Goal: Information Seeking & Learning: Compare options

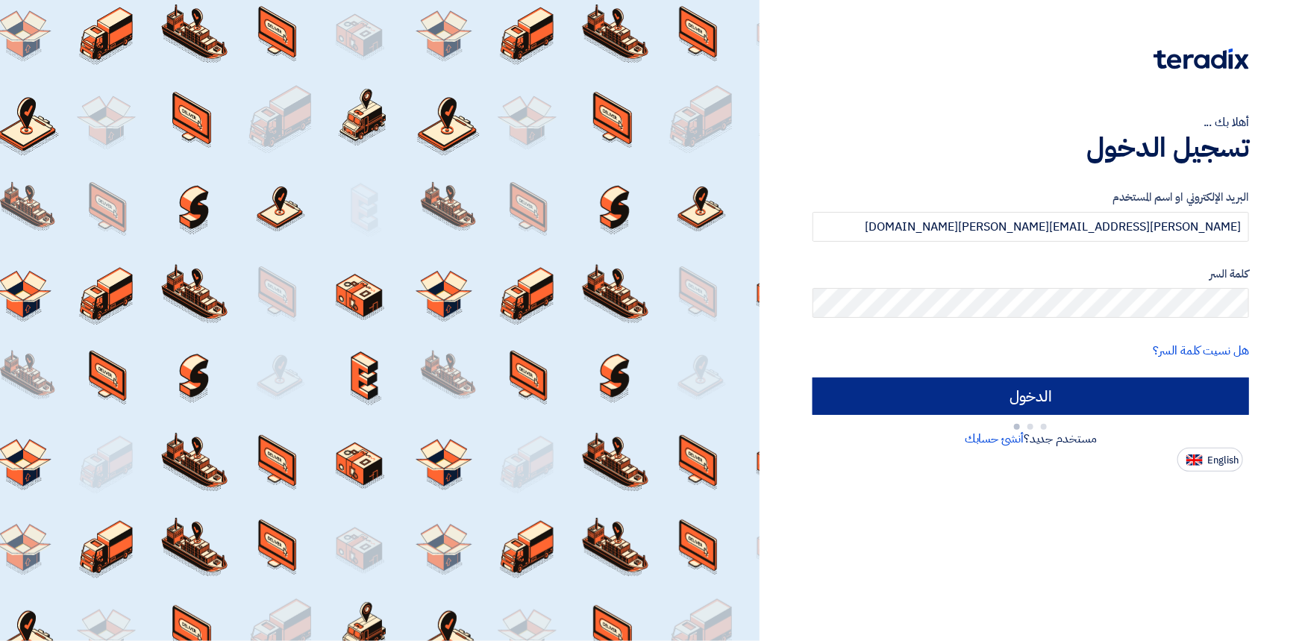
type input "Sign in"
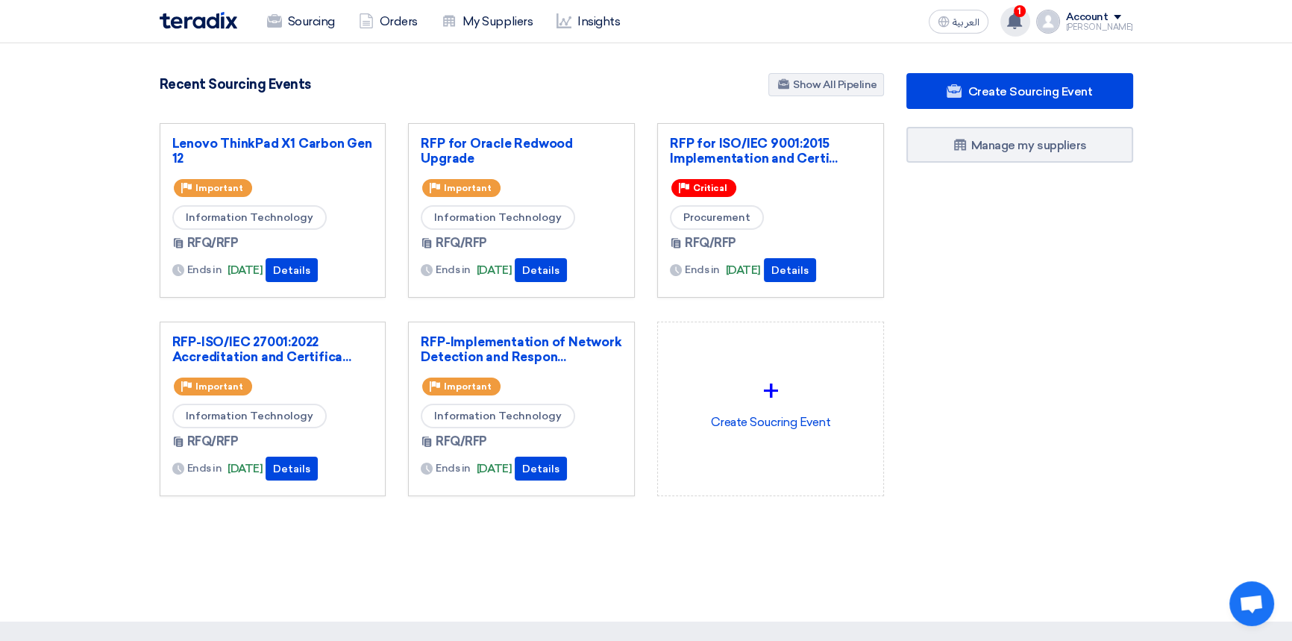
click at [1026, 15] on span "1" at bounding box center [1020, 11] width 12 height 12
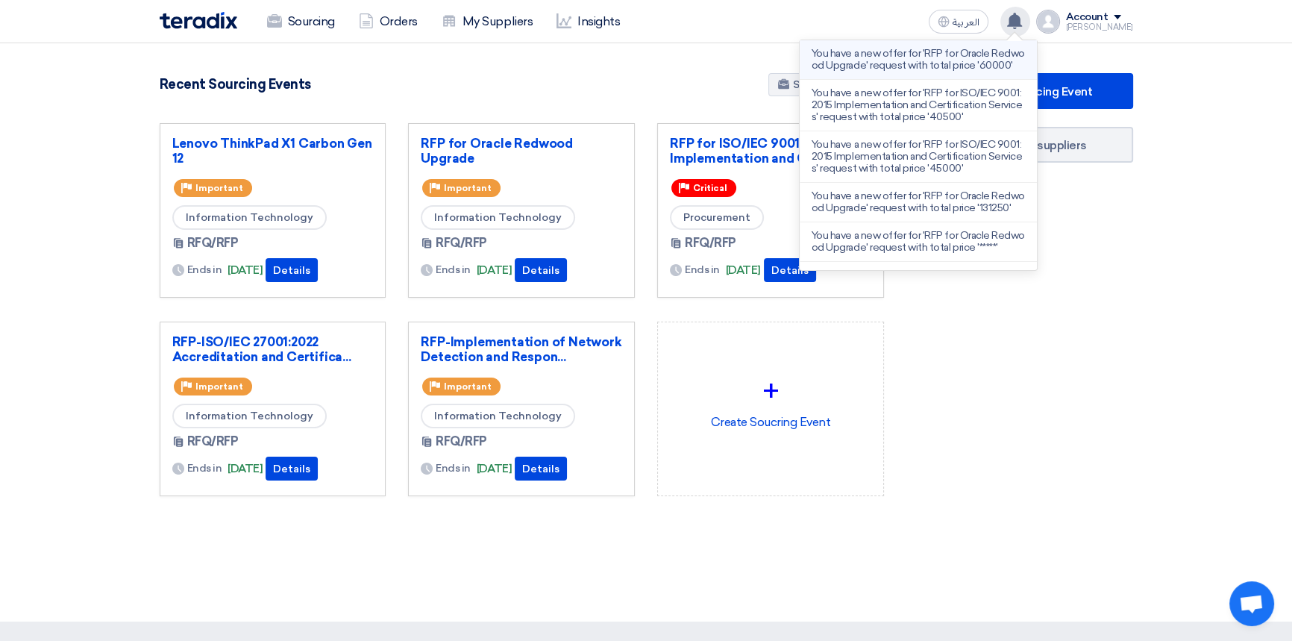
click at [891, 58] on p "You have a new offer for 'RFP for Oracle Redwood Upgrade' request with total pr…" at bounding box center [918, 60] width 213 height 24
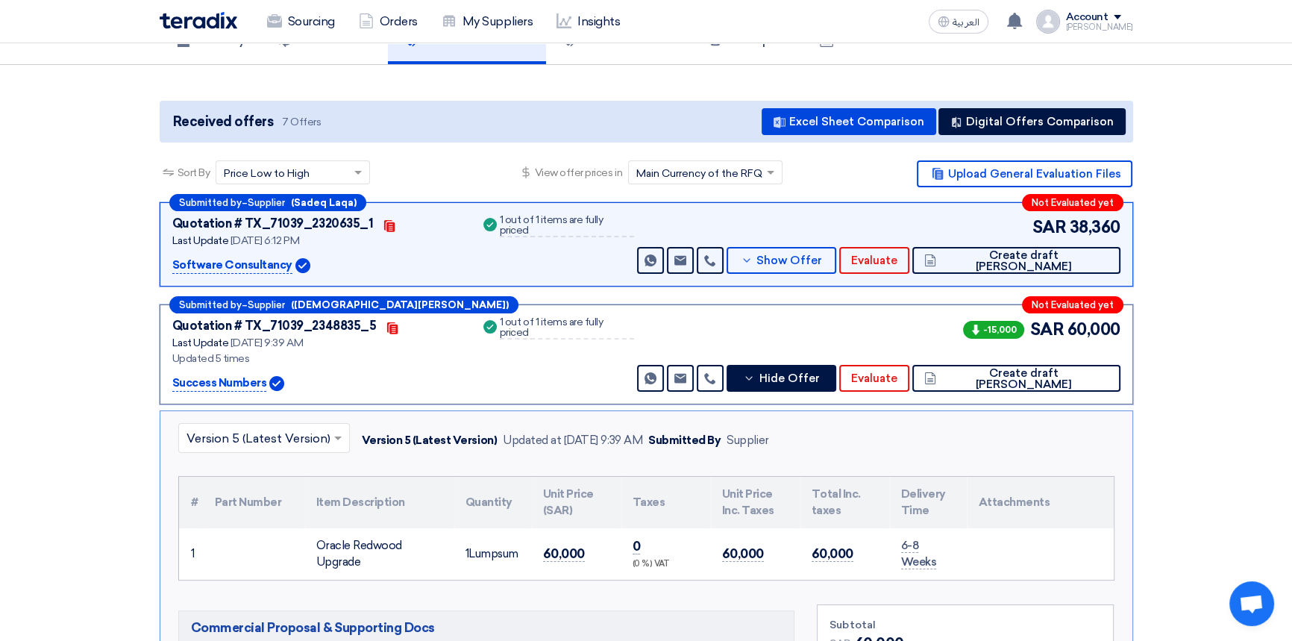
scroll to position [72, 0]
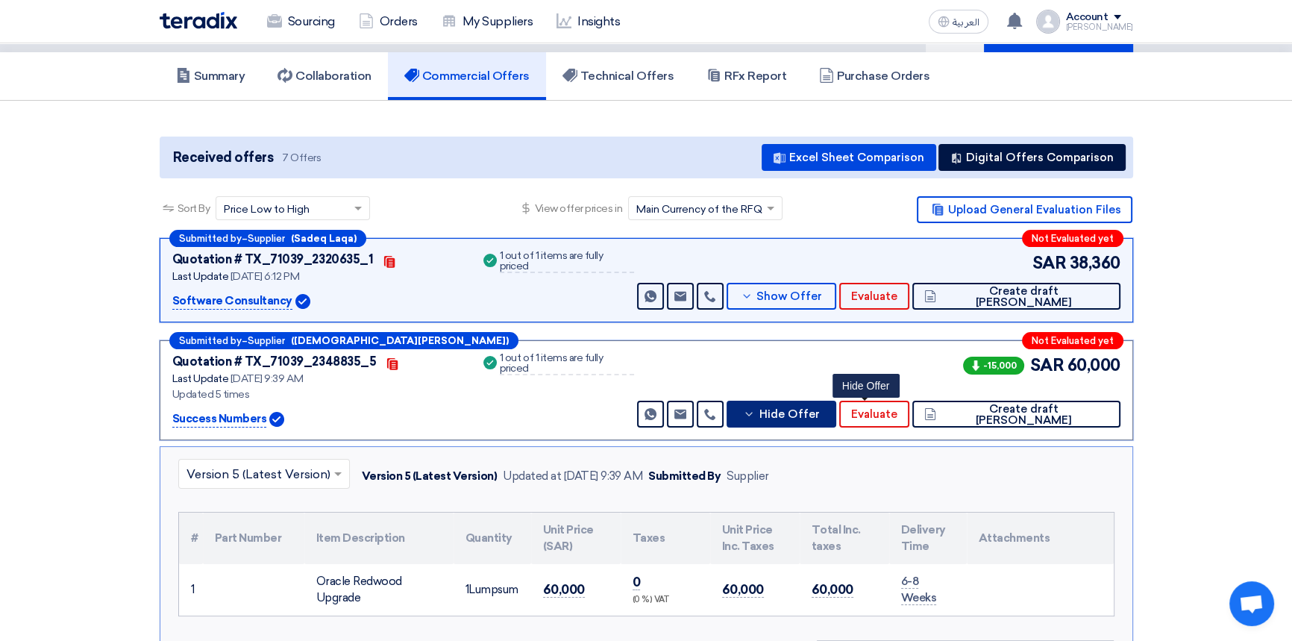
click at [837, 420] on button "Hide Offer" at bounding box center [782, 414] width 110 height 27
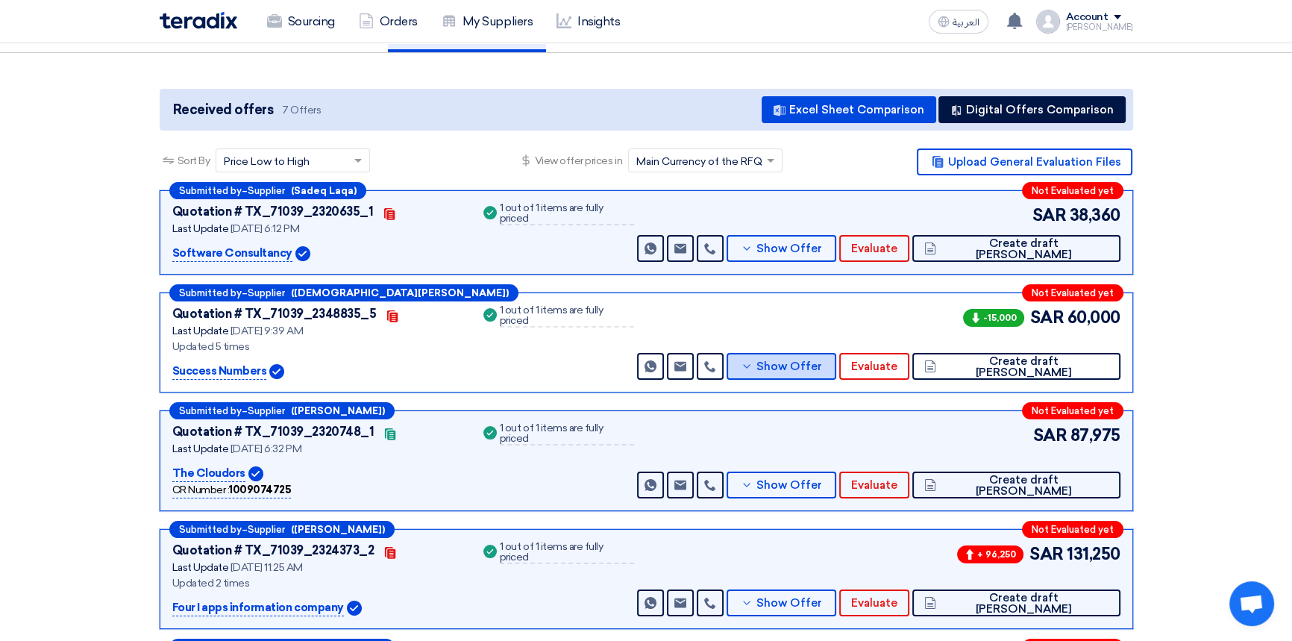
scroll to position [139, 0]
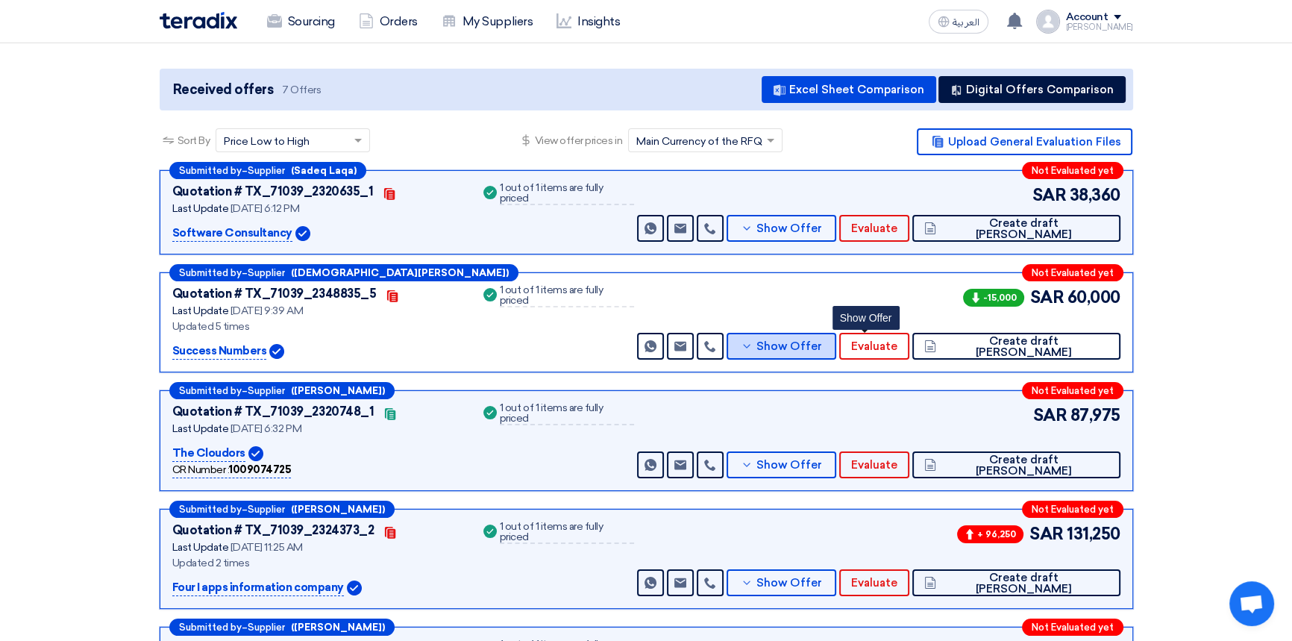
click at [822, 341] on span "Show Offer" at bounding box center [789, 346] width 66 height 11
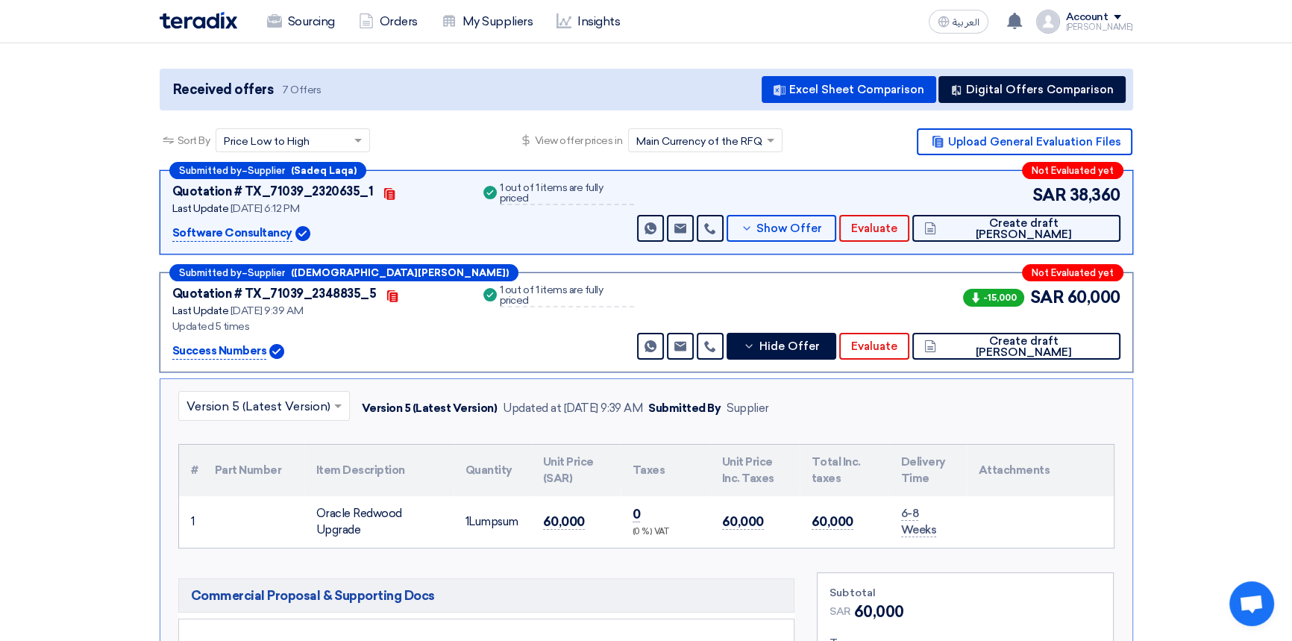
click at [252, 404] on input "text" at bounding box center [256, 407] width 140 height 25
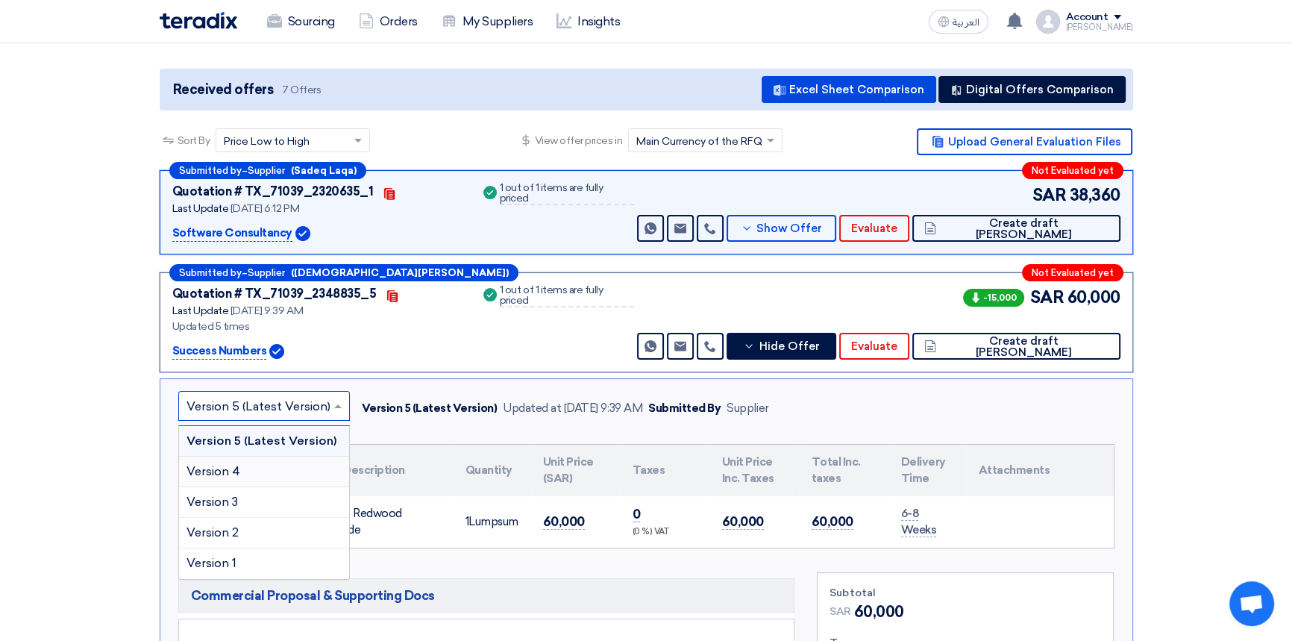
click at [246, 466] on div "Version 4" at bounding box center [264, 471] width 170 height 31
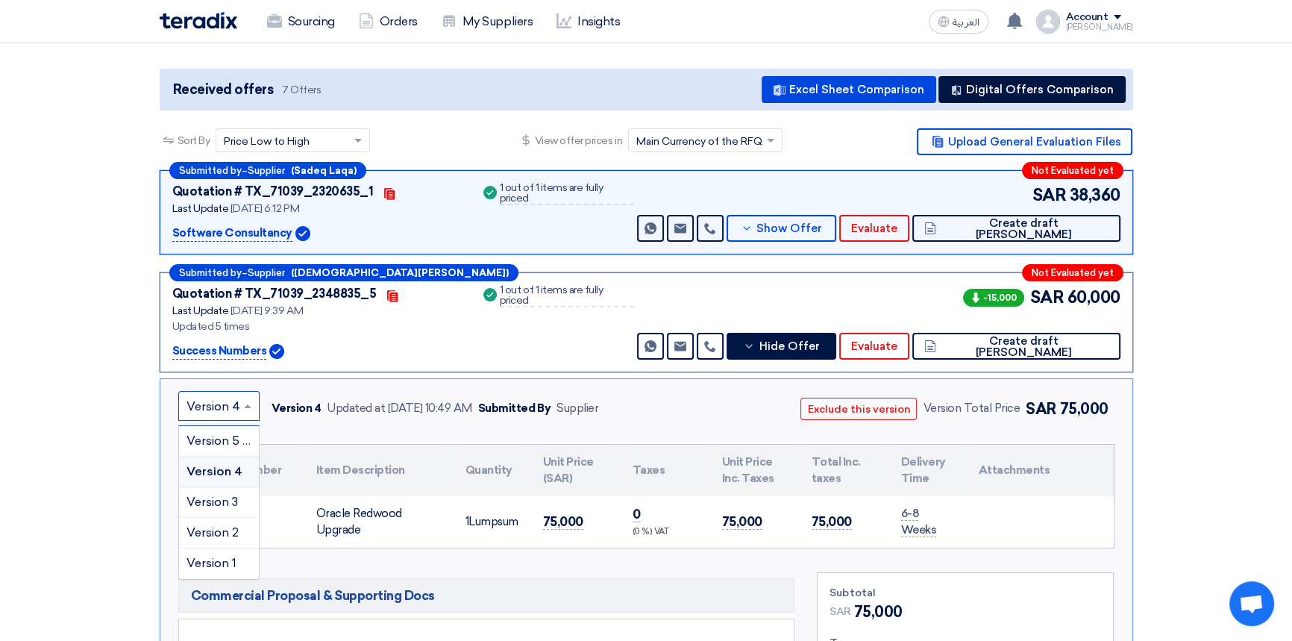
click at [229, 410] on input "text" at bounding box center [211, 407] width 50 height 25
click at [222, 433] on span "Version 5 (Latest Version)" at bounding box center [258, 440] width 144 height 14
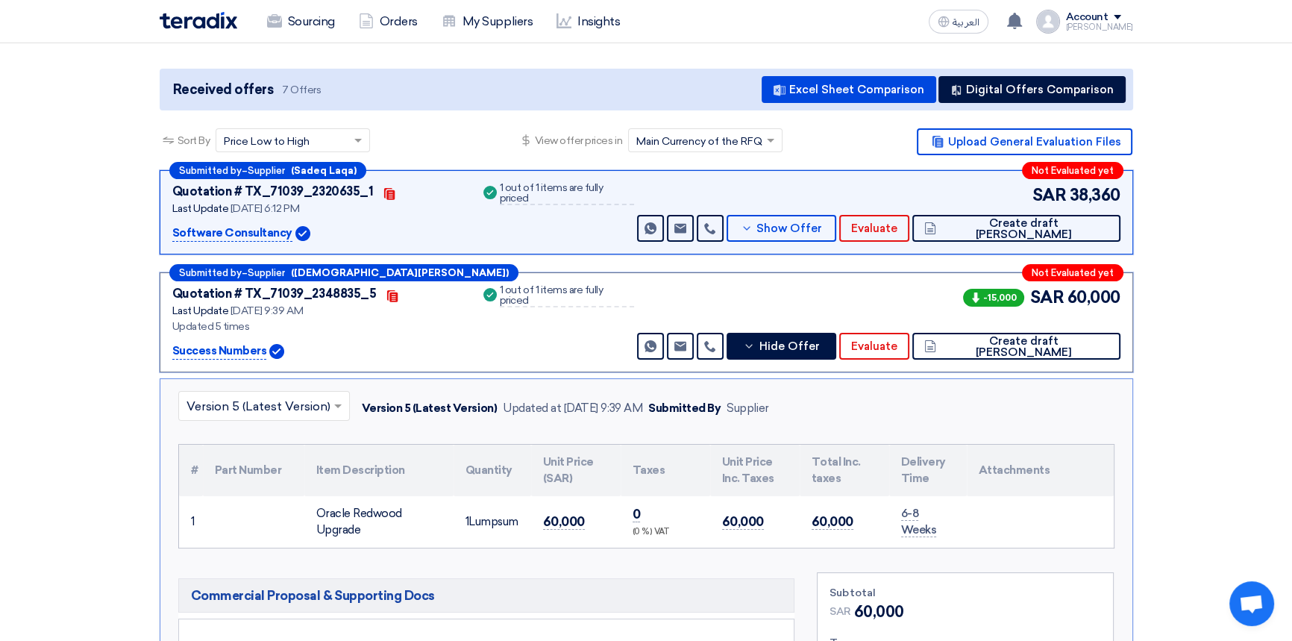
click at [276, 395] on input "text" at bounding box center [256, 407] width 140 height 25
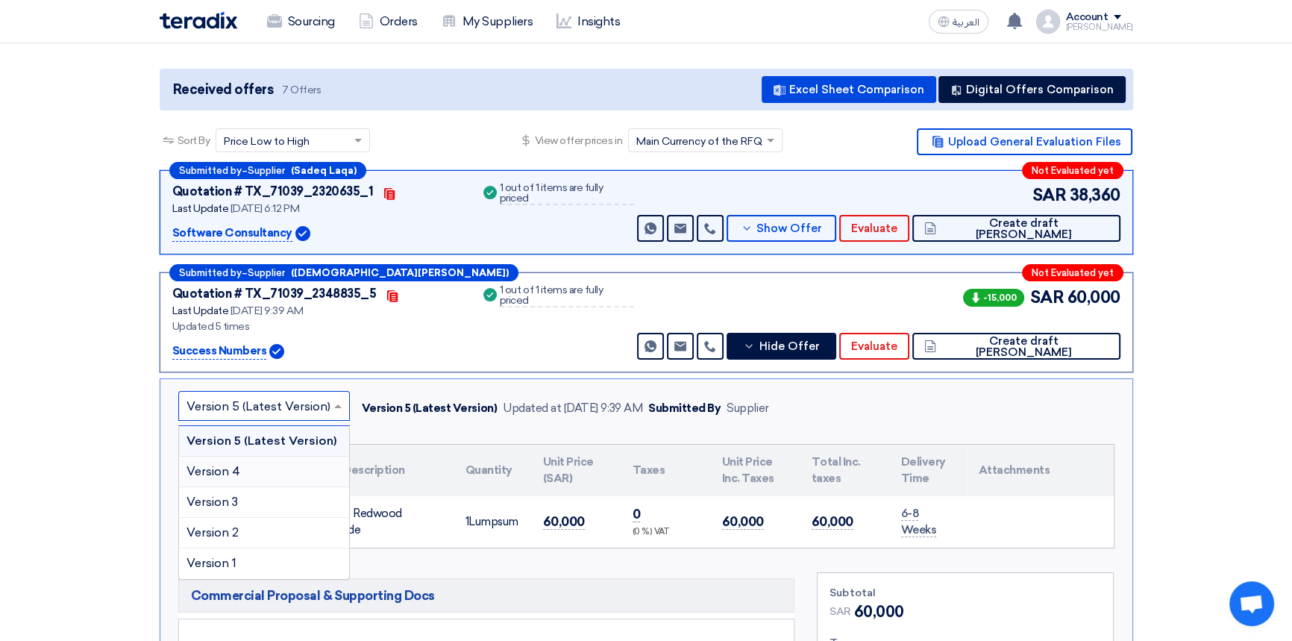
click at [244, 471] on div "Version 4" at bounding box center [264, 471] width 170 height 31
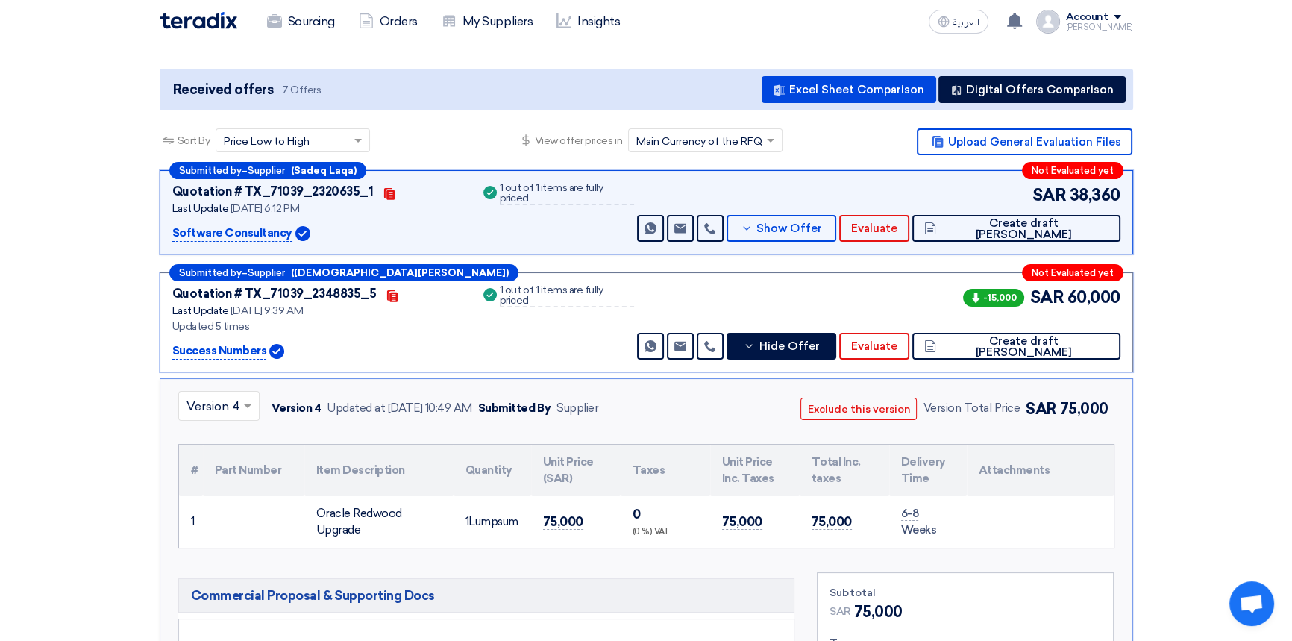
click at [214, 407] on input "text" at bounding box center [211, 407] width 50 height 25
click at [214, 441] on span "Version 5 (Latest Version)" at bounding box center [258, 440] width 144 height 14
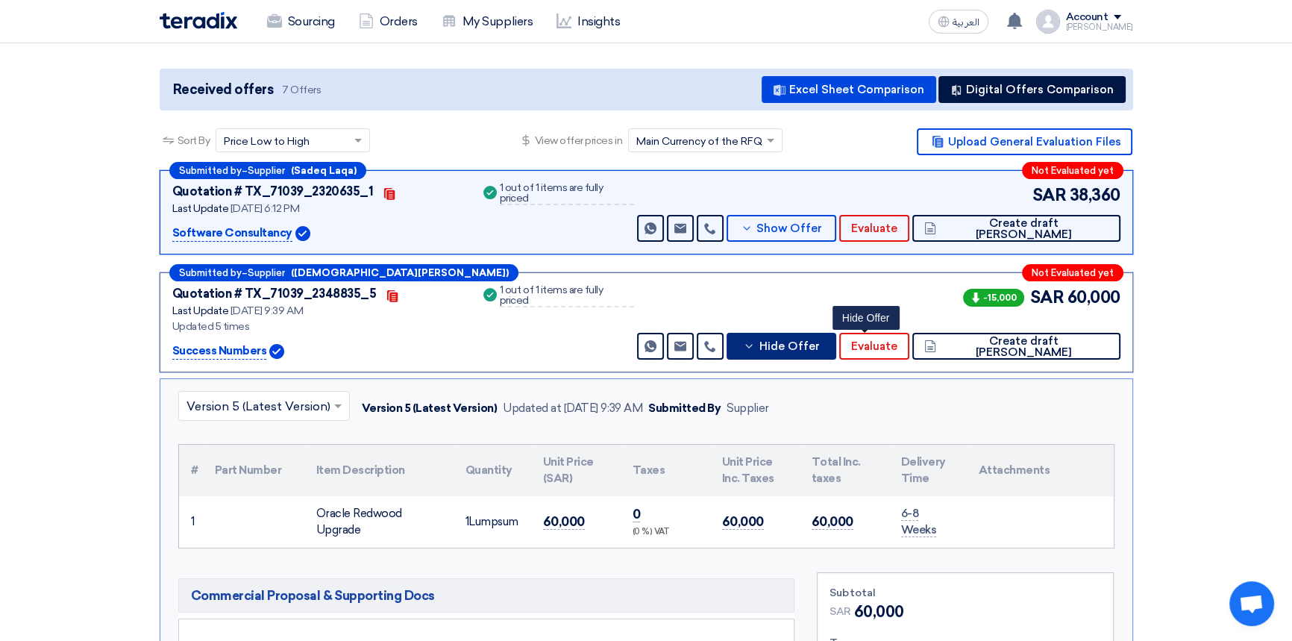
click at [837, 337] on button "Hide Offer" at bounding box center [782, 346] width 110 height 27
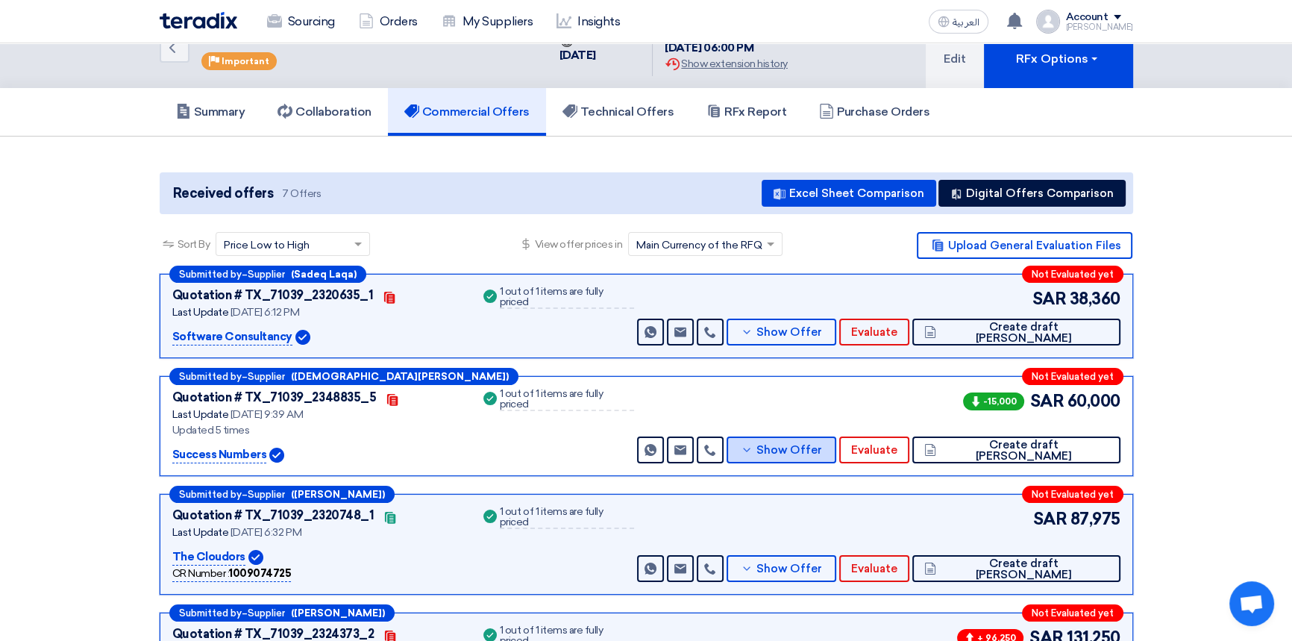
scroll to position [0, 0]
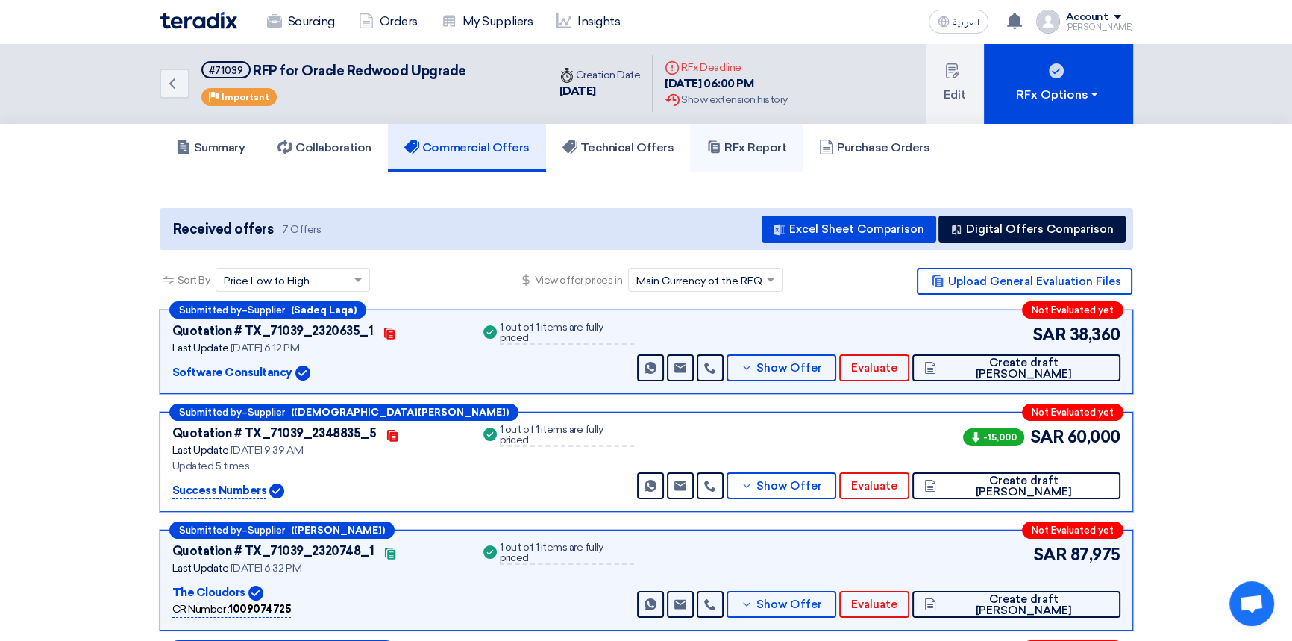
drag, startPoint x: 752, startPoint y: 154, endPoint x: 793, endPoint y: 183, distance: 50.3
click at [752, 154] on link "RFx Report" at bounding box center [746, 148] width 113 height 48
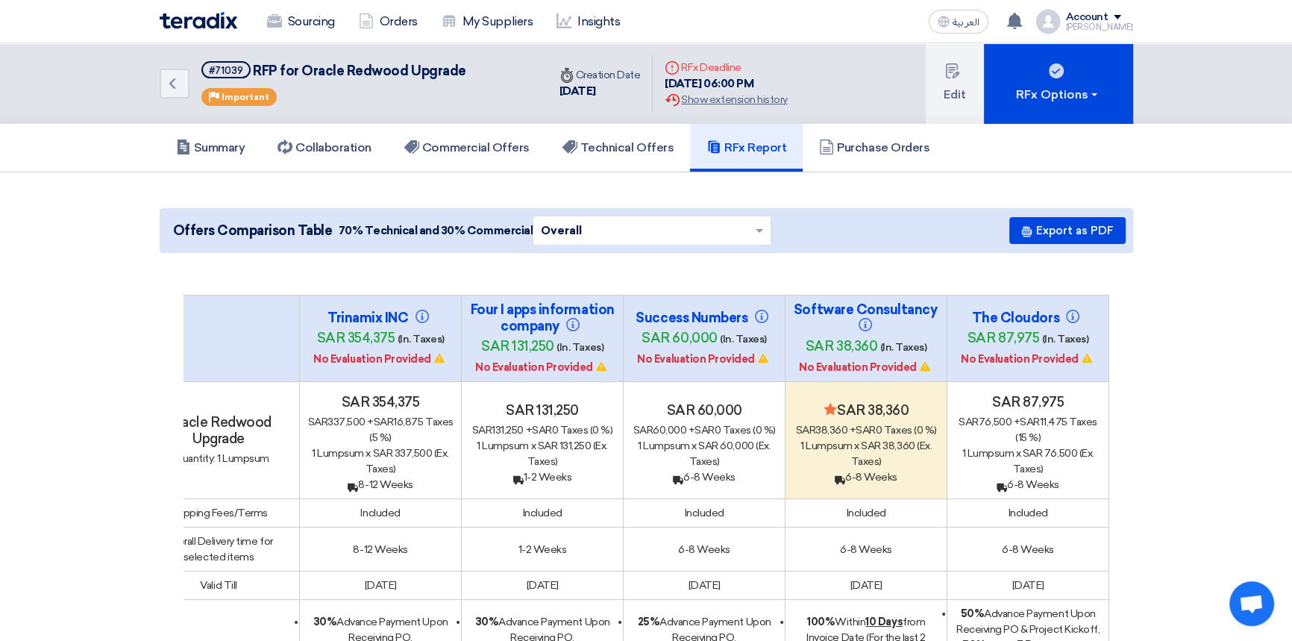
click at [187, 16] on img at bounding box center [199, 20] width 78 height 17
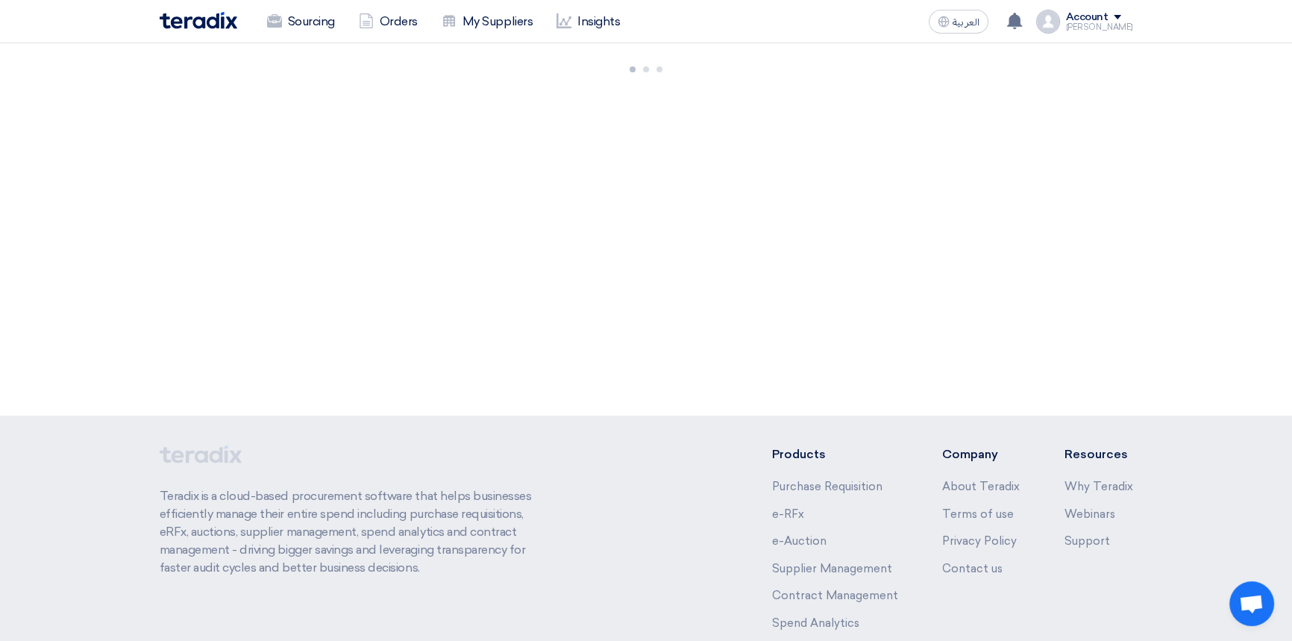
click at [198, 18] on img at bounding box center [199, 20] width 78 height 17
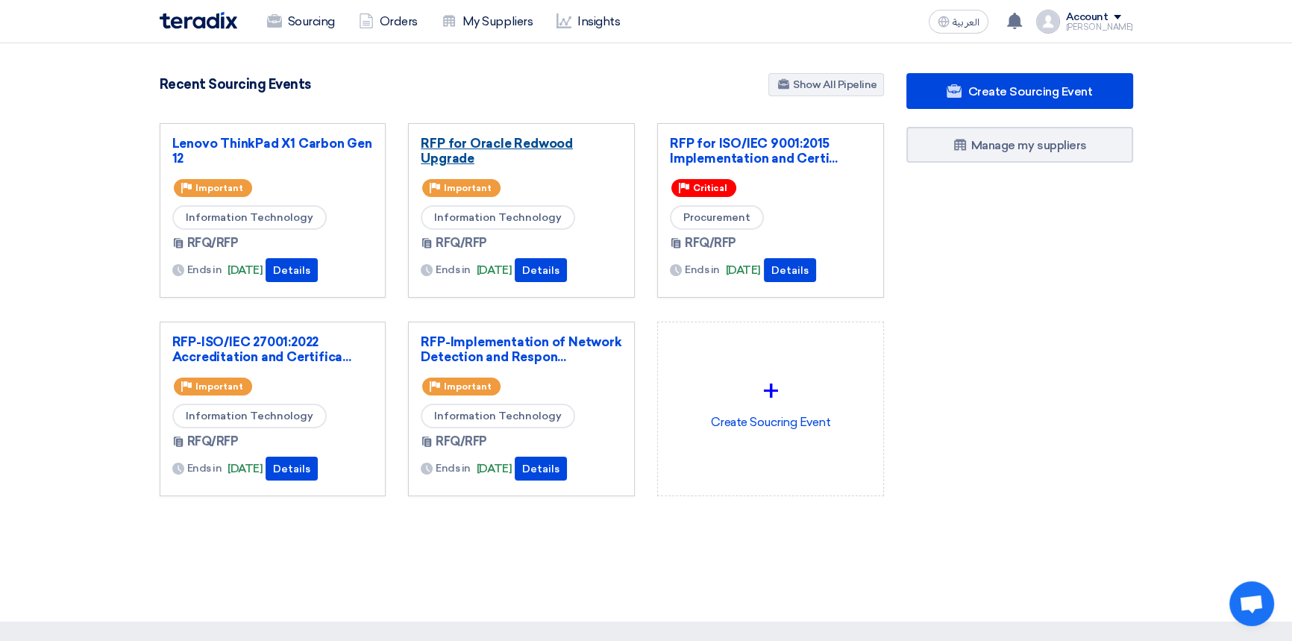
click at [519, 142] on link "RFP for Oracle Redwood Upgrade" at bounding box center [521, 151] width 201 height 30
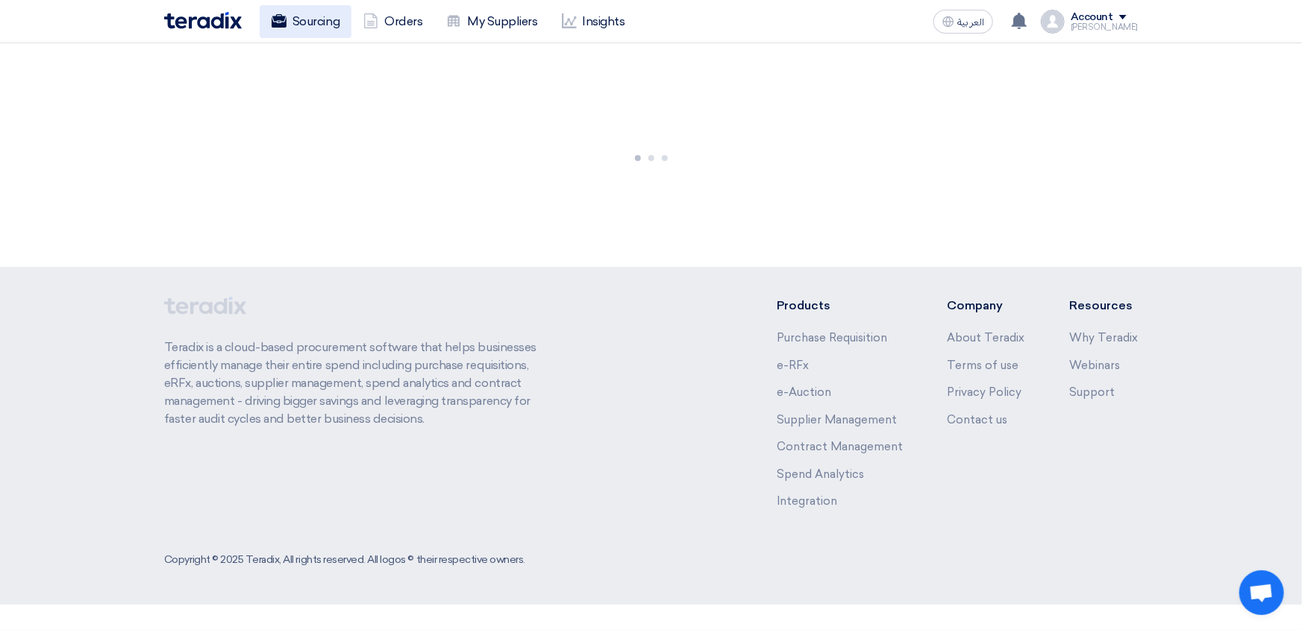
click at [314, 19] on link "Sourcing" at bounding box center [306, 21] width 92 height 33
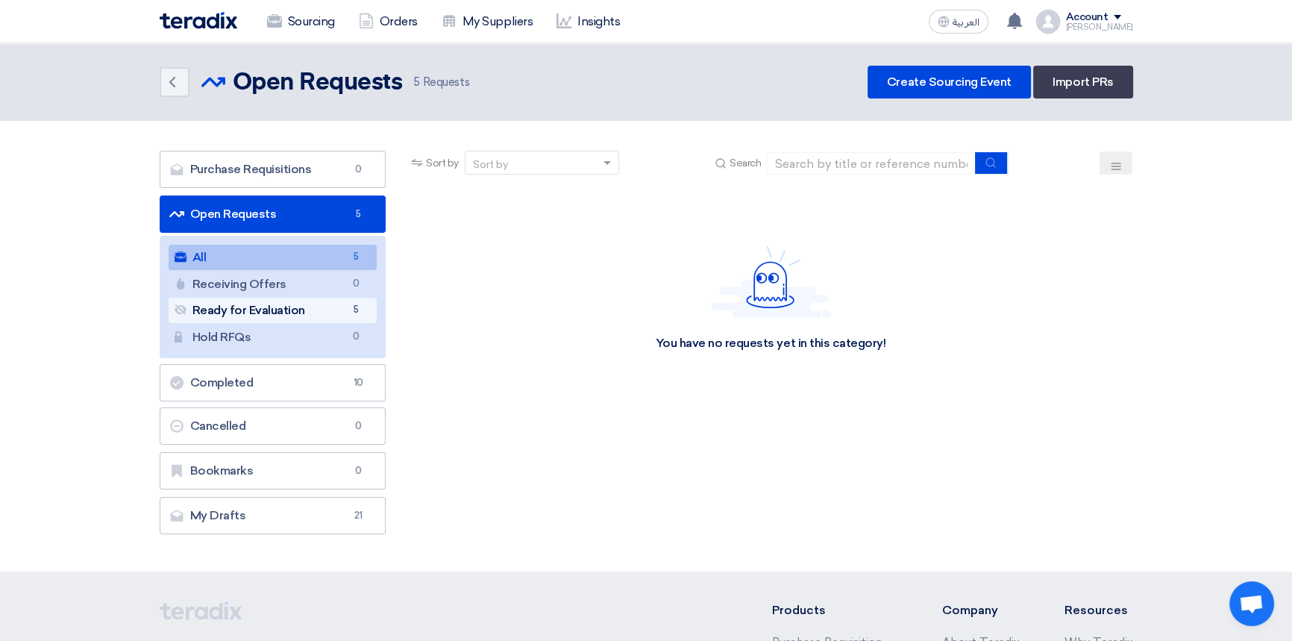
click at [257, 311] on link "Ready for Evaluation Ready for Evaluation 5" at bounding box center [273, 310] width 209 height 25
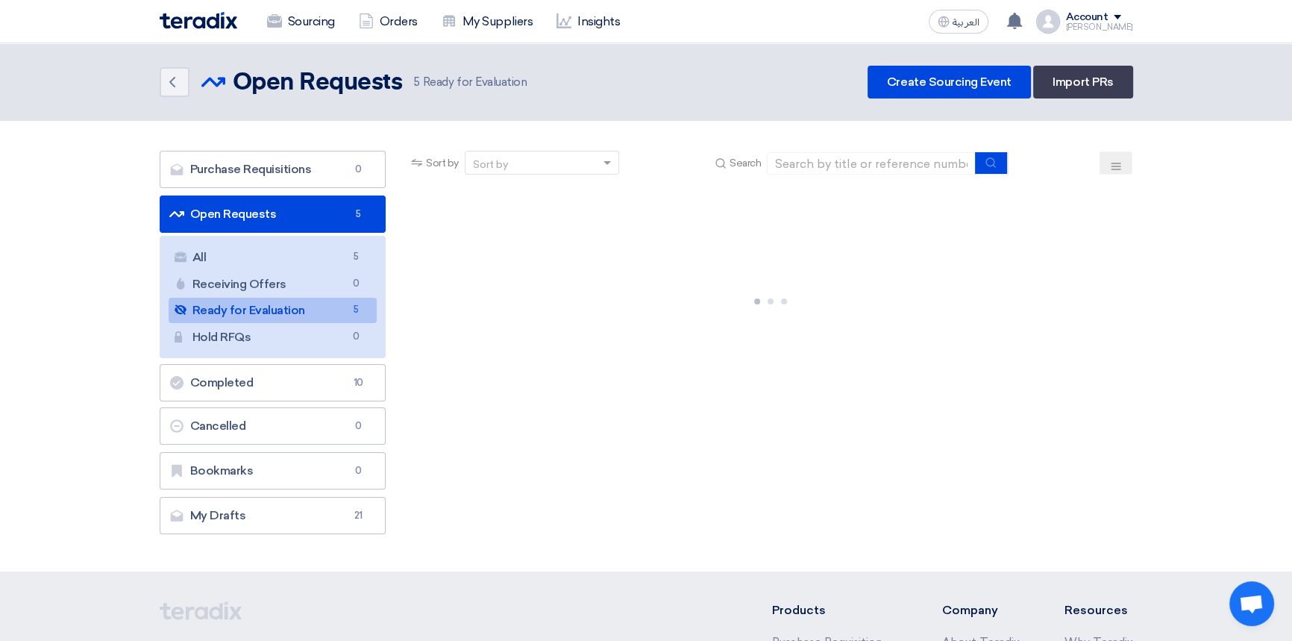
click at [263, 306] on link "Ready for Evaluation Ready for Evaluation 5" at bounding box center [273, 310] width 209 height 25
click at [253, 313] on link "Ready for Evaluation Ready for Evaluation 5" at bounding box center [273, 310] width 209 height 25
click at [210, 22] on img at bounding box center [199, 20] width 78 height 17
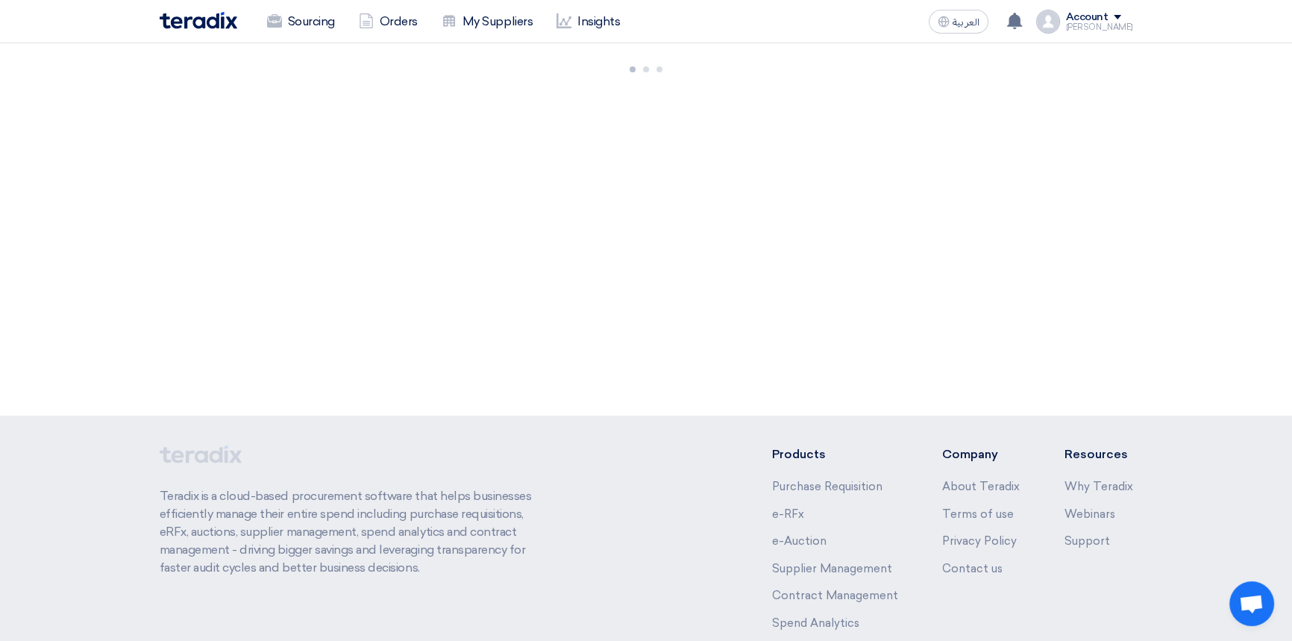
click at [201, 13] on img at bounding box center [199, 20] width 78 height 17
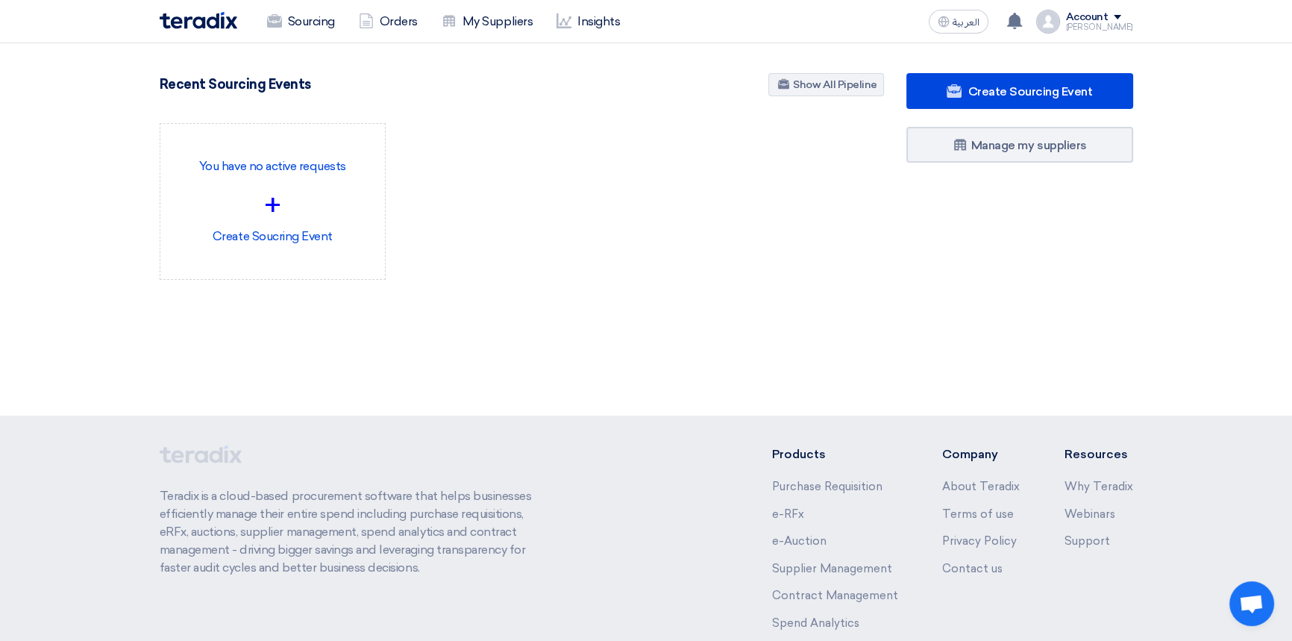
click at [208, 23] on img at bounding box center [199, 20] width 78 height 17
click at [301, 14] on link "Sourcing" at bounding box center [301, 21] width 92 height 33
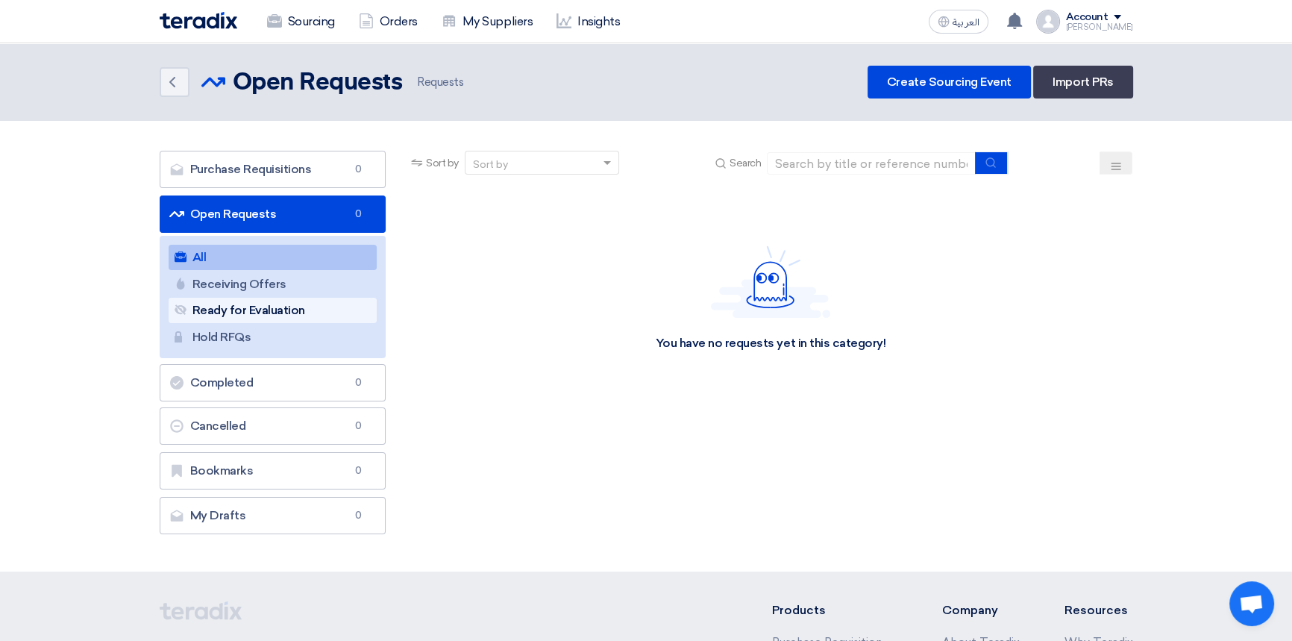
click at [252, 306] on link "Ready for Evaluation Ready for Evaluation" at bounding box center [273, 310] width 209 height 25
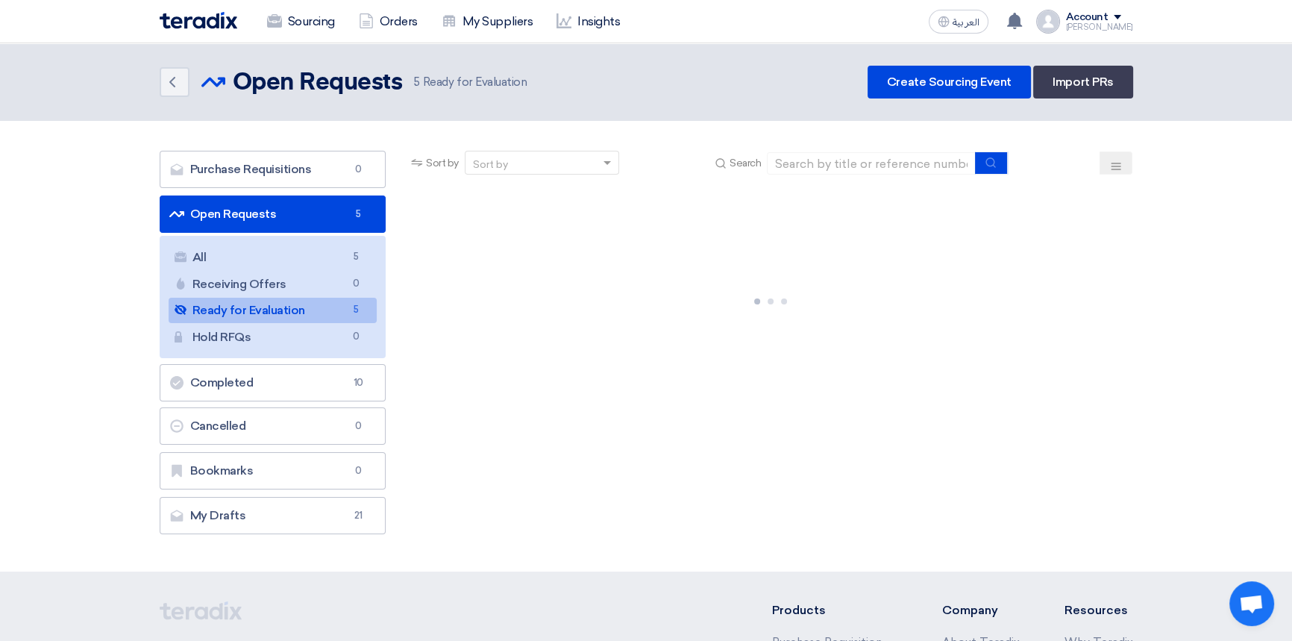
click at [1108, 17] on div "Account" at bounding box center [1087, 17] width 43 height 13
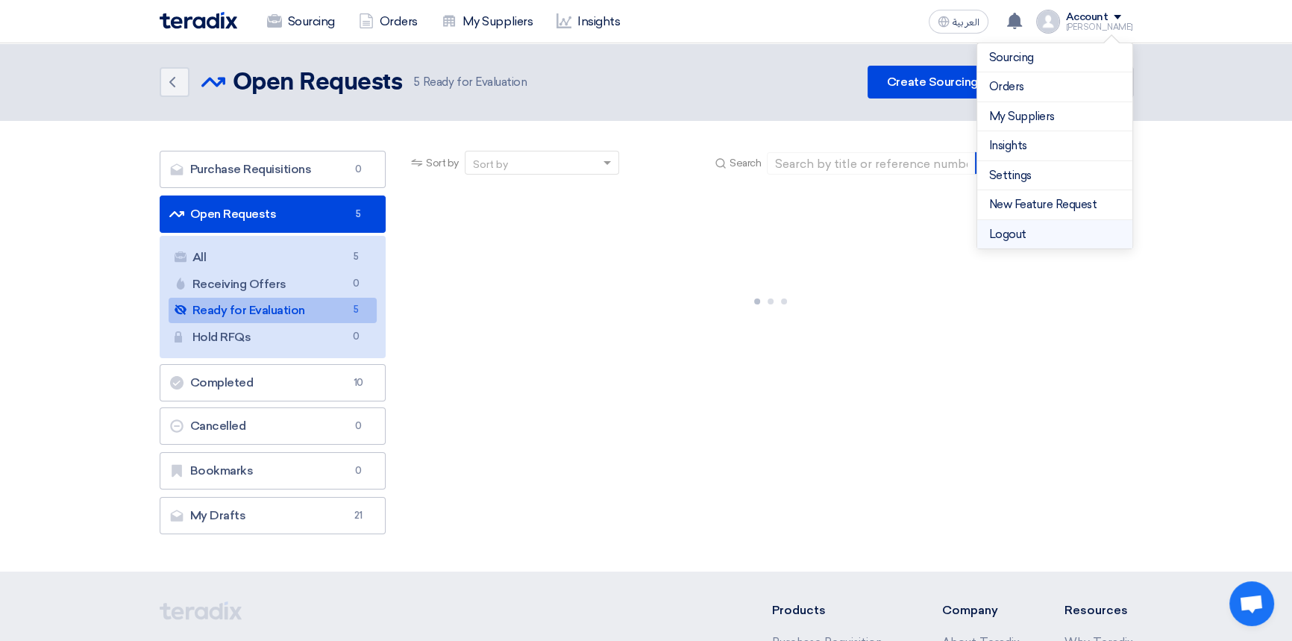
click at [1029, 234] on li "Logout" at bounding box center [1054, 234] width 155 height 29
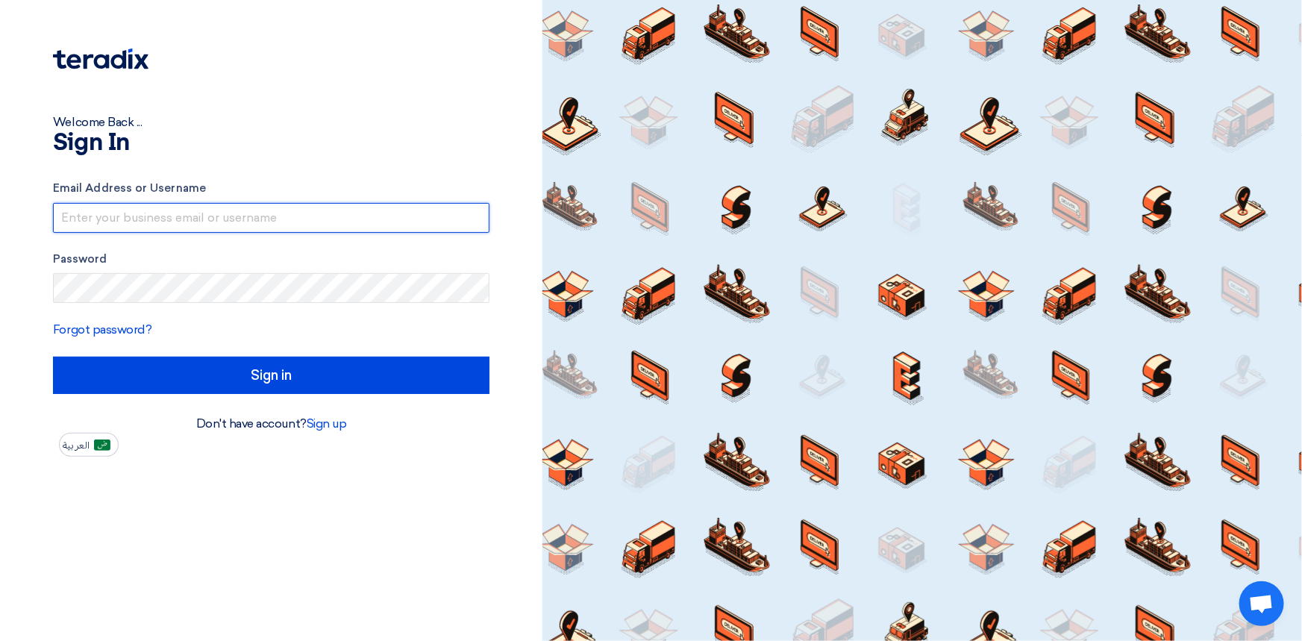
type input "[PERSON_NAME][EMAIL_ADDRESS][PERSON_NAME][DOMAIN_NAME]"
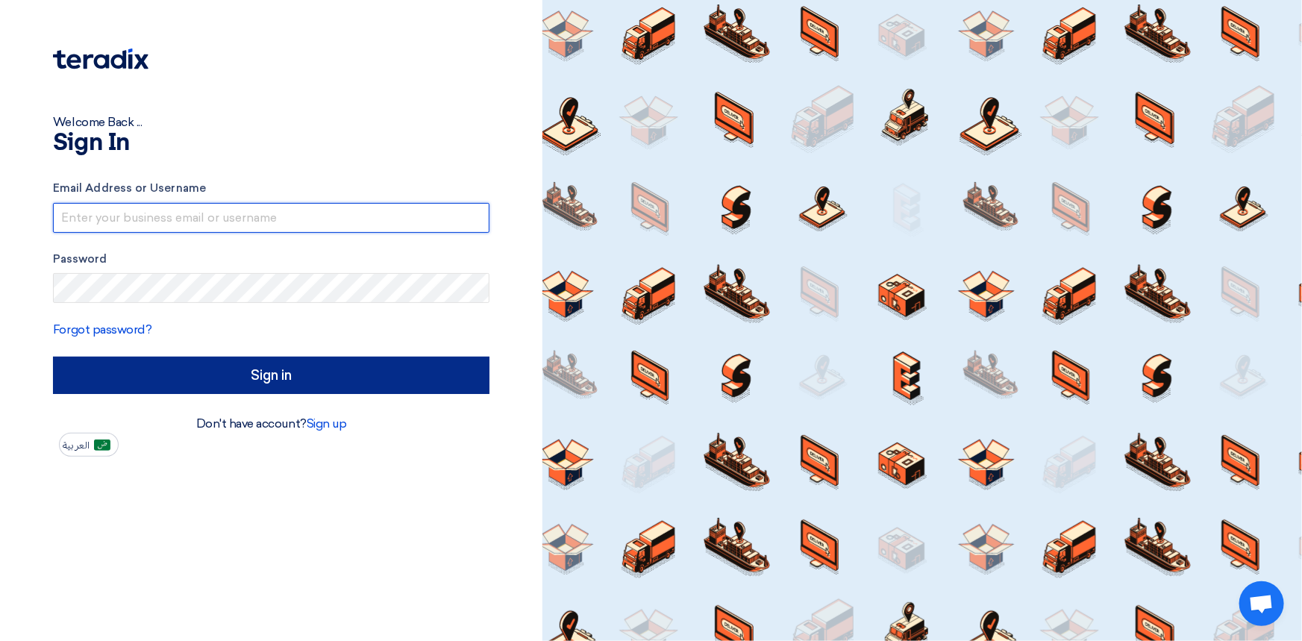
type input "[PERSON_NAME][EMAIL_ADDRESS][PERSON_NAME][DOMAIN_NAME]"
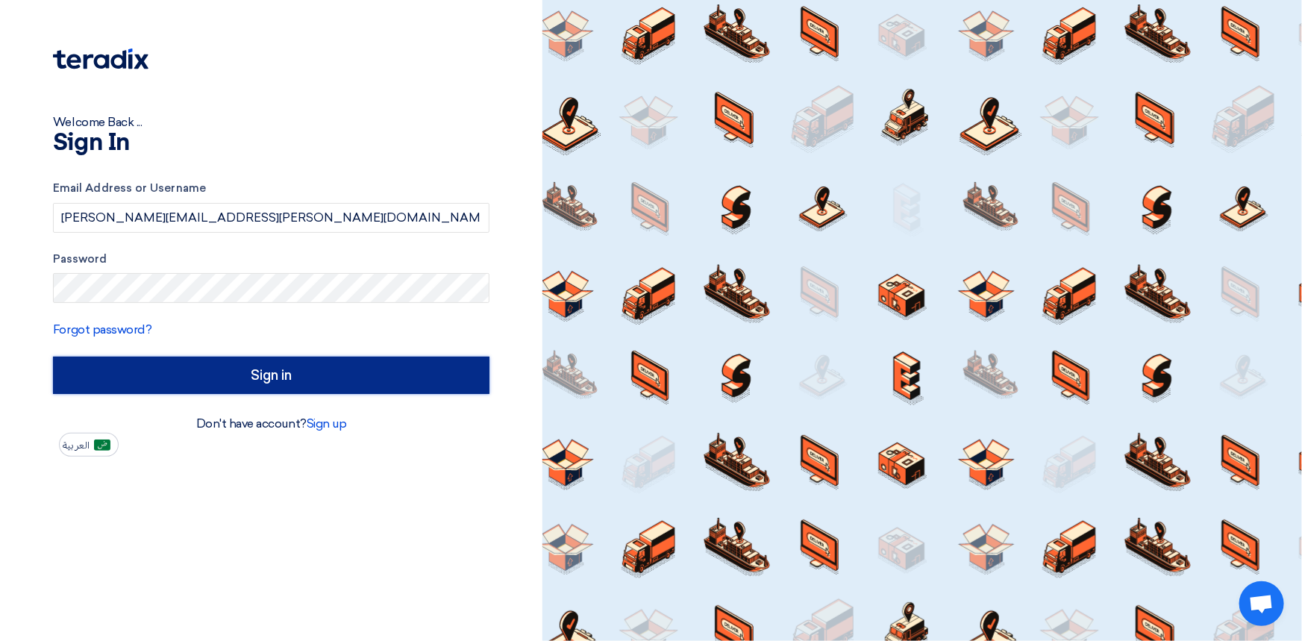
click at [262, 386] on input "Sign in" at bounding box center [271, 375] width 436 height 37
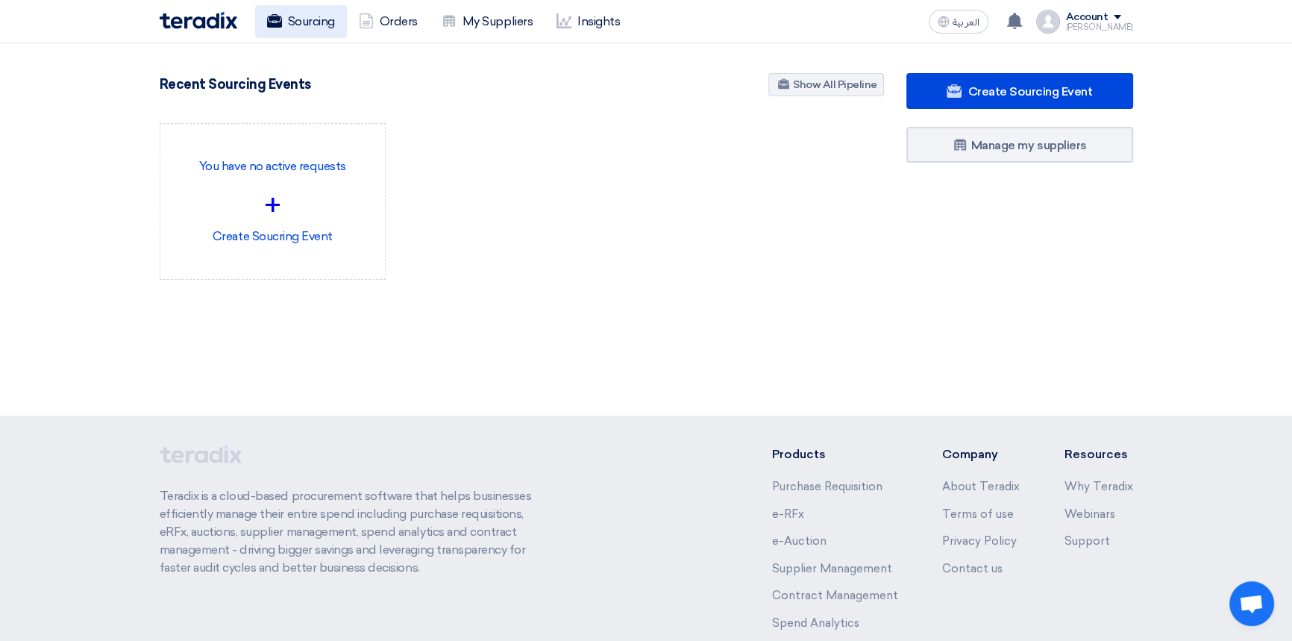
click at [319, 19] on link "Sourcing" at bounding box center [301, 21] width 92 height 33
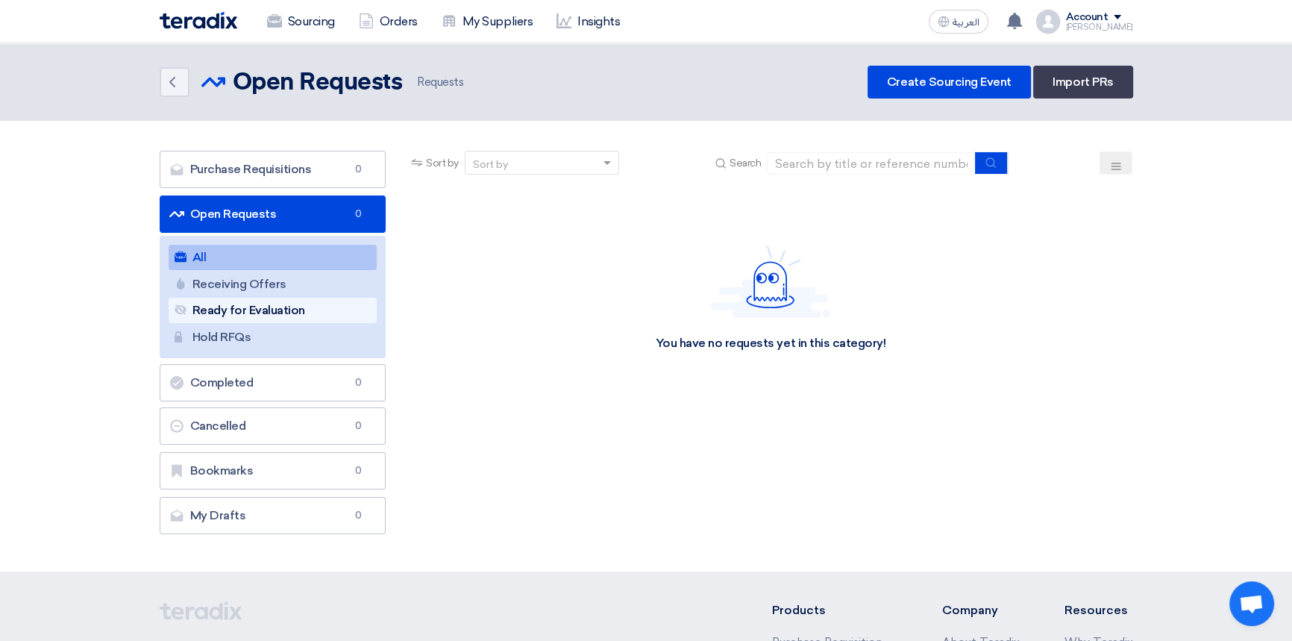
click at [275, 307] on link "Ready for Evaluation Ready for Evaluation" at bounding box center [273, 310] width 209 height 25
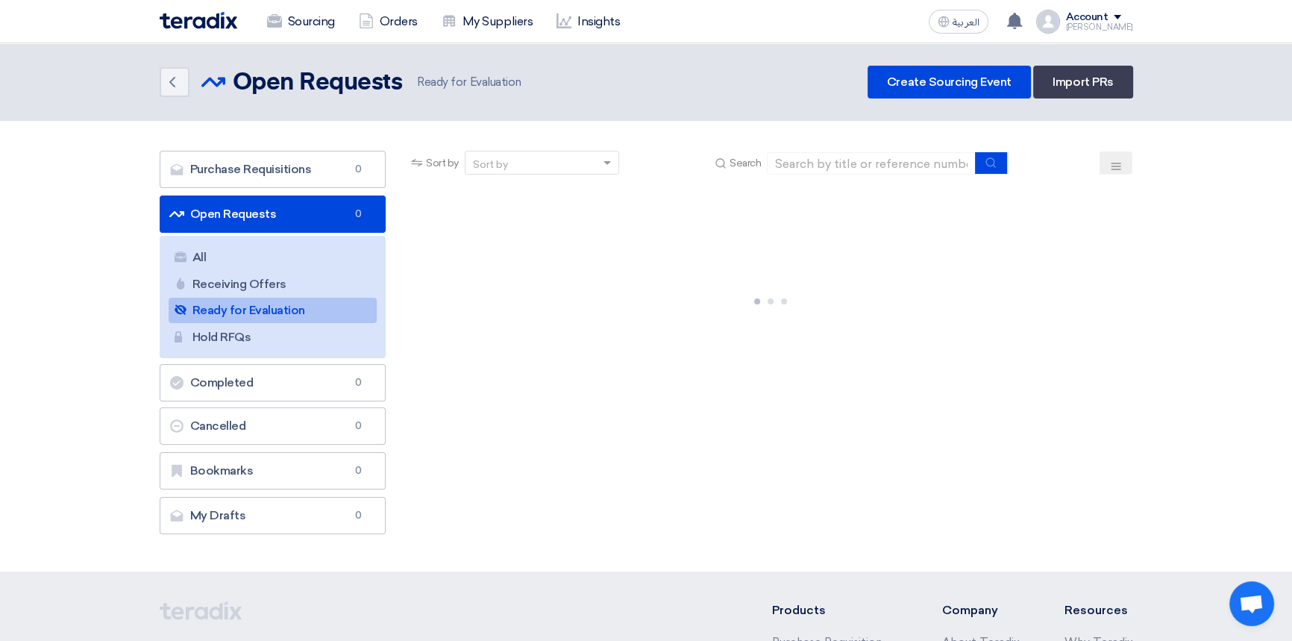
click at [229, 313] on link "Ready for Evaluation Ready for Evaluation" at bounding box center [273, 310] width 209 height 25
click at [1108, 16] on div "Account" at bounding box center [1087, 17] width 43 height 13
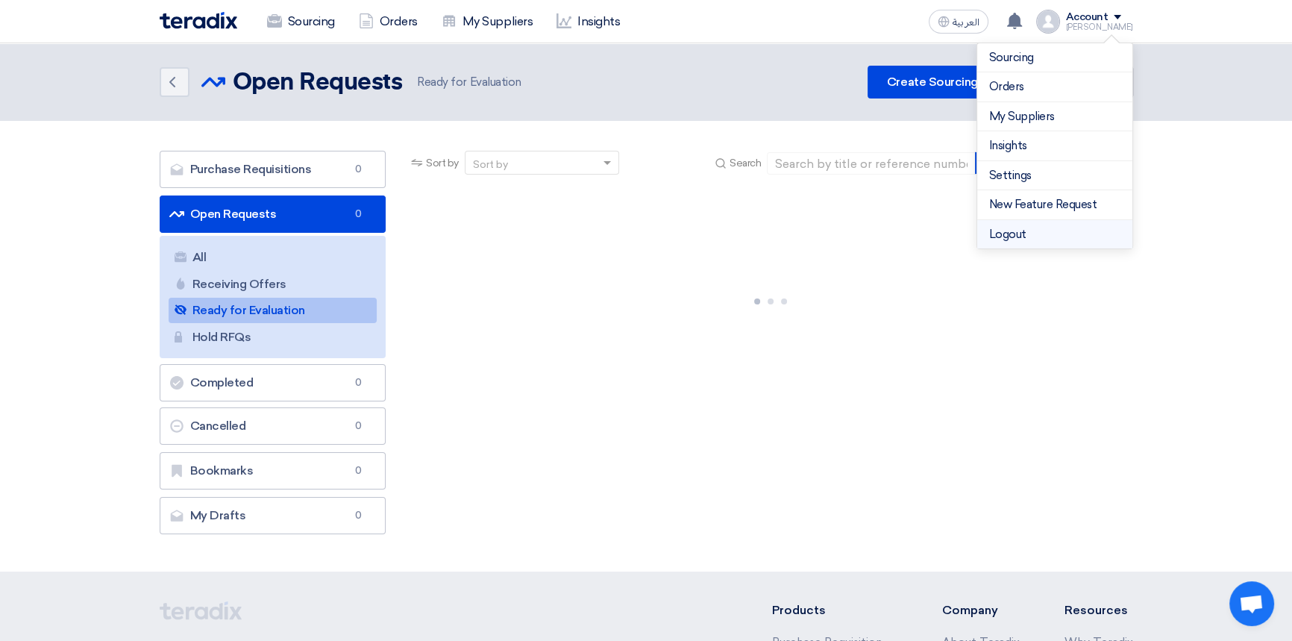
click at [1041, 235] on li "Logout" at bounding box center [1054, 234] width 155 height 29
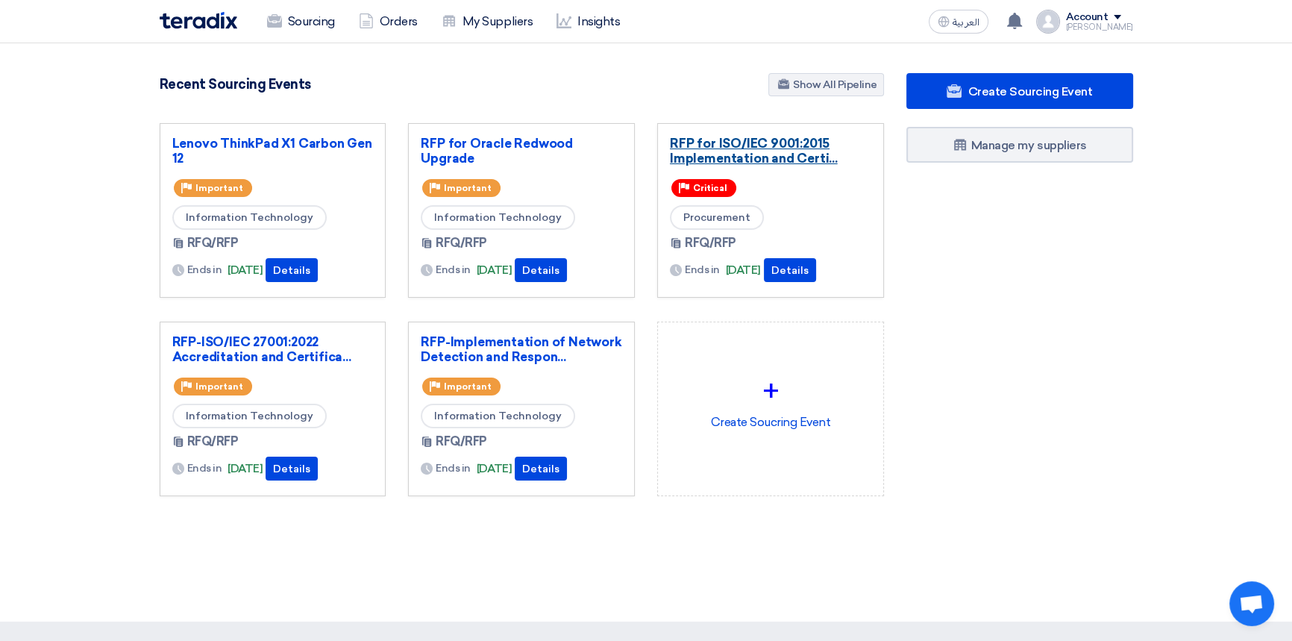
click at [785, 145] on link "RFP for ISO/IEC 9001:2015 Implementation and Certi..." at bounding box center [770, 151] width 201 height 30
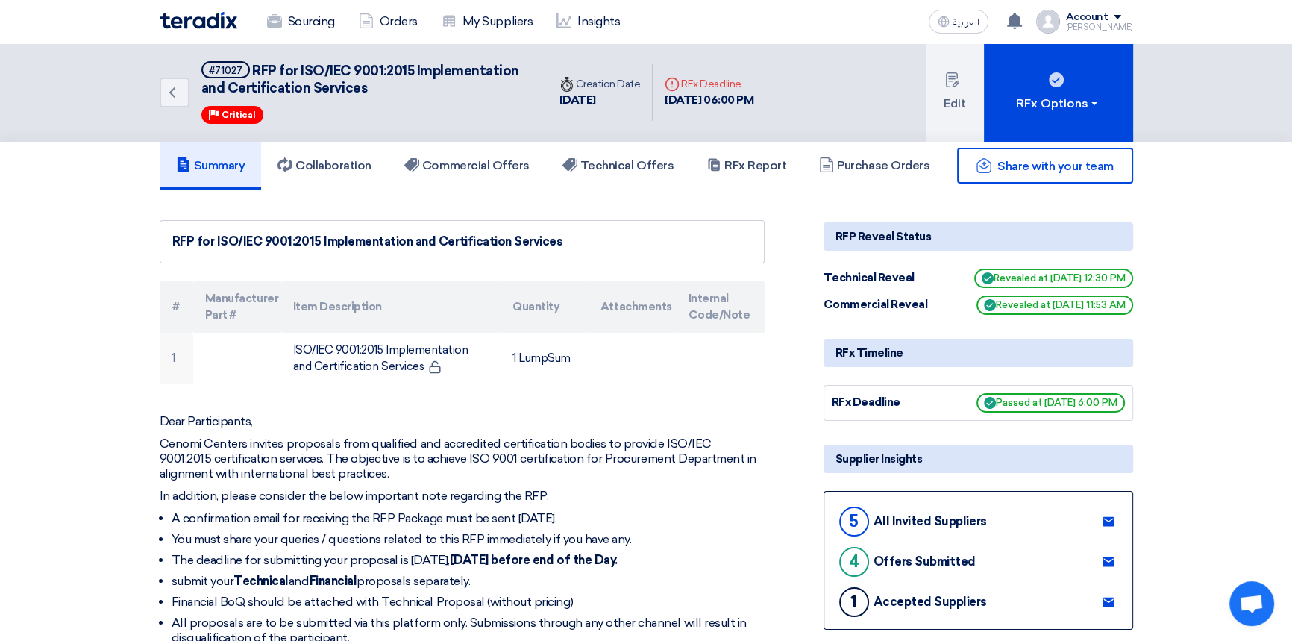
click at [216, 19] on img at bounding box center [199, 20] width 78 height 17
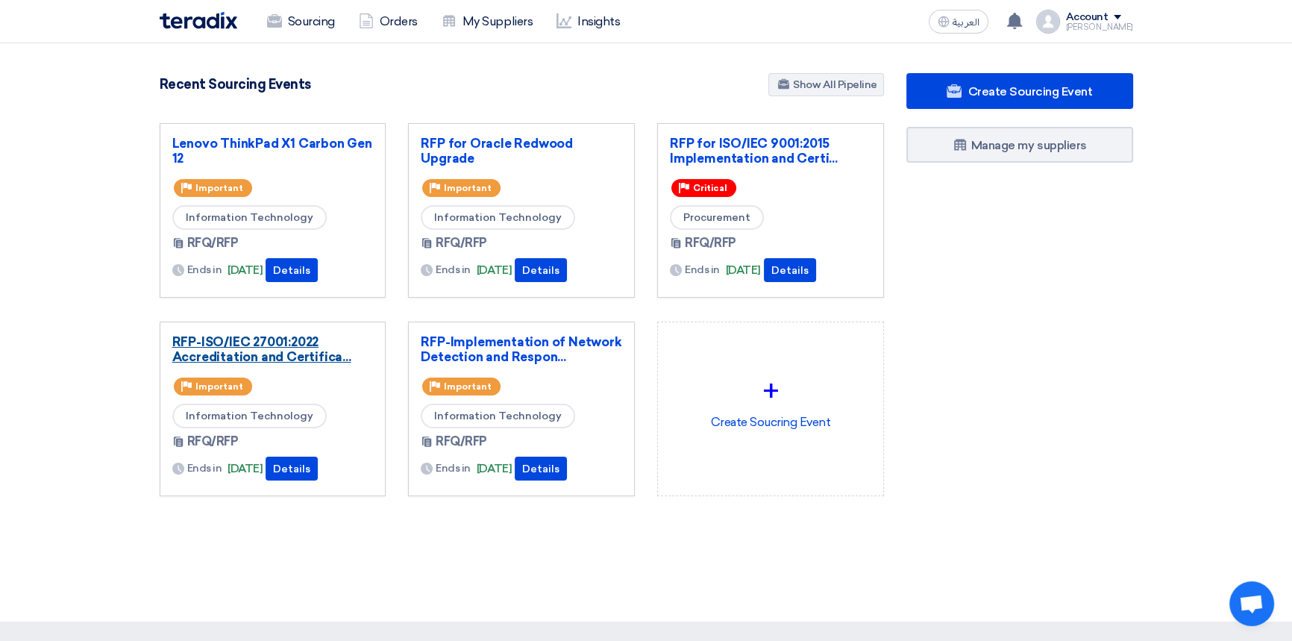
click at [257, 345] on link "RFP-ISO/IEC 27001:2022 Accreditation and Certifica..." at bounding box center [272, 349] width 201 height 30
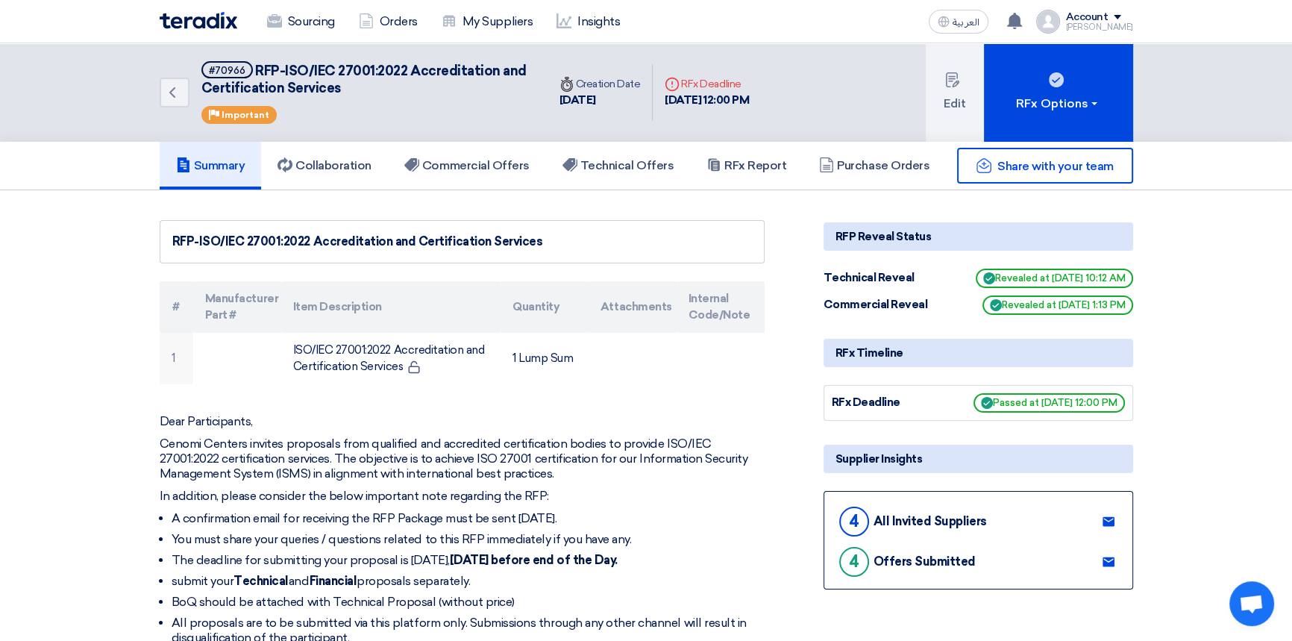
click at [195, 23] on img at bounding box center [199, 20] width 78 height 17
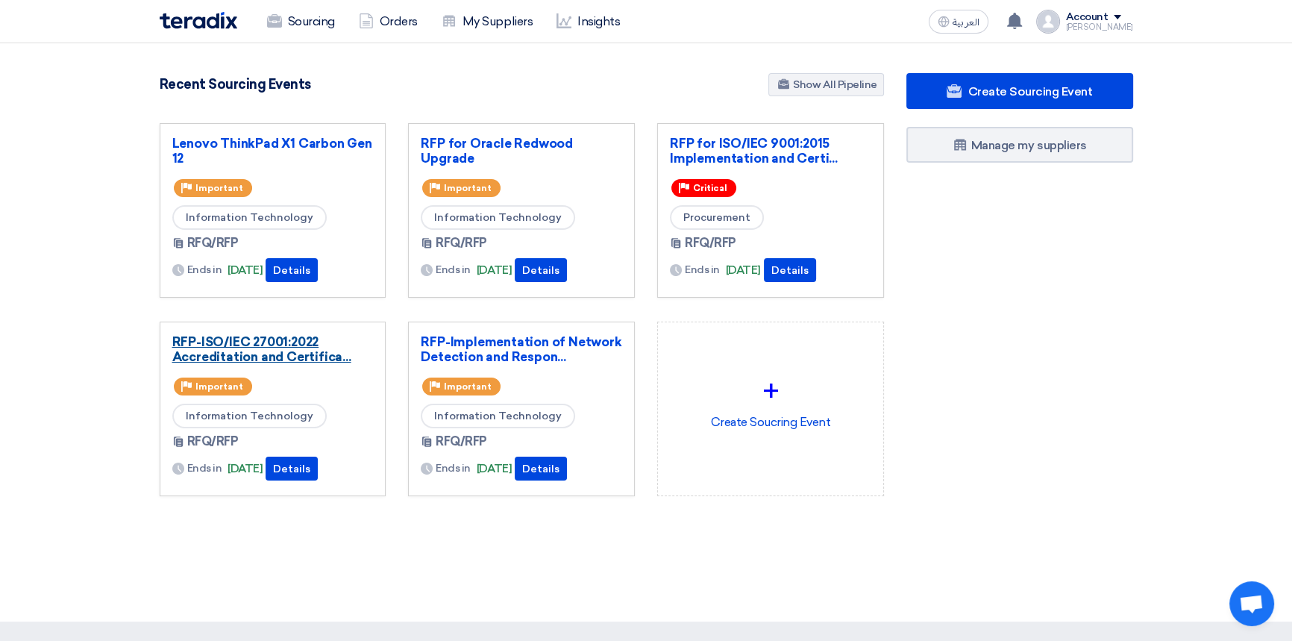
click at [271, 347] on link "RFP-ISO/IEC 27001:2022 Accreditation and Certifica..." at bounding box center [272, 349] width 201 height 30
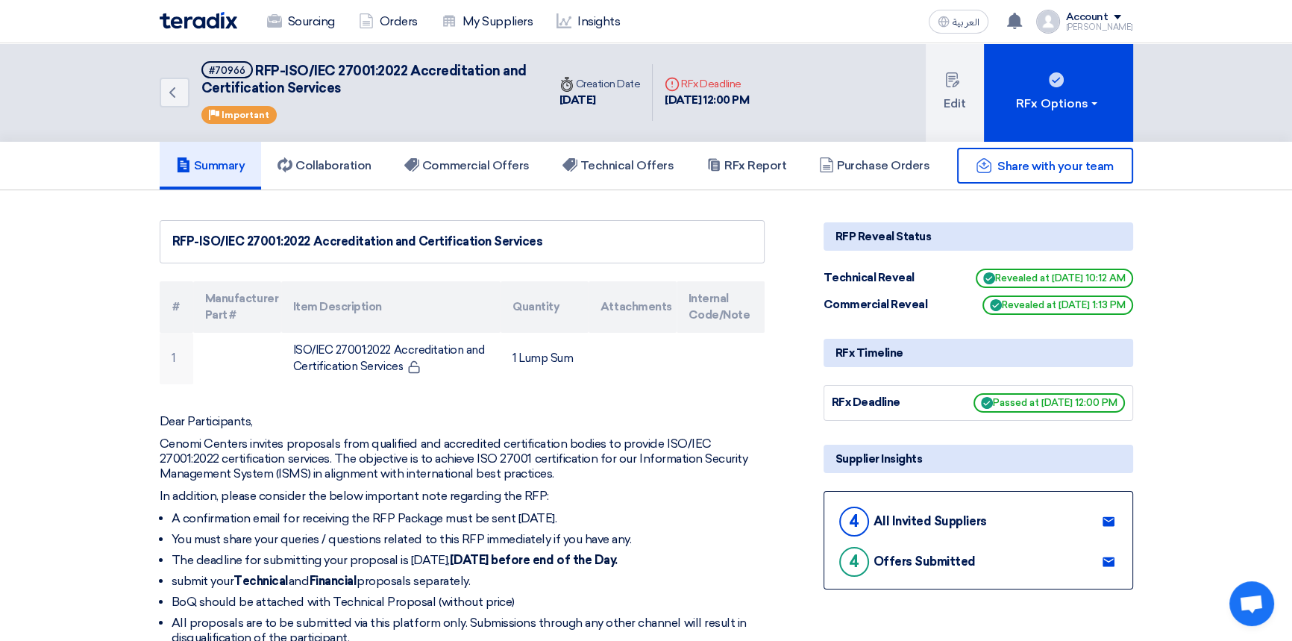
click at [193, 20] on img at bounding box center [199, 20] width 78 height 17
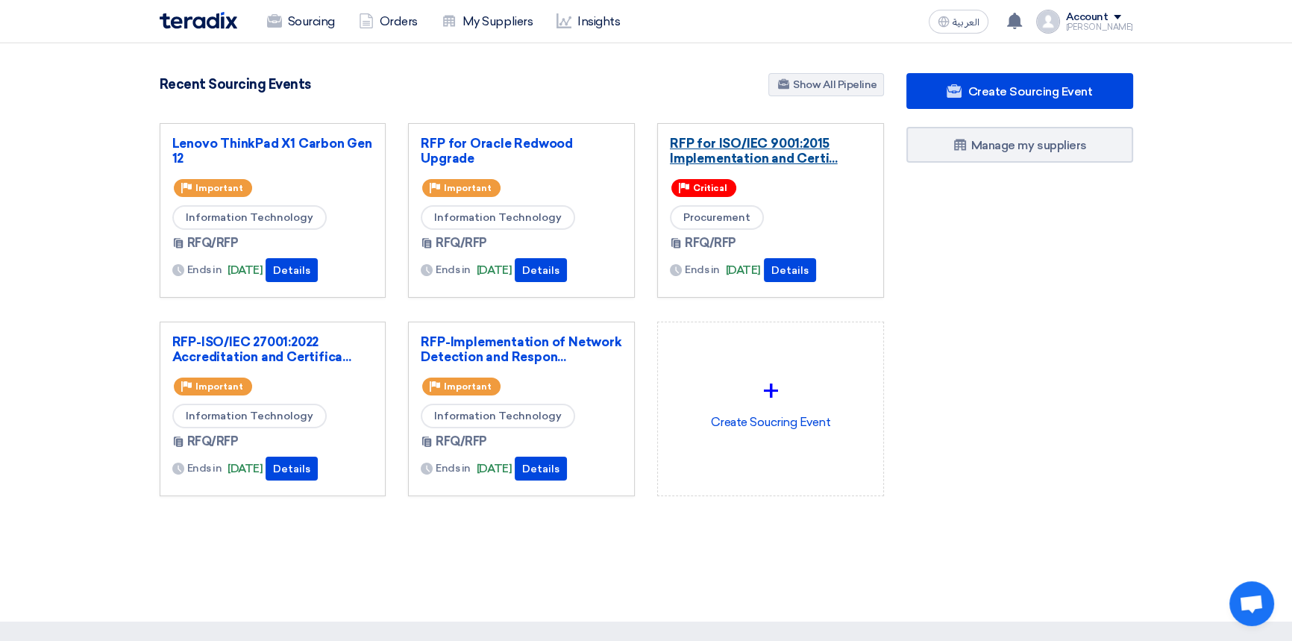
click at [755, 157] on link "RFP for ISO/IEC 9001:2015 Implementation and Certi..." at bounding box center [770, 151] width 201 height 30
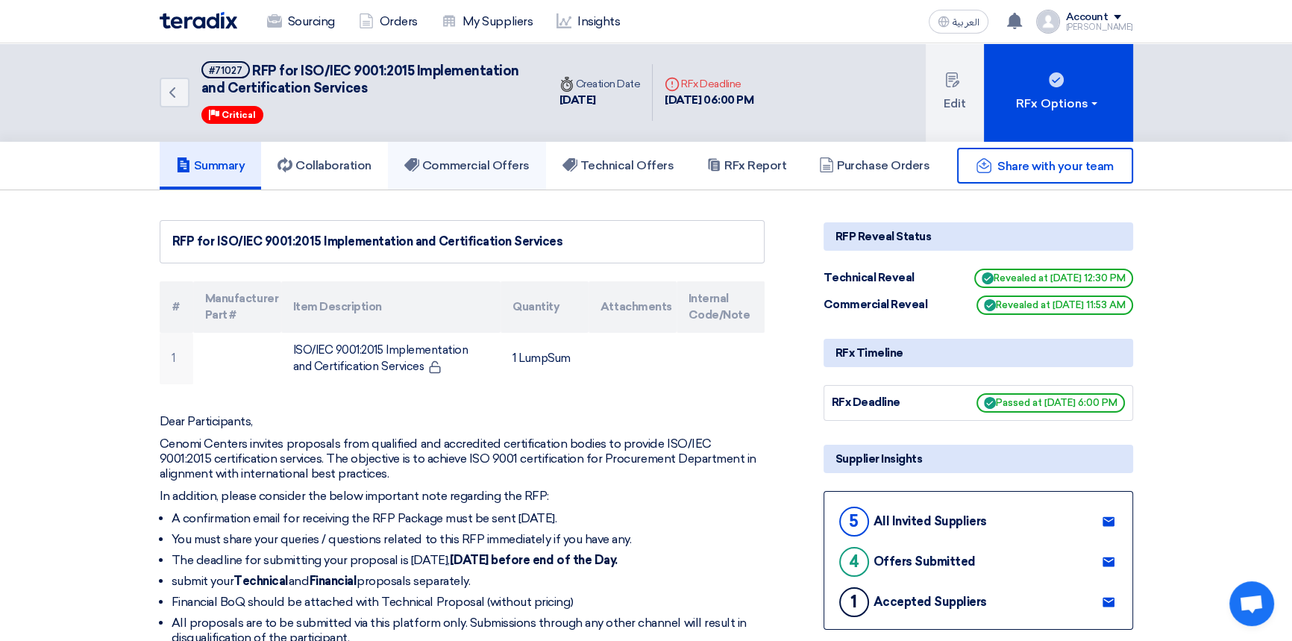
click at [503, 166] on h5 "Commercial Offers" at bounding box center [466, 165] width 125 height 15
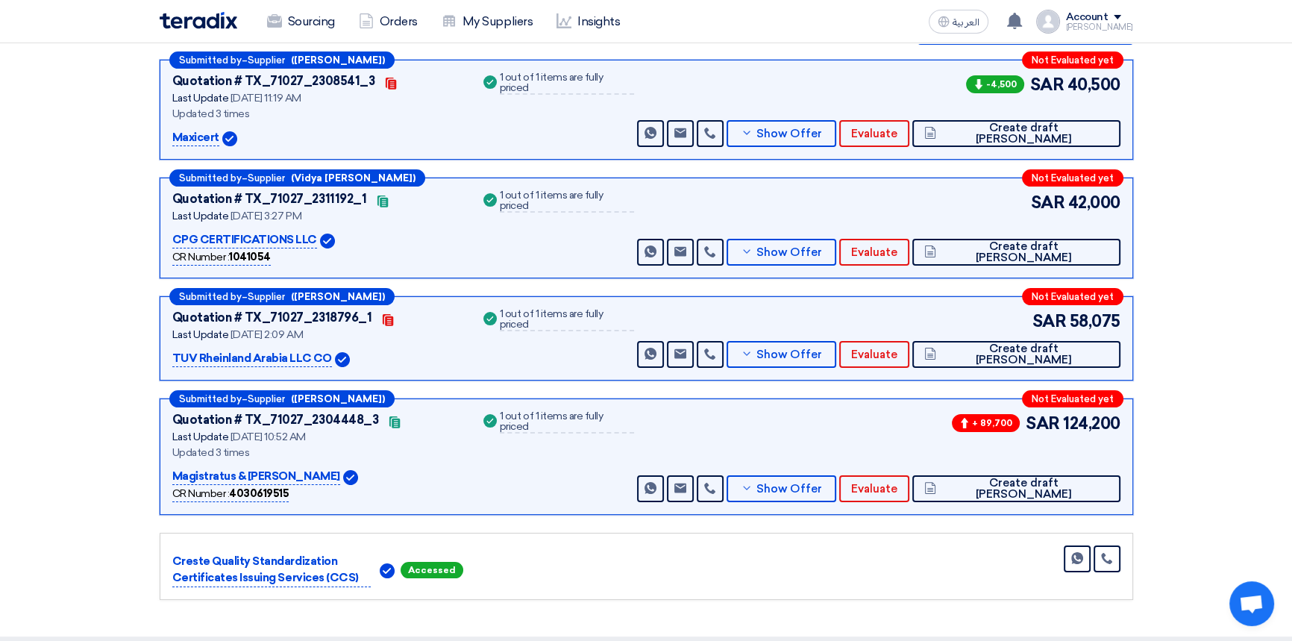
scroll to position [271, 0]
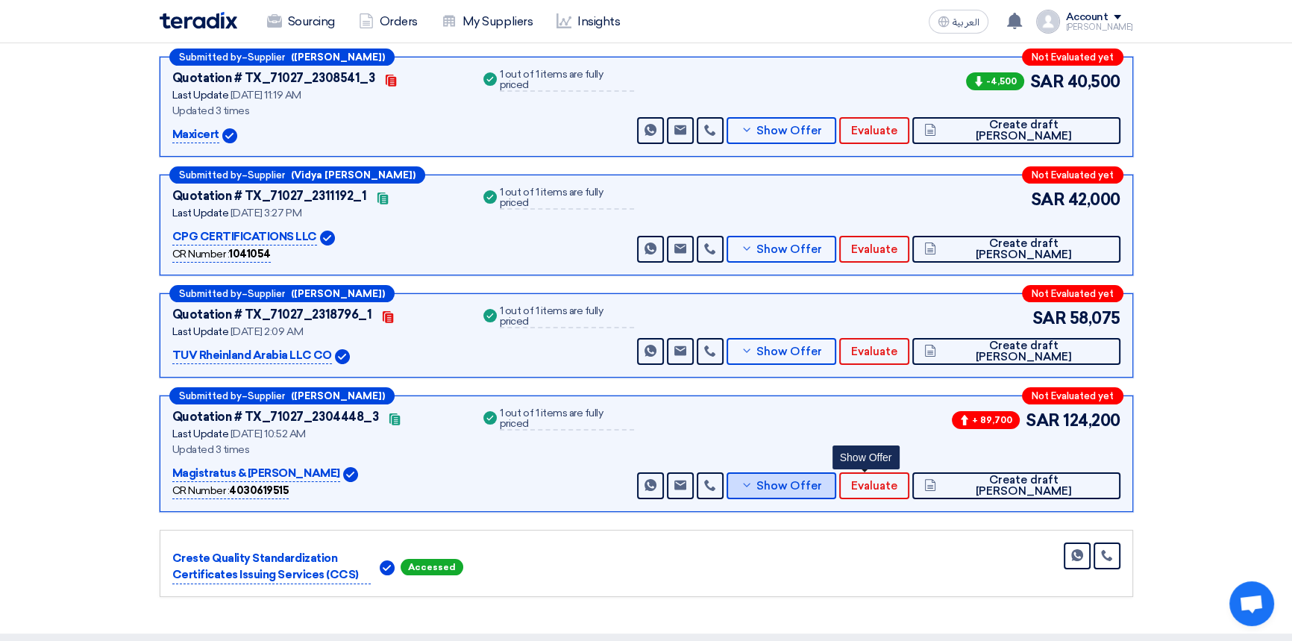
click at [837, 475] on button "Show Offer" at bounding box center [782, 485] width 110 height 27
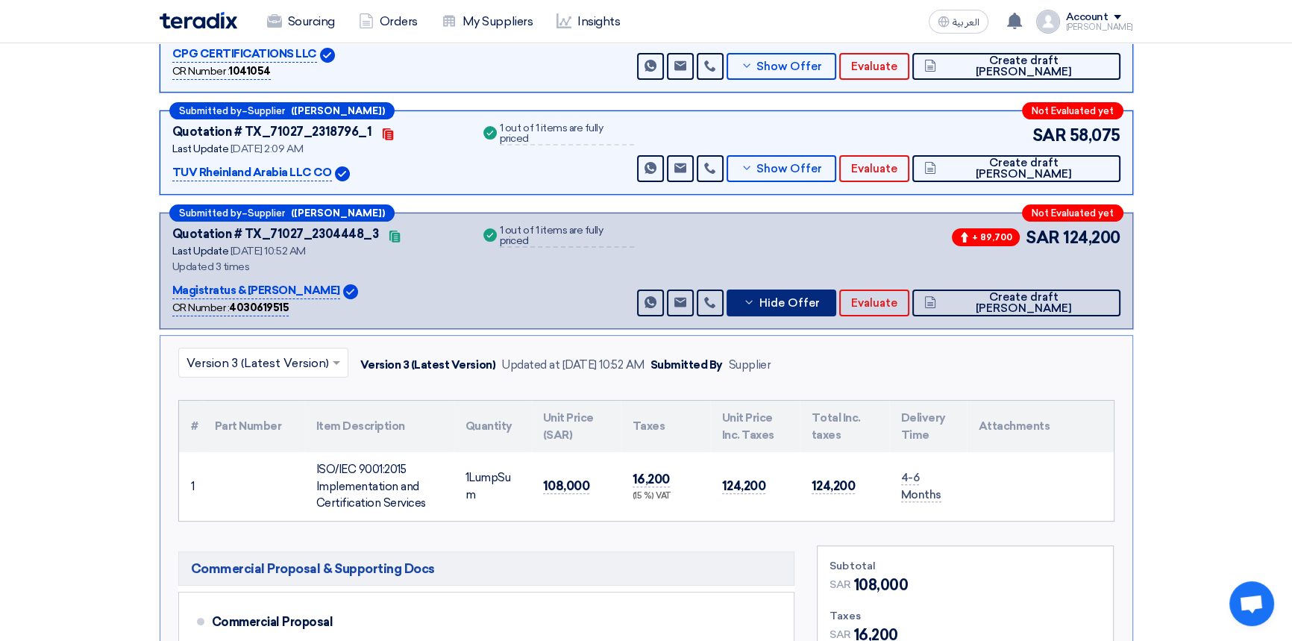
scroll to position [474, 0]
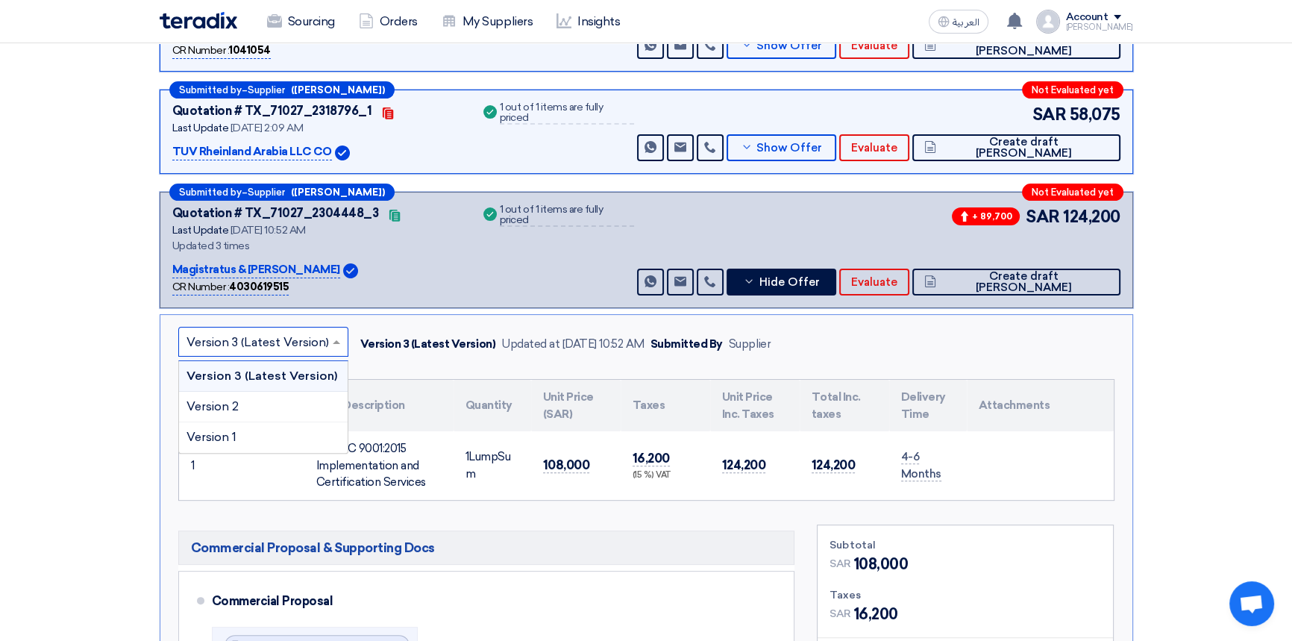
click at [305, 338] on input "text" at bounding box center [255, 342] width 139 height 25
click at [242, 401] on div "Version 2" at bounding box center [263, 407] width 169 height 31
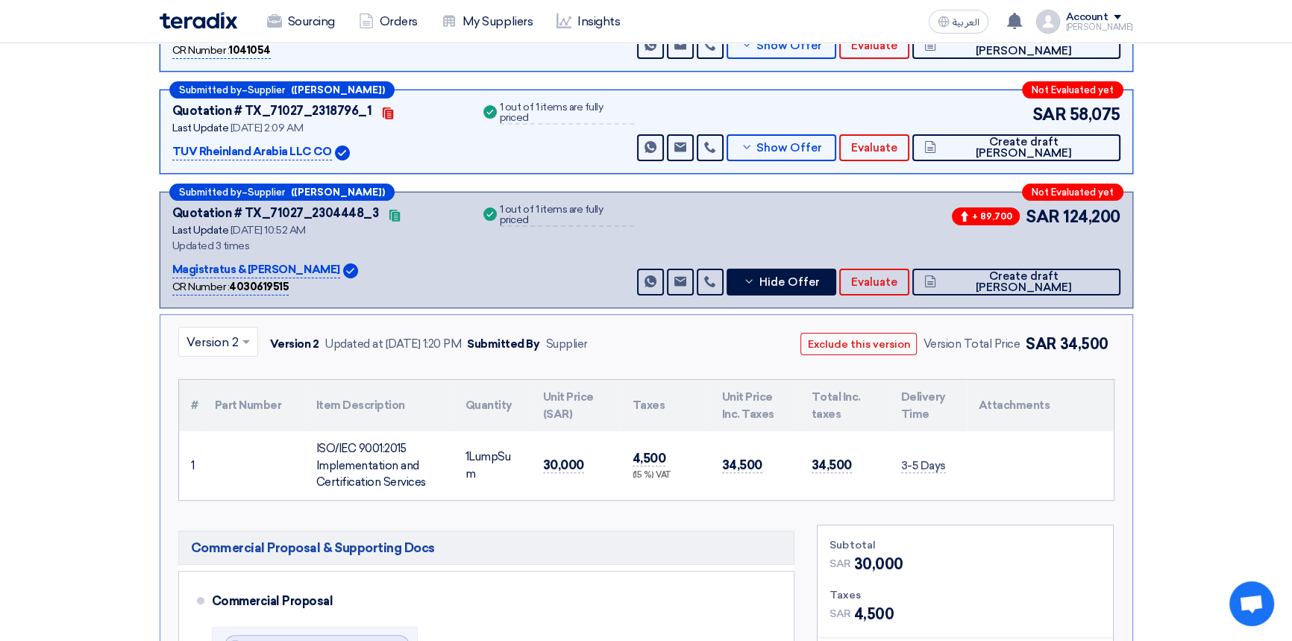
click at [219, 331] on input "text" at bounding box center [210, 342] width 48 height 25
click at [219, 372] on span "Version 3 (Latest Version)" at bounding box center [257, 375] width 142 height 14
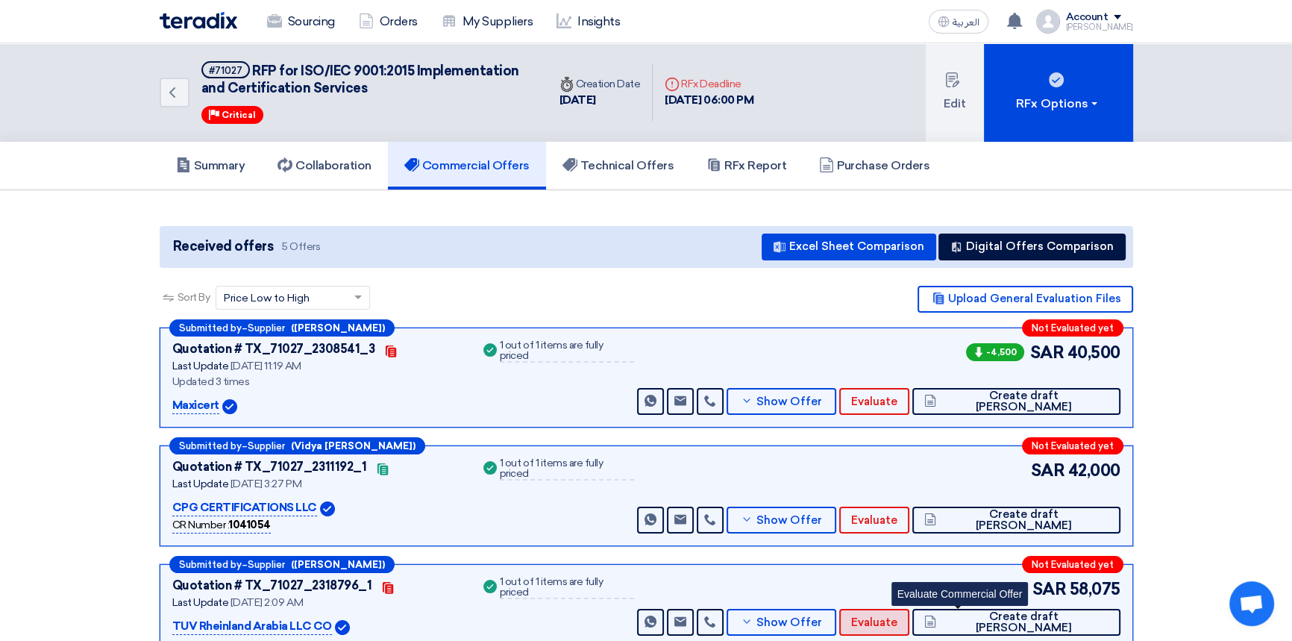
scroll to position [0, 0]
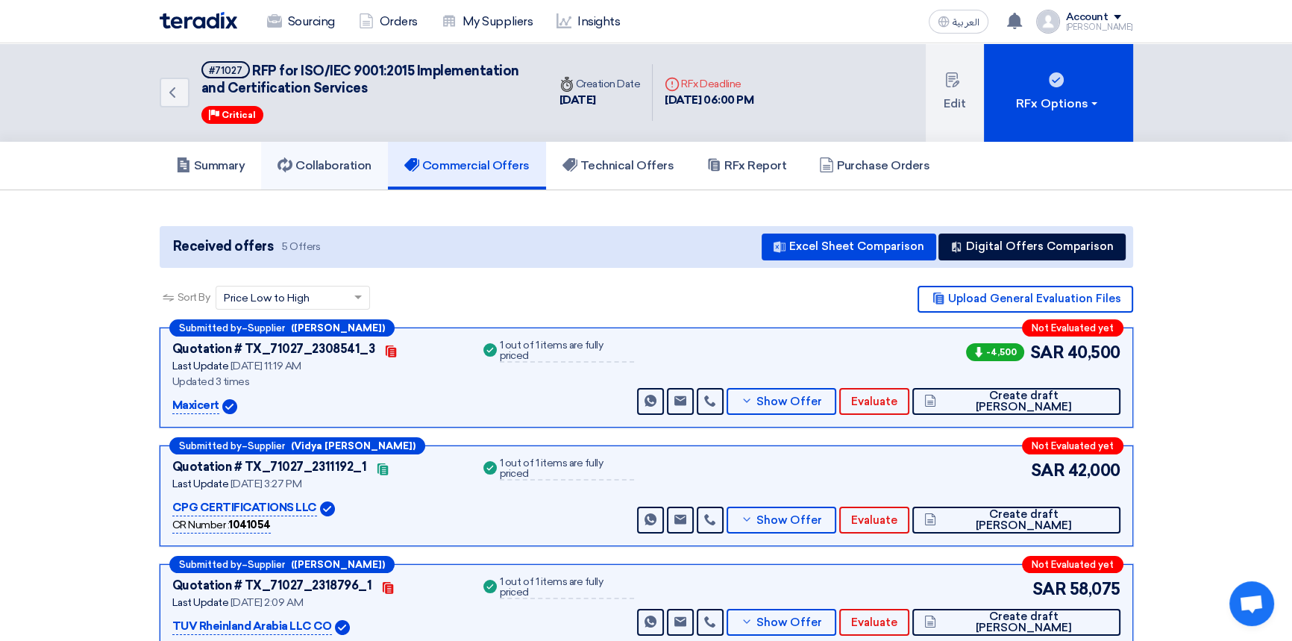
click at [342, 166] on h5 "Collaboration" at bounding box center [324, 165] width 94 height 15
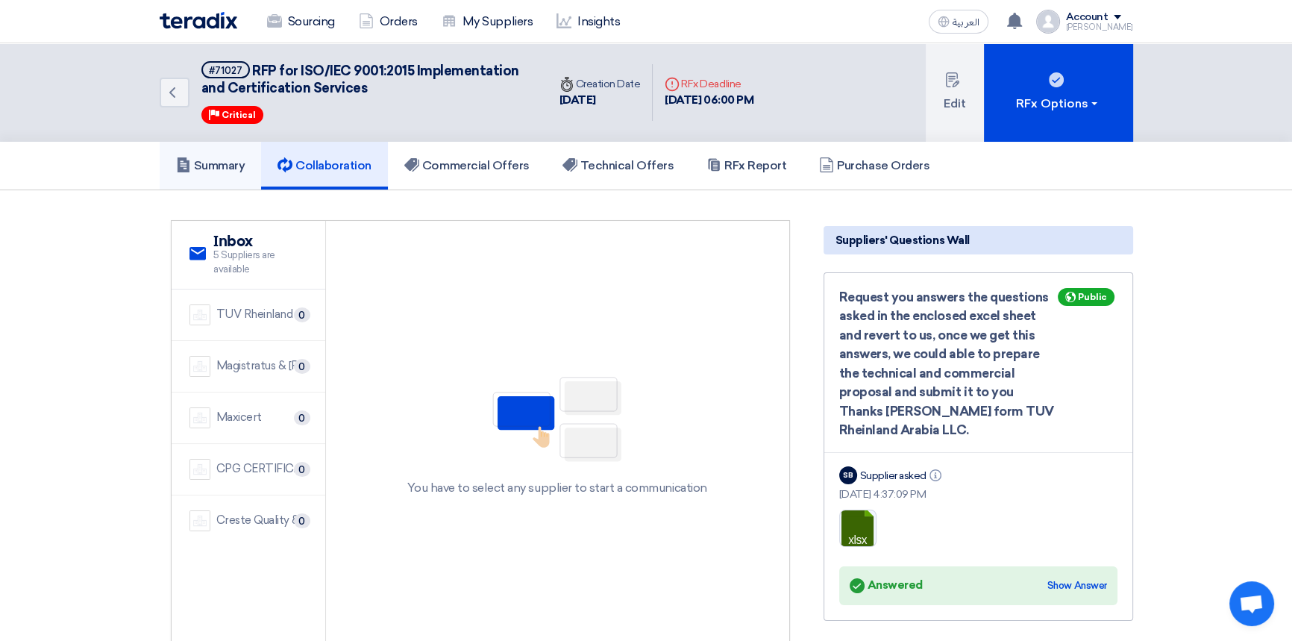
click at [224, 154] on link "Summary" at bounding box center [211, 166] width 102 height 48
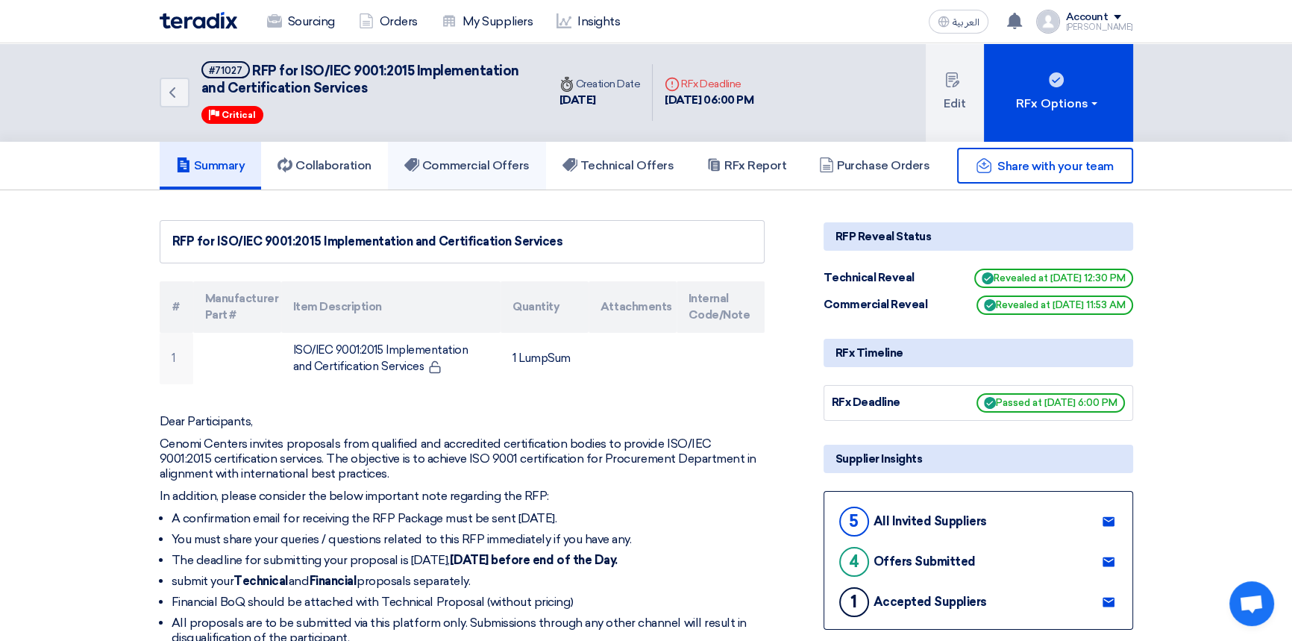
click at [498, 158] on h5 "Commercial Offers" at bounding box center [466, 165] width 125 height 15
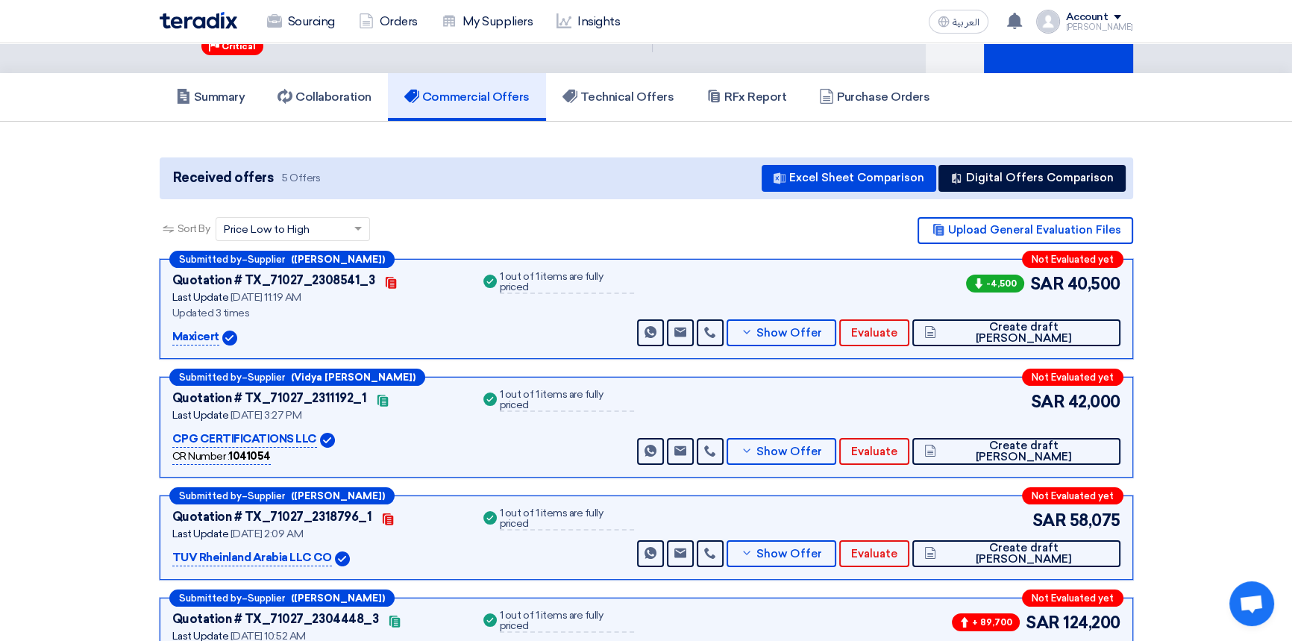
scroll to position [67, 0]
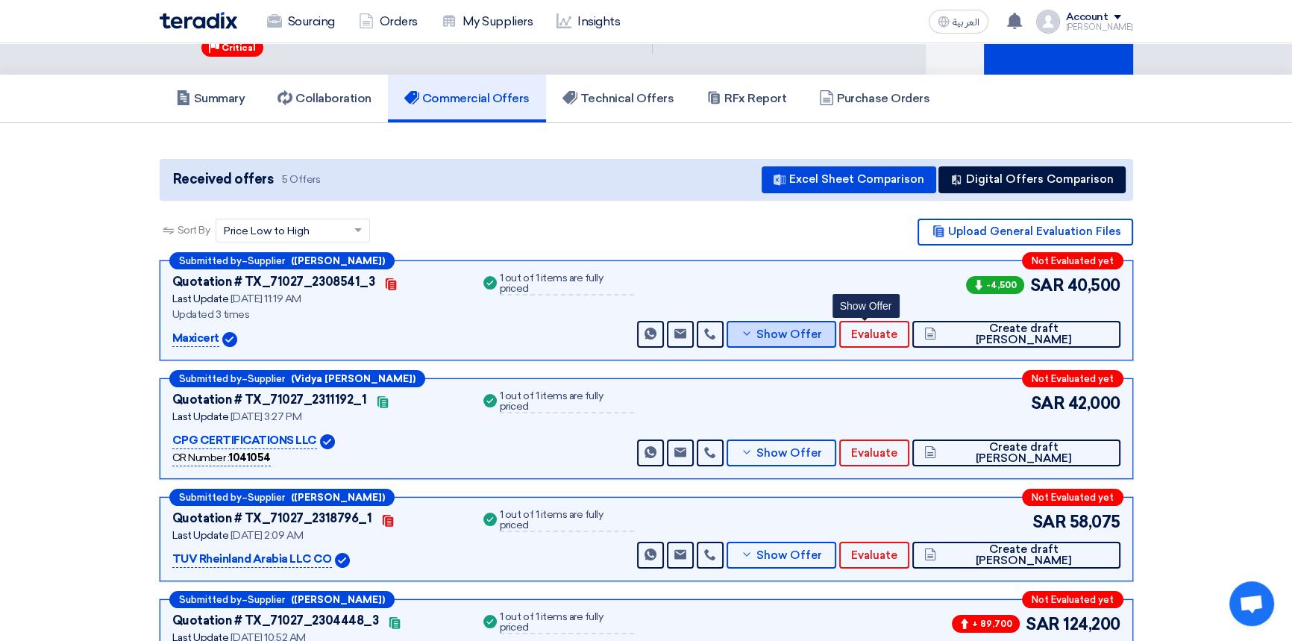
click at [822, 330] on span "Show Offer" at bounding box center [789, 334] width 66 height 11
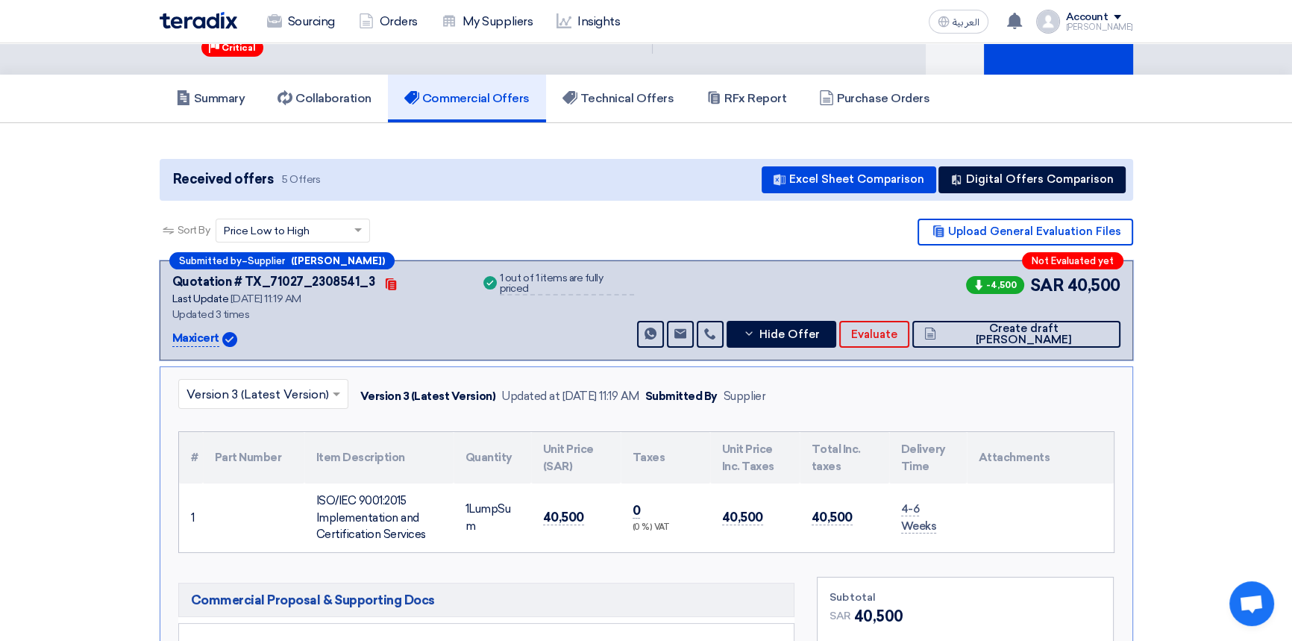
click at [228, 395] on input "text" at bounding box center [255, 395] width 139 height 25
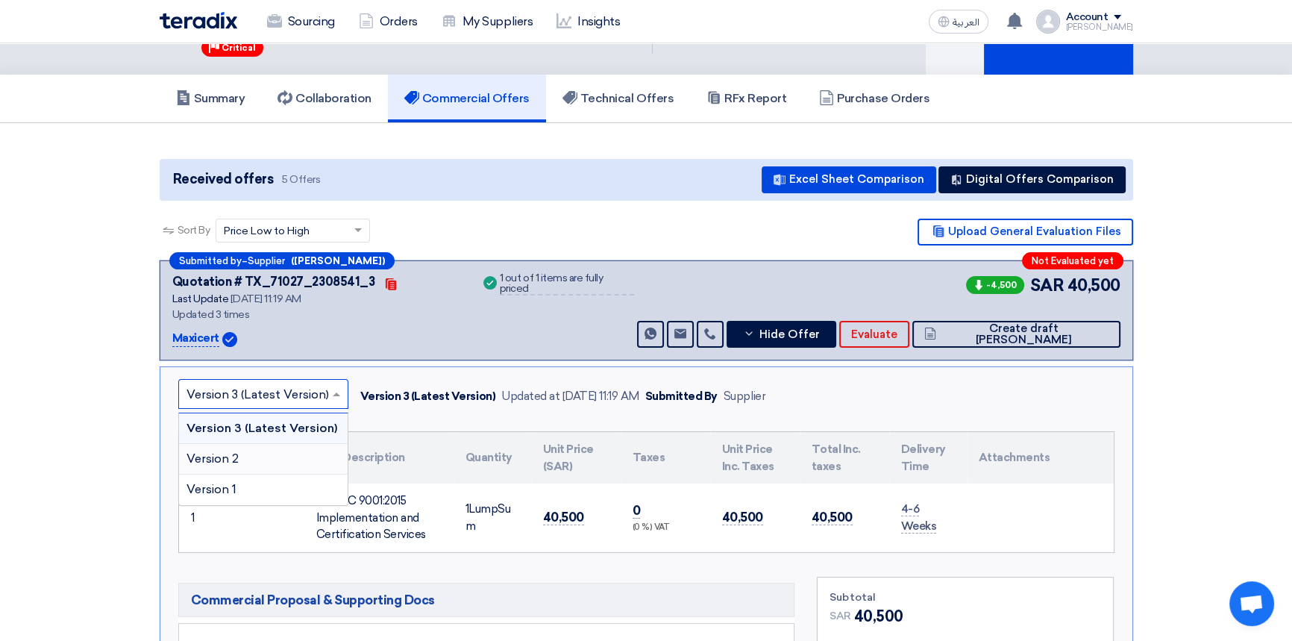
click at [225, 456] on span "Version 2" at bounding box center [212, 458] width 52 height 14
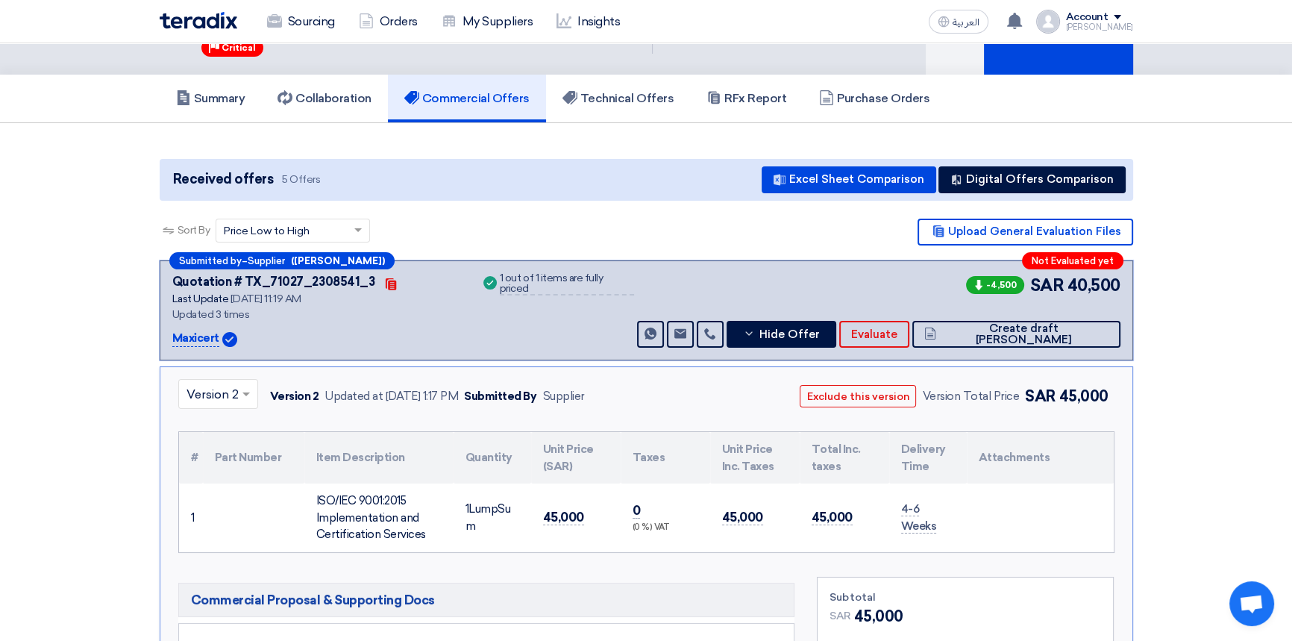
click at [207, 395] on input "text" at bounding box center [210, 395] width 48 height 25
click at [224, 491] on span "Version 1" at bounding box center [211, 489] width 50 height 14
click at [210, 395] on input "text" at bounding box center [209, 395] width 46 height 25
click at [209, 427] on span "Version 3 (Latest Version)" at bounding box center [257, 428] width 142 height 14
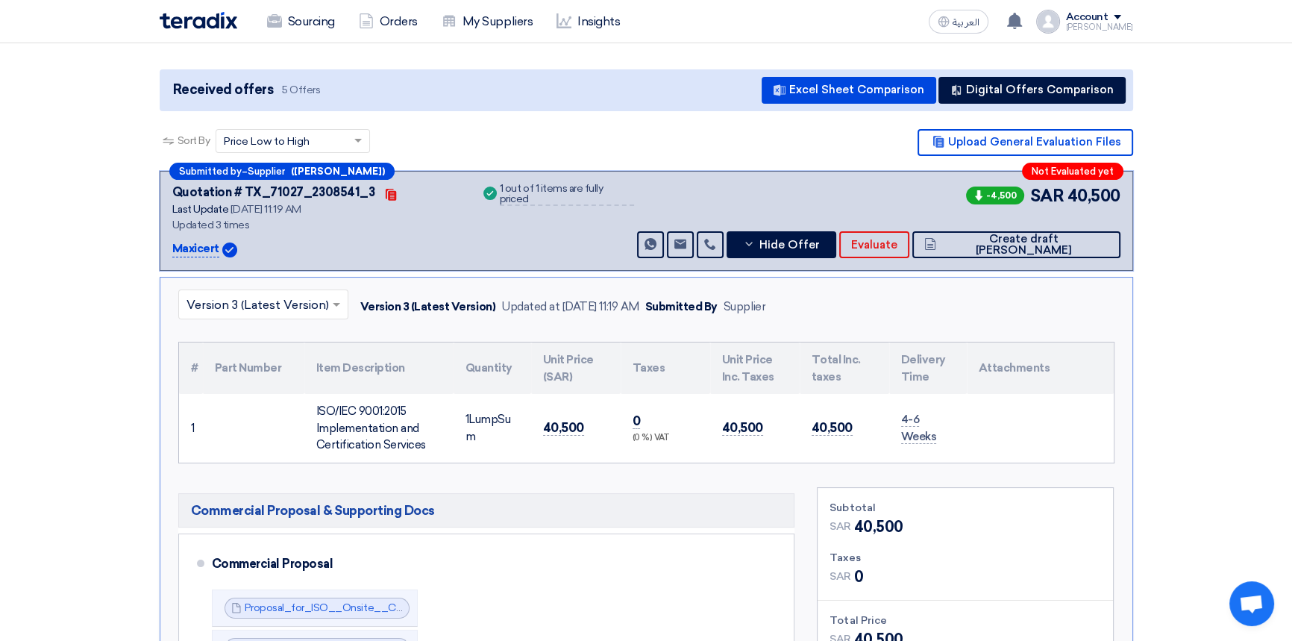
scroll to position [153, 0]
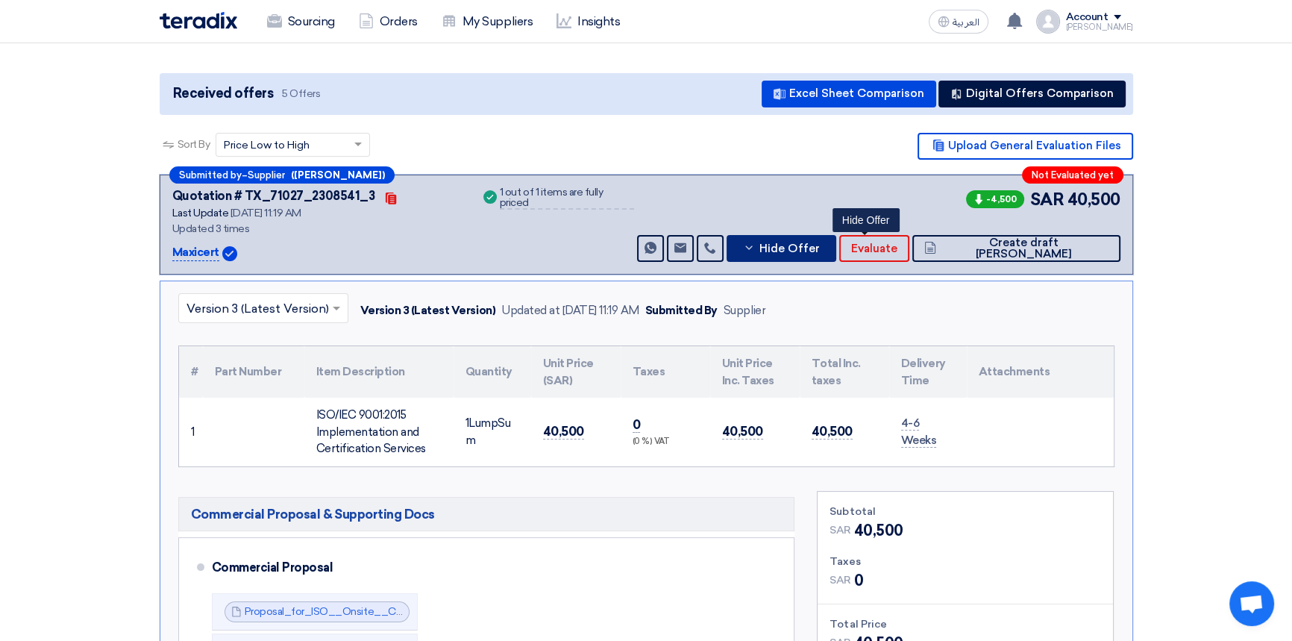
click at [819, 245] on span "Hide Offer" at bounding box center [789, 248] width 60 height 11
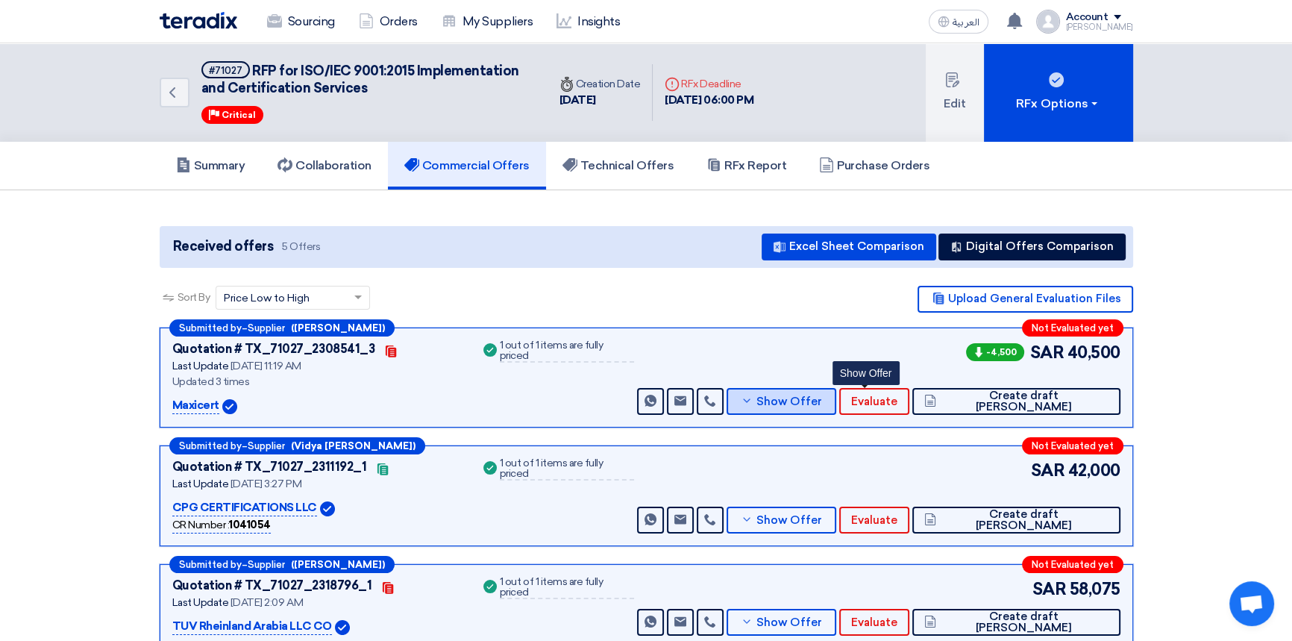
scroll to position [67, 0]
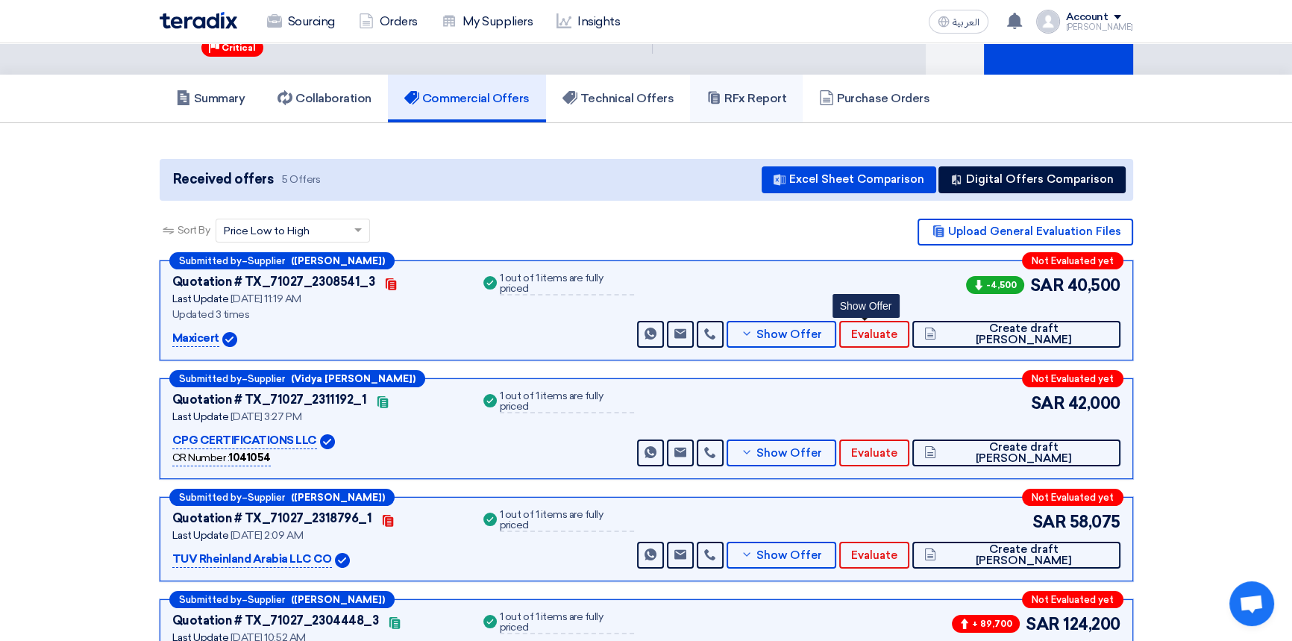
click at [747, 97] on h5 "RFx Report" at bounding box center [746, 98] width 80 height 15
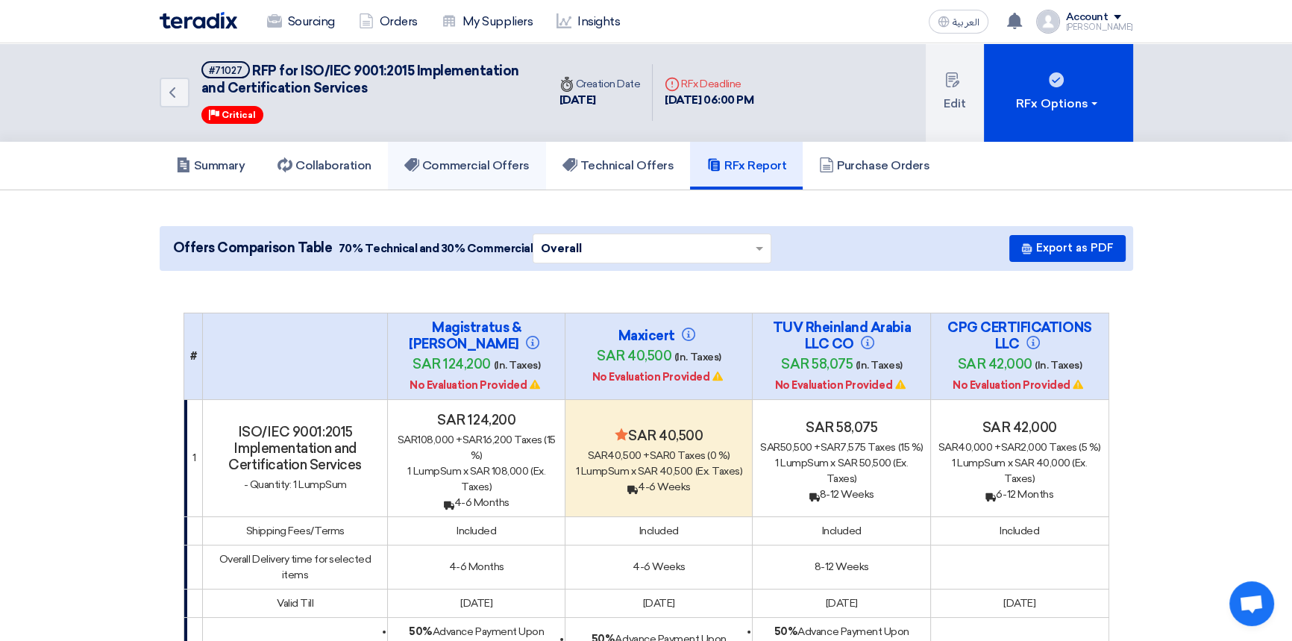
drag, startPoint x: 454, startPoint y: 157, endPoint x: 642, endPoint y: 289, distance: 229.7
click at [454, 158] on h5 "Commercial Offers" at bounding box center [466, 165] width 125 height 15
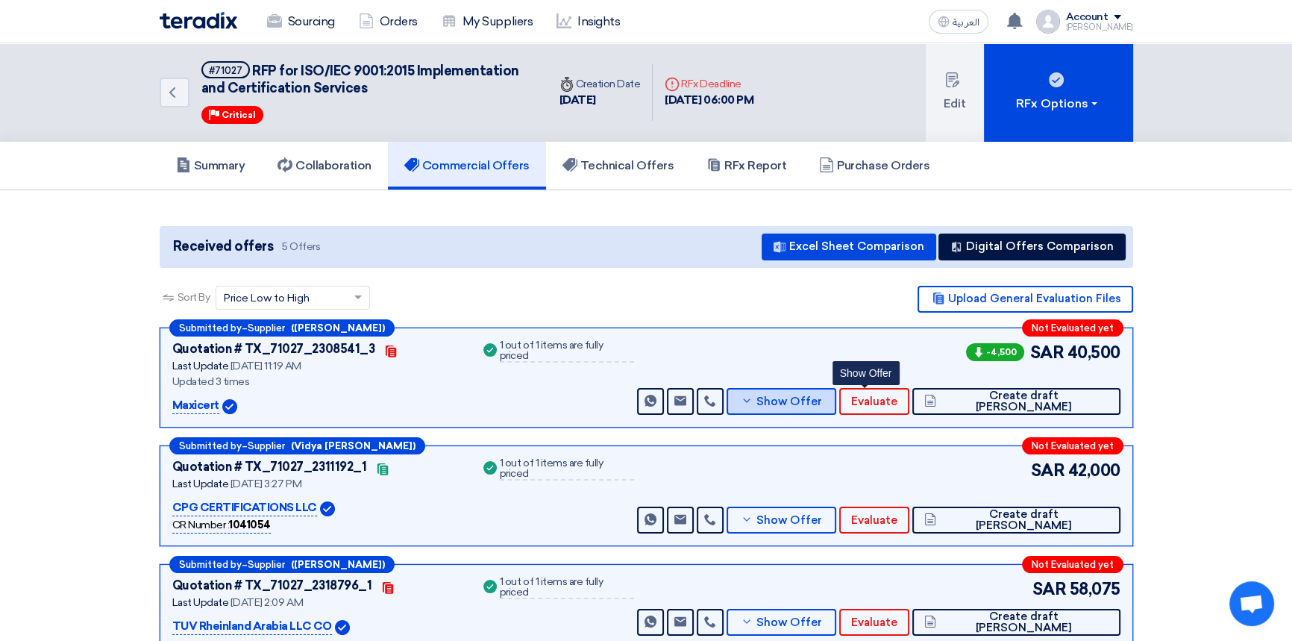
click at [822, 404] on span "Show Offer" at bounding box center [789, 401] width 66 height 11
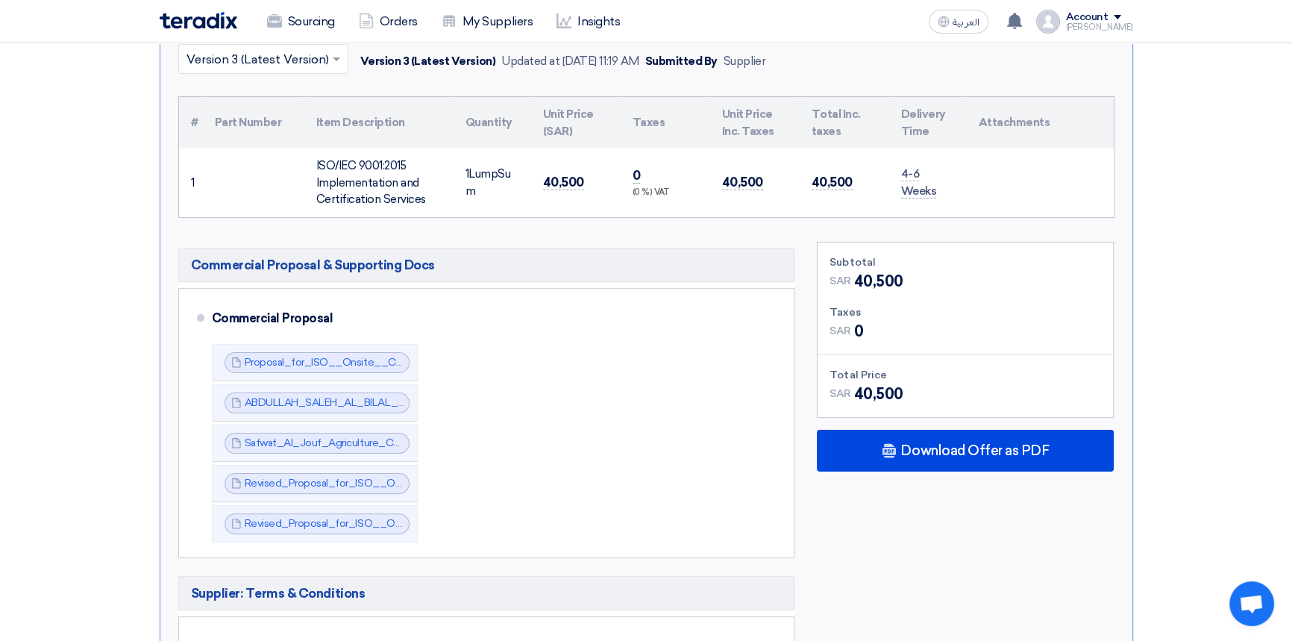
scroll to position [407, 0]
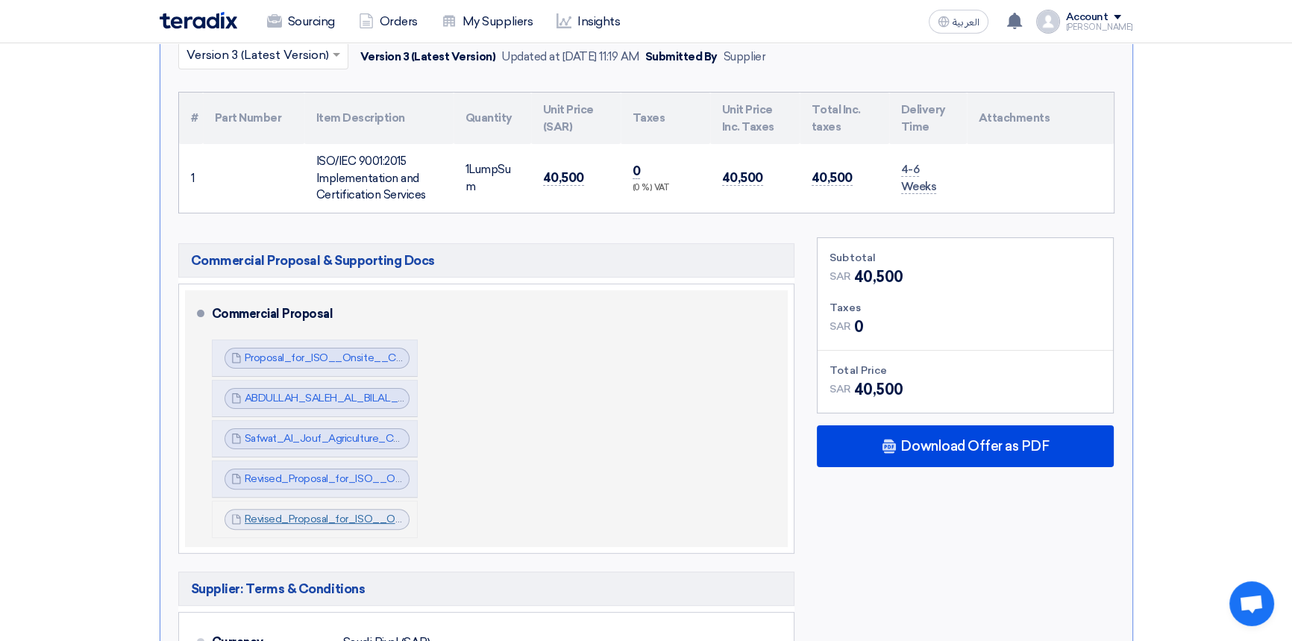
click at [303, 518] on link "Revised_Proposal_for_ISO__Onsite__Cenomi_Centers_KSA_Ref_V_1757060237676.pdf" at bounding box center [464, 518] width 439 height 13
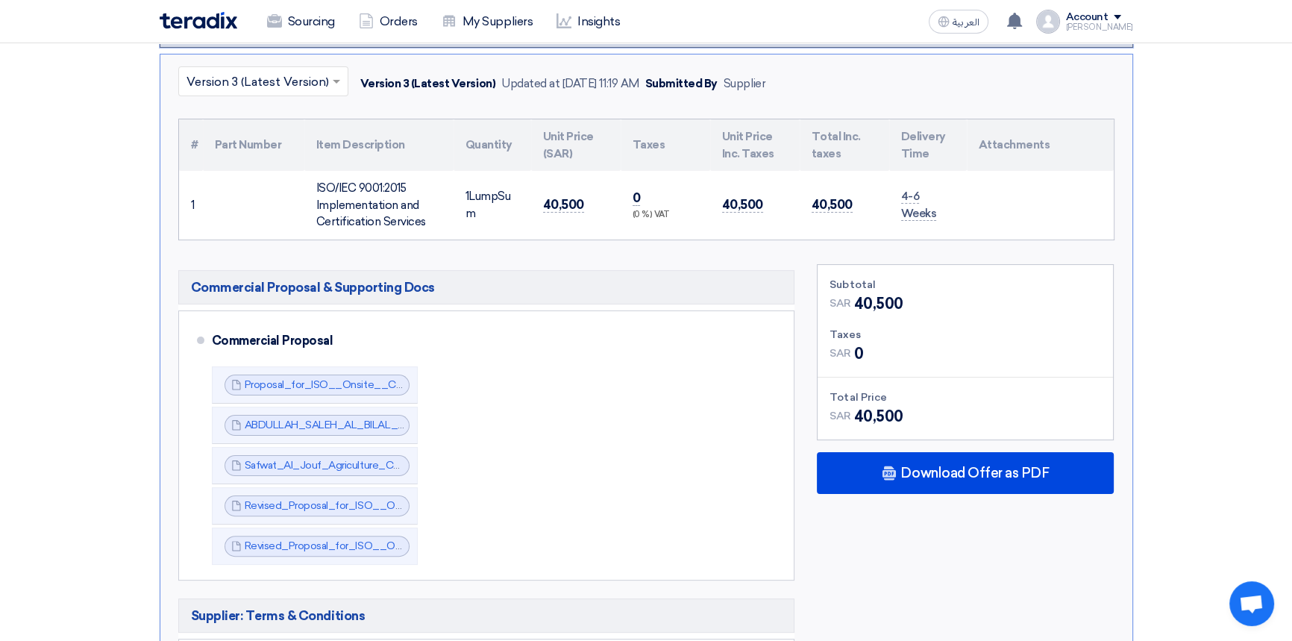
scroll to position [0, 0]
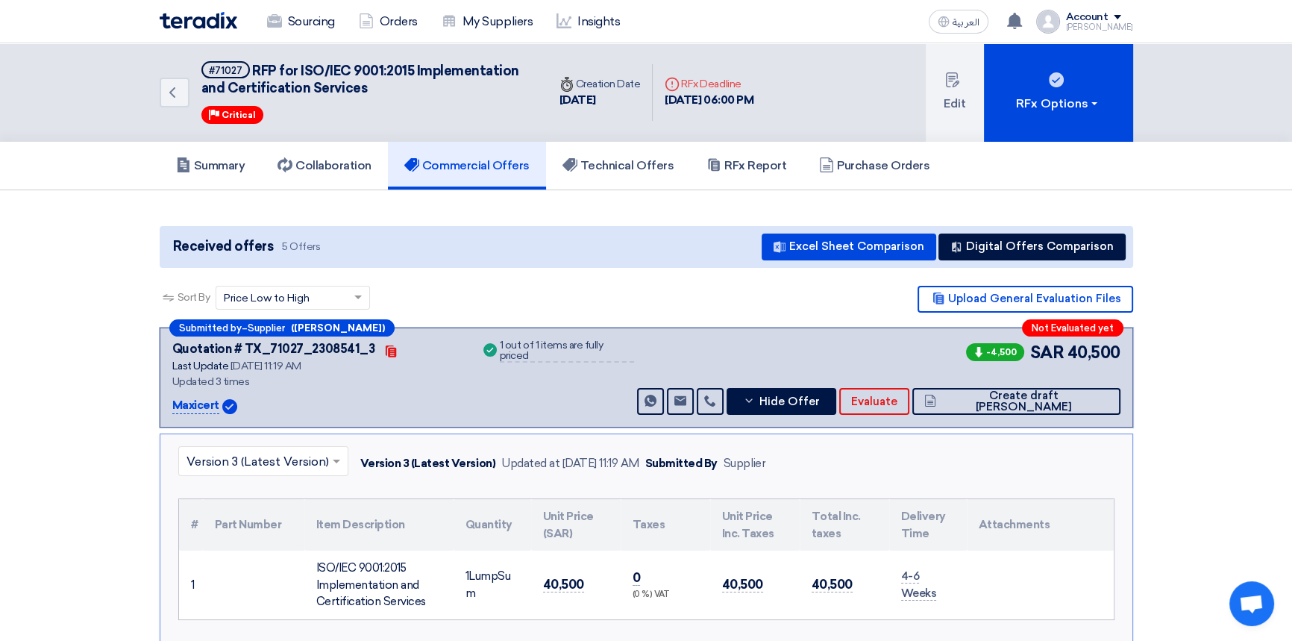
click at [194, 25] on img at bounding box center [199, 20] width 78 height 17
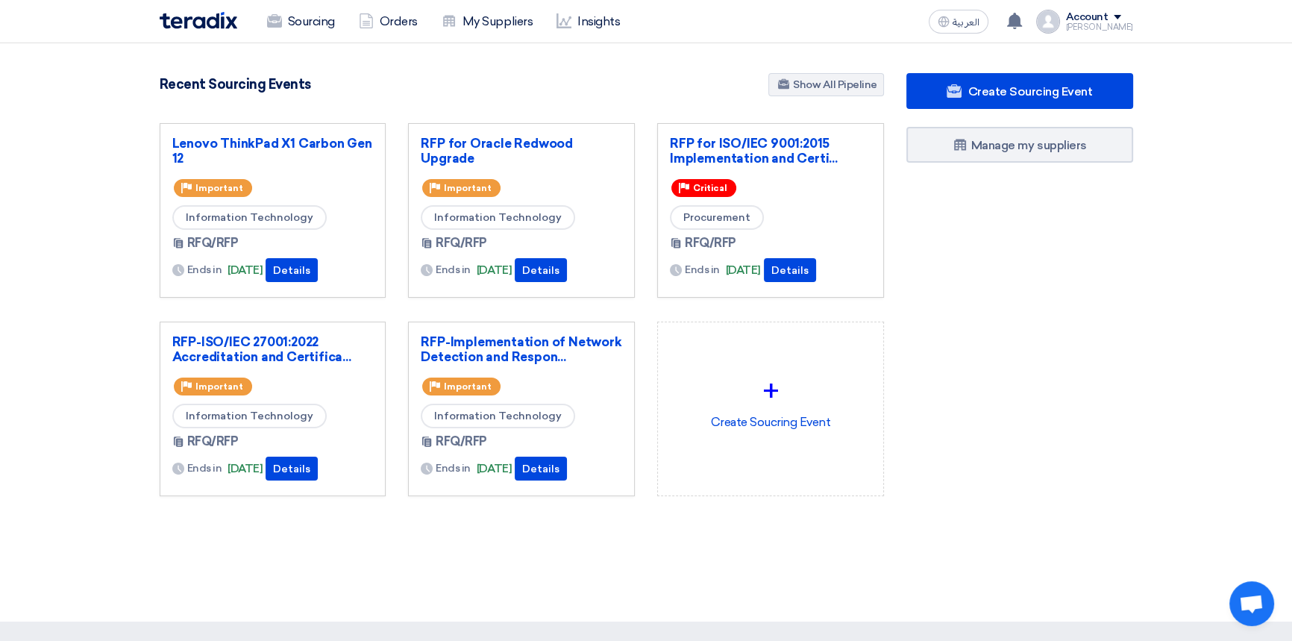
drag, startPoint x: 500, startPoint y: 531, endPoint x: 507, endPoint y: 527, distance: 8.3
click at [500, 530] on div "4864 RFx remaining 10 Auctions remaining Create Sourcing Event" at bounding box center [521, 308] width 747 height 471
click at [529, 350] on link "RFP-Implementation of Network Detection and Respon..." at bounding box center [521, 349] width 201 height 30
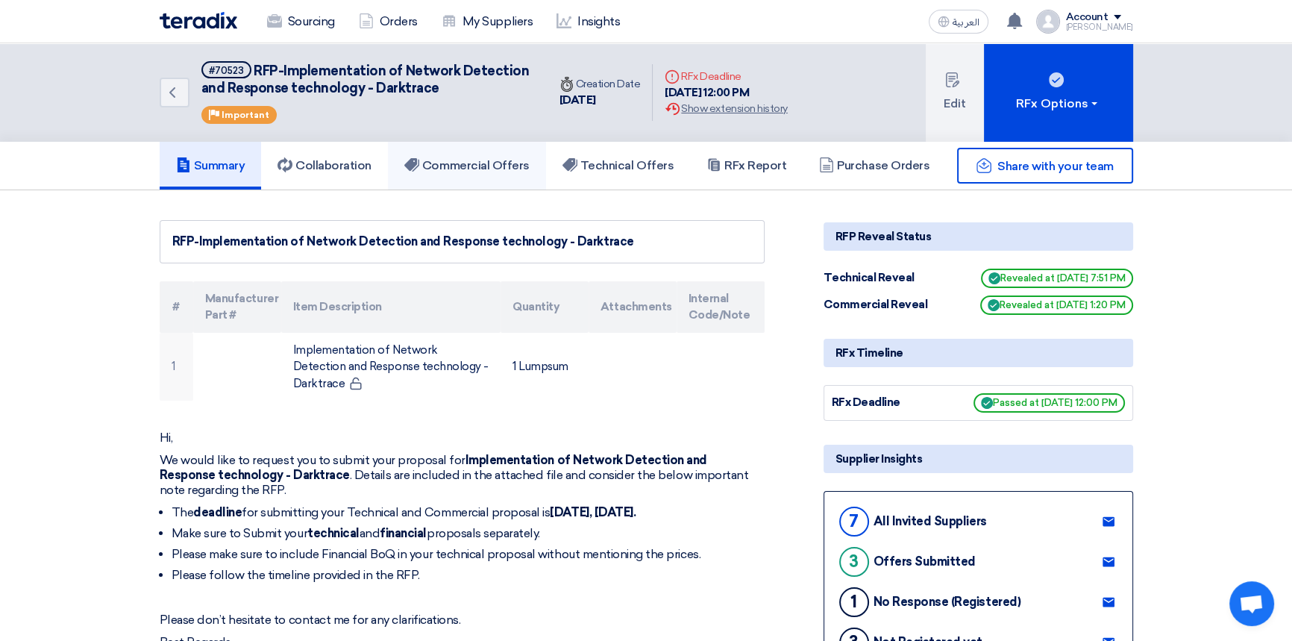
click at [480, 169] on h5 "Commercial Offers" at bounding box center [466, 165] width 125 height 15
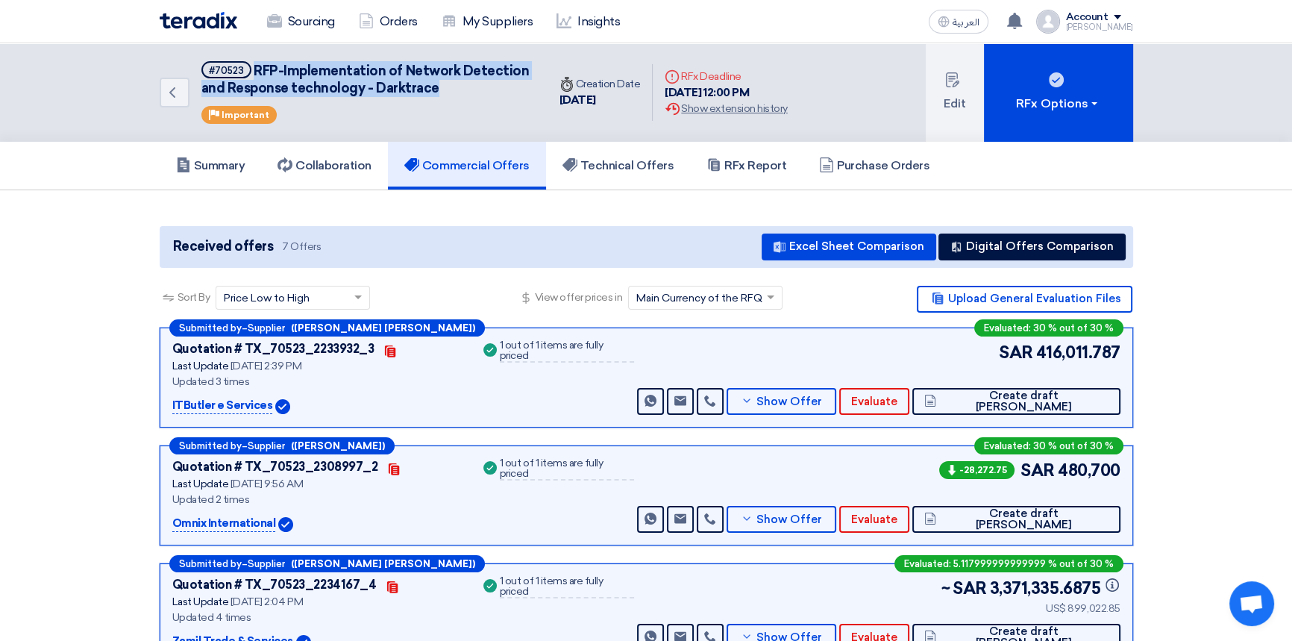
drag, startPoint x: 254, startPoint y: 69, endPoint x: 438, endPoint y: 89, distance: 184.6
click at [438, 89] on h5 "#70523 RFP-Implementation of Network Detection and Response technology - Darktr…" at bounding box center [365, 79] width 328 height 37
copy span "RFP-Implementation of Network Detection and Response technology - Darktrace"
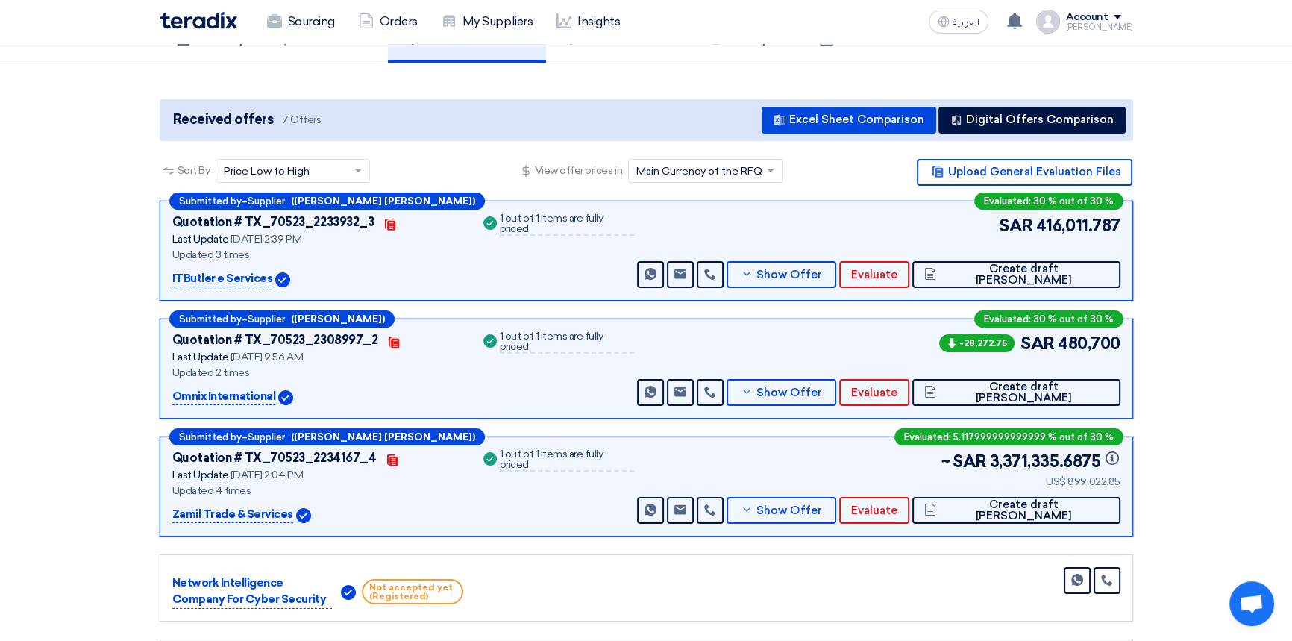
scroll to position [135, 0]
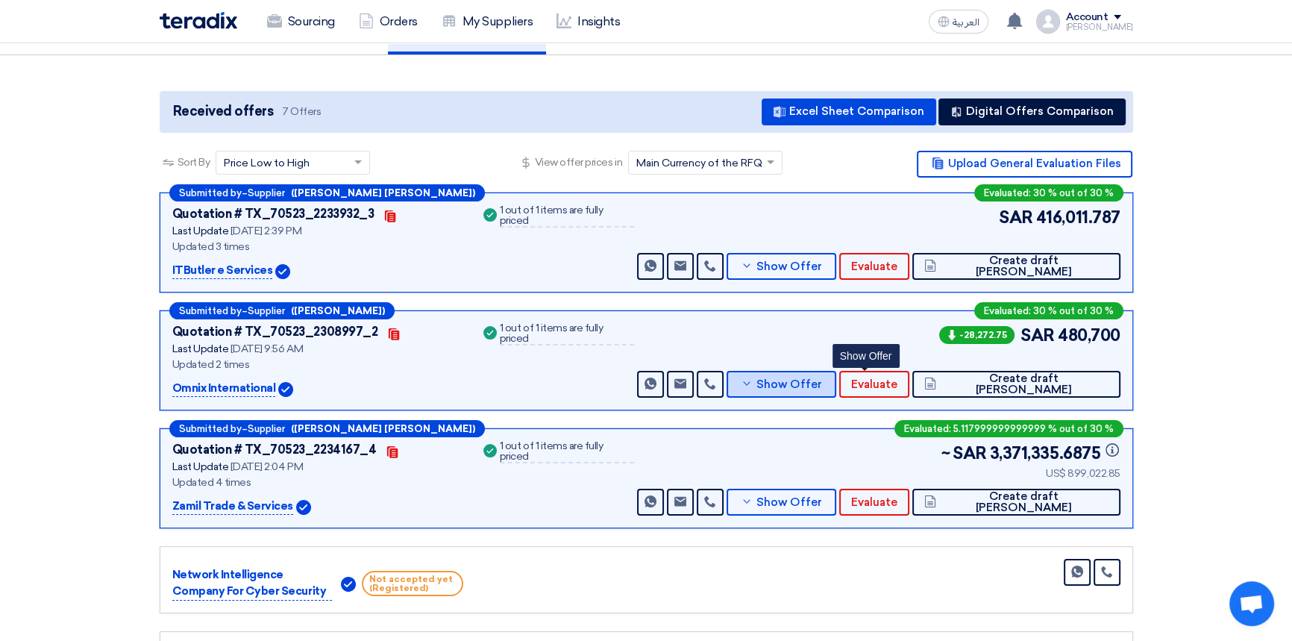
click at [822, 380] on span "Show Offer" at bounding box center [789, 384] width 66 height 11
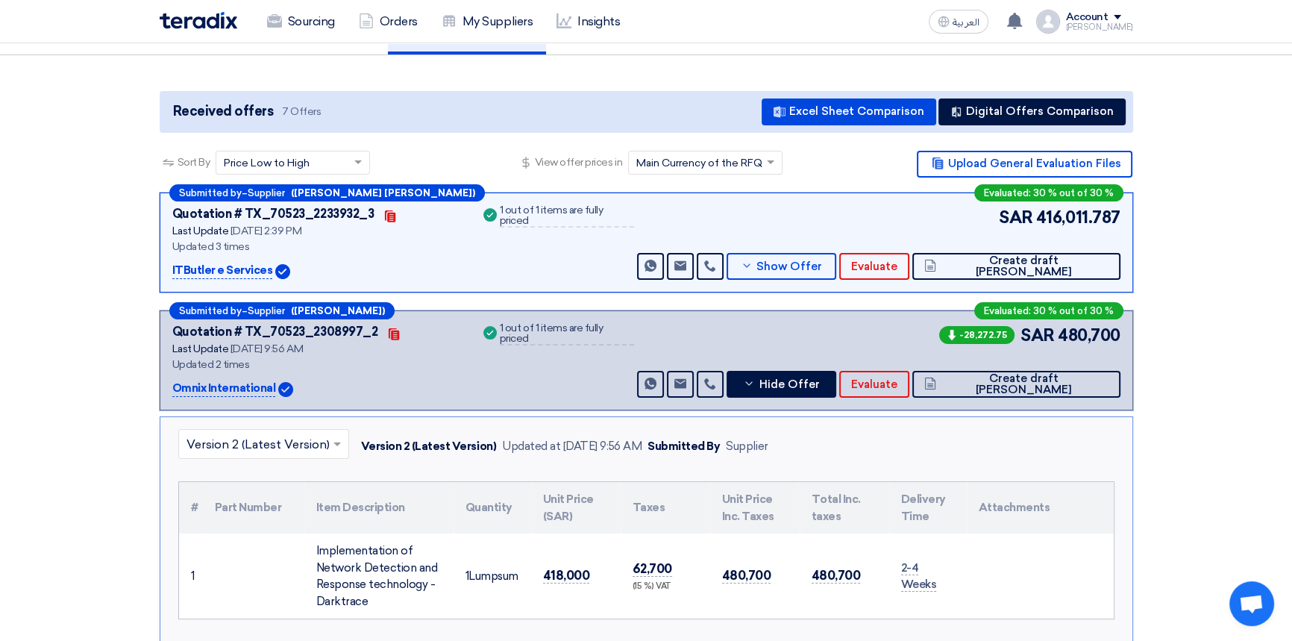
click at [266, 442] on input "text" at bounding box center [255, 445] width 139 height 25
click at [242, 511] on div "Version 1" at bounding box center [263, 509] width 169 height 30
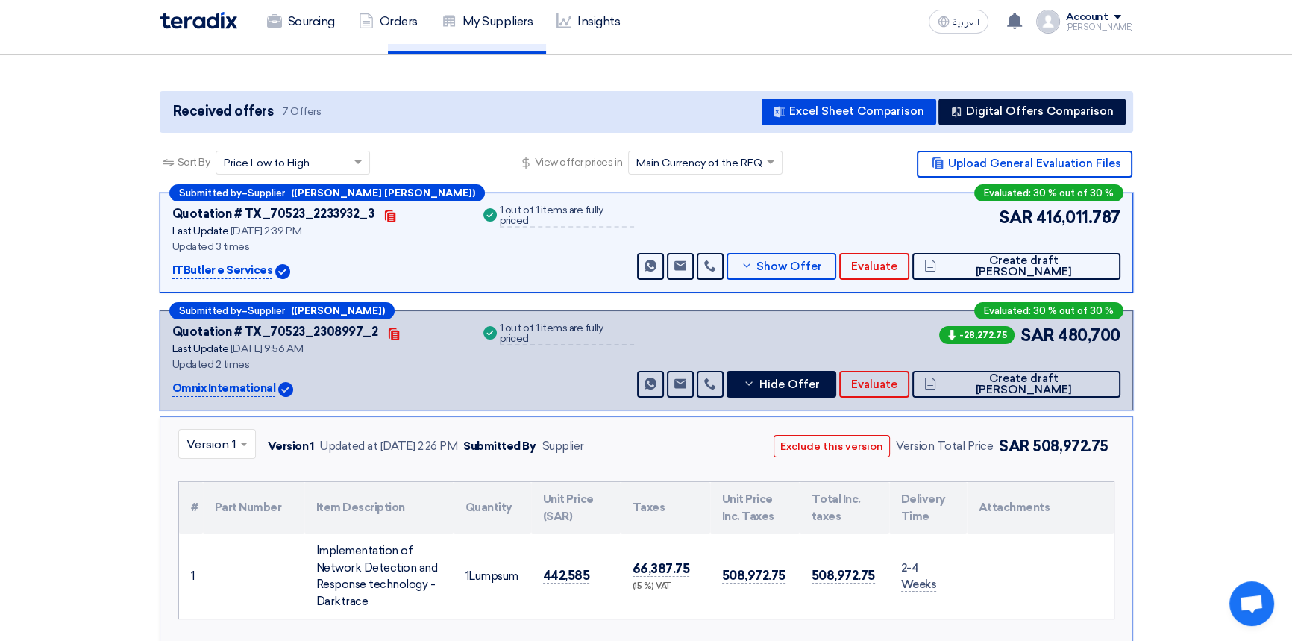
click at [224, 443] on input "text" at bounding box center [209, 445] width 46 height 25
click at [216, 477] on span "Version 2 (Latest Version)" at bounding box center [257, 478] width 143 height 14
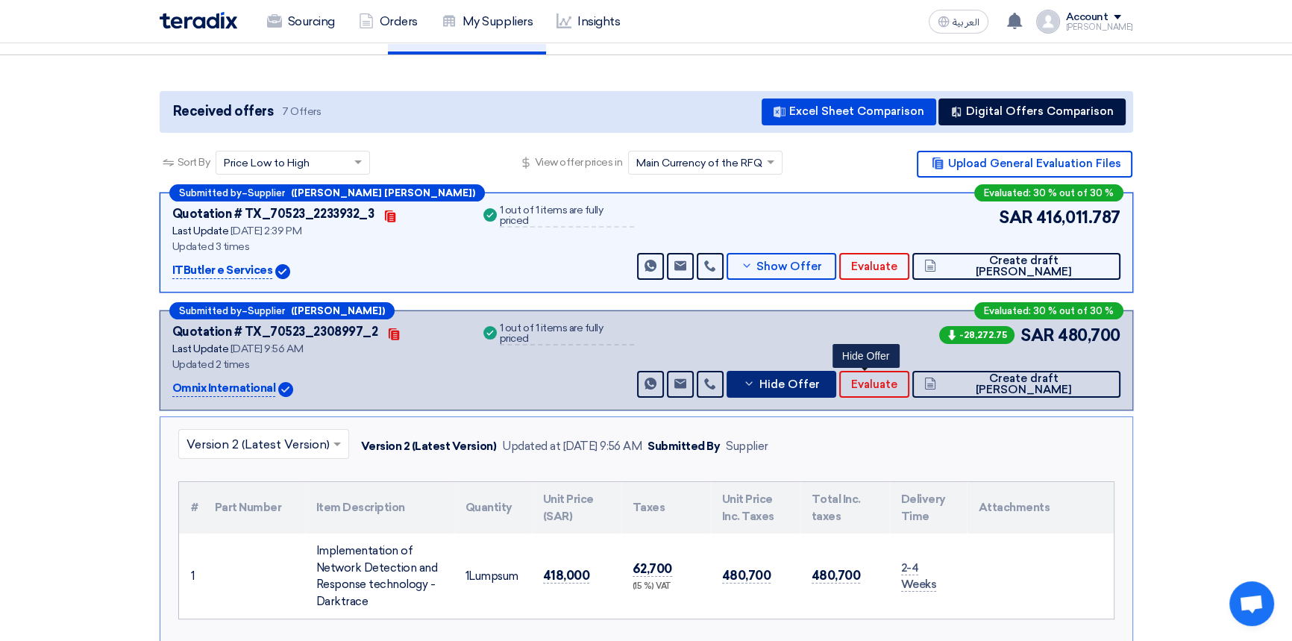
click at [819, 381] on span "Hide Offer" at bounding box center [789, 384] width 60 height 11
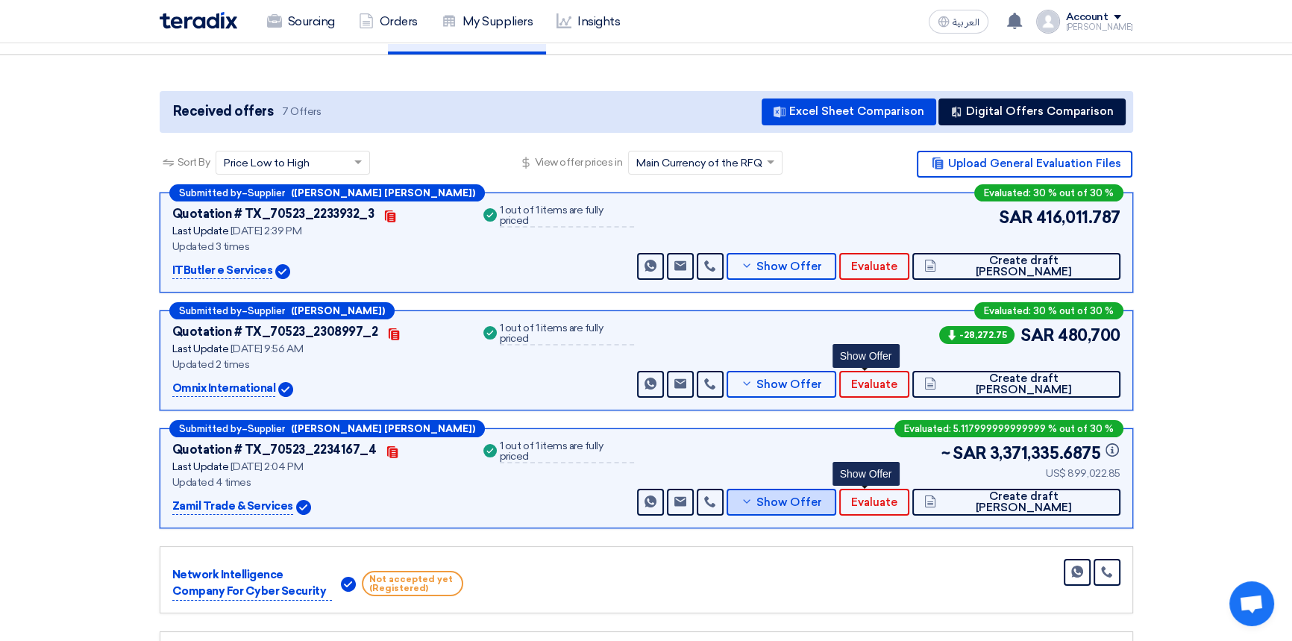
click at [837, 509] on button "Show Offer" at bounding box center [782, 502] width 110 height 27
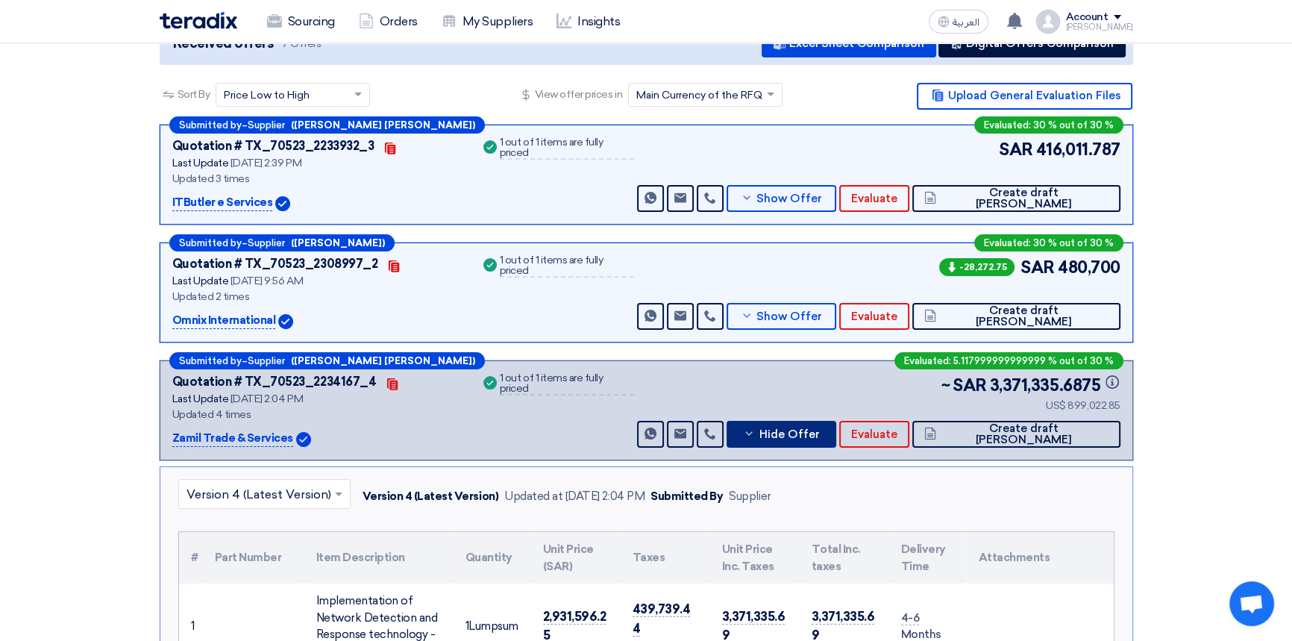
scroll to position [339, 0]
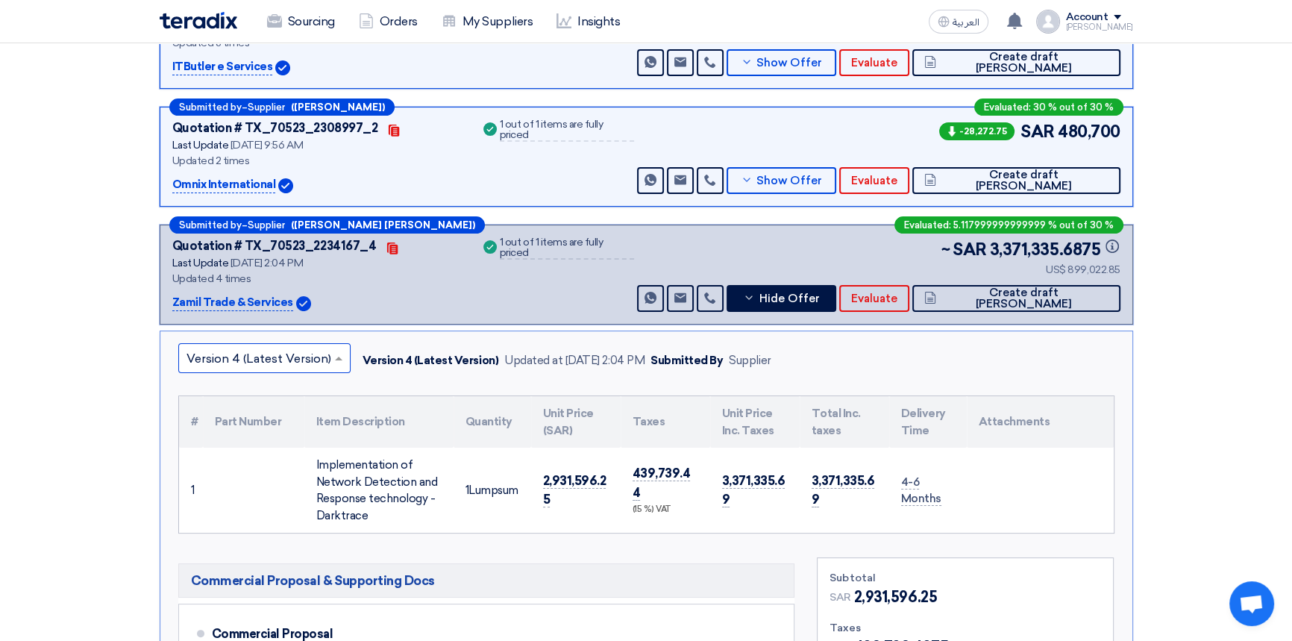
click at [272, 360] on input "text" at bounding box center [256, 359] width 141 height 25
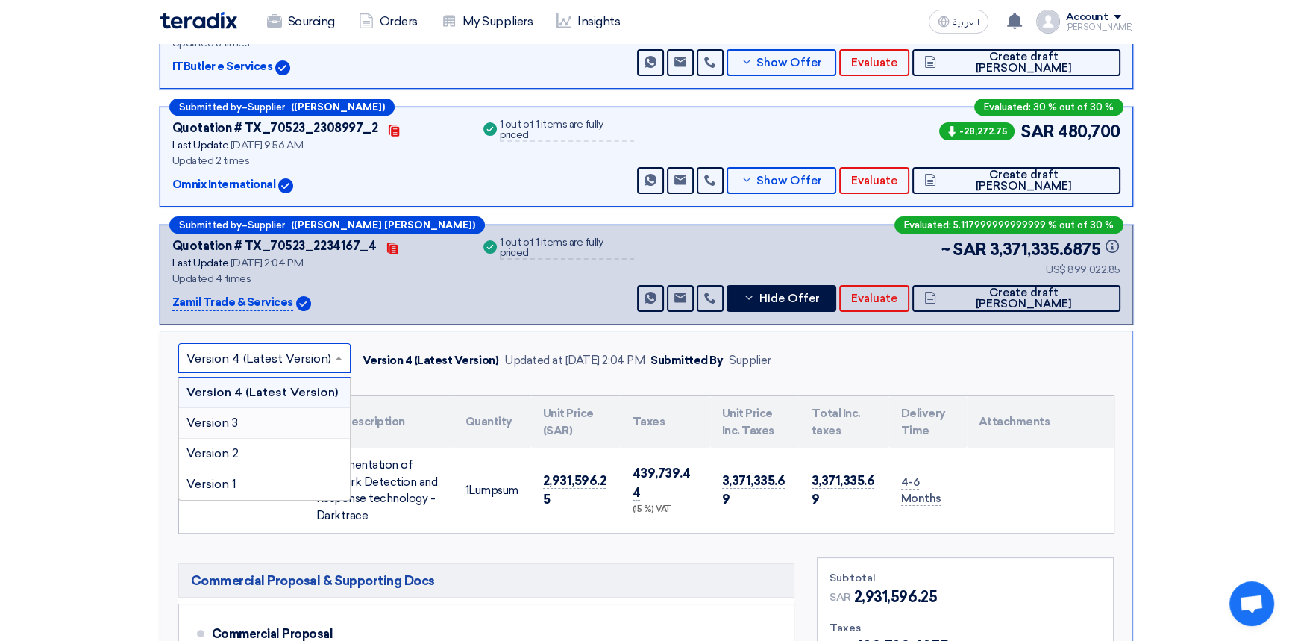
click at [261, 418] on div "Version 3" at bounding box center [264, 423] width 171 height 31
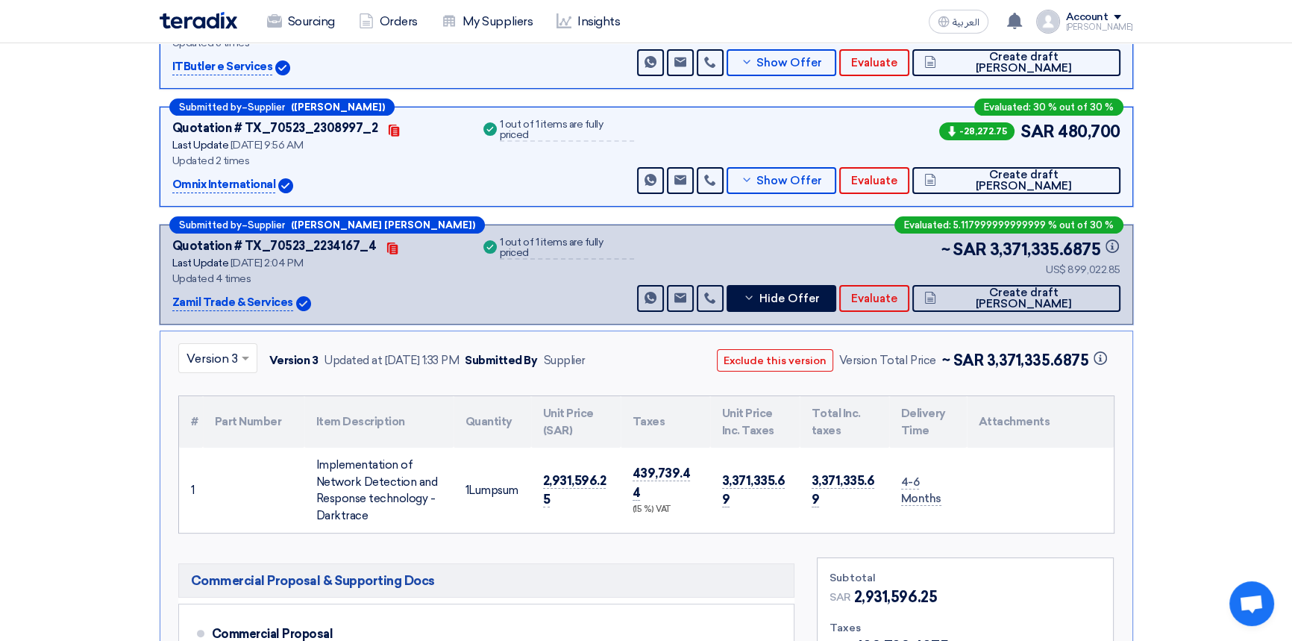
click at [232, 357] on input "text" at bounding box center [210, 359] width 48 height 25
click at [228, 448] on span "Version 2" at bounding box center [212, 453] width 52 height 14
click at [208, 351] on input "text" at bounding box center [210, 359] width 48 height 25
click at [216, 491] on div "Version 1" at bounding box center [218, 484] width 78 height 30
click at [209, 351] on input "text" at bounding box center [209, 359] width 46 height 25
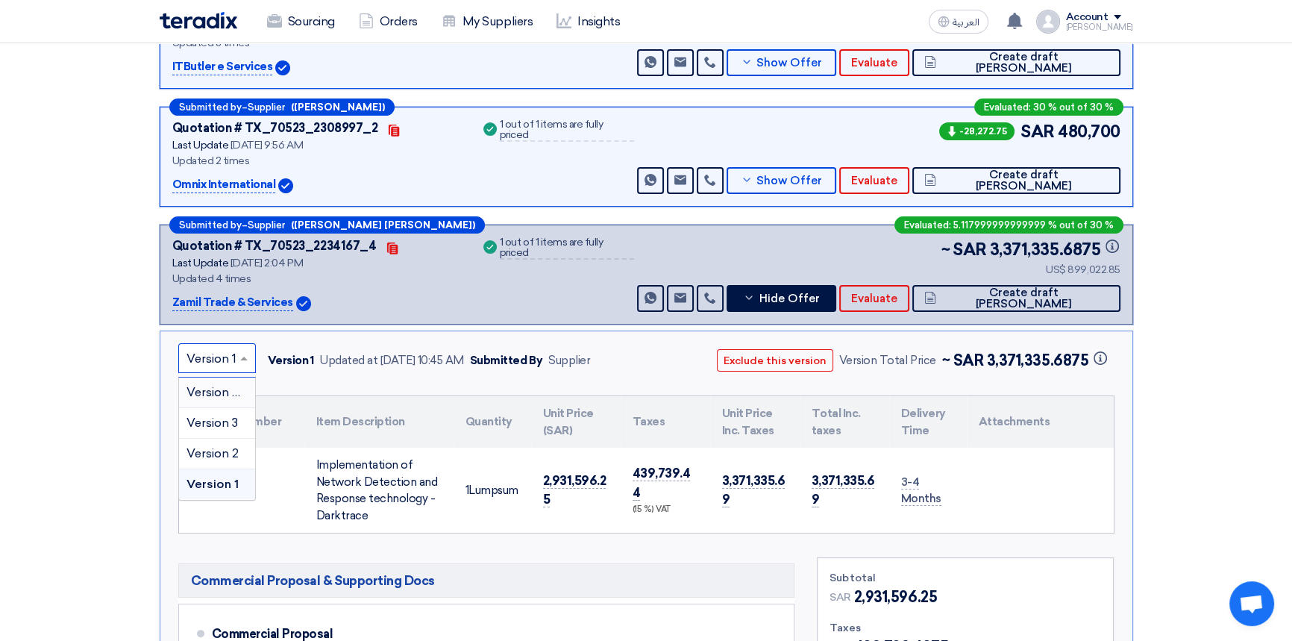
click at [211, 387] on span "Version 4 (Latest Version)" at bounding box center [258, 392] width 145 height 14
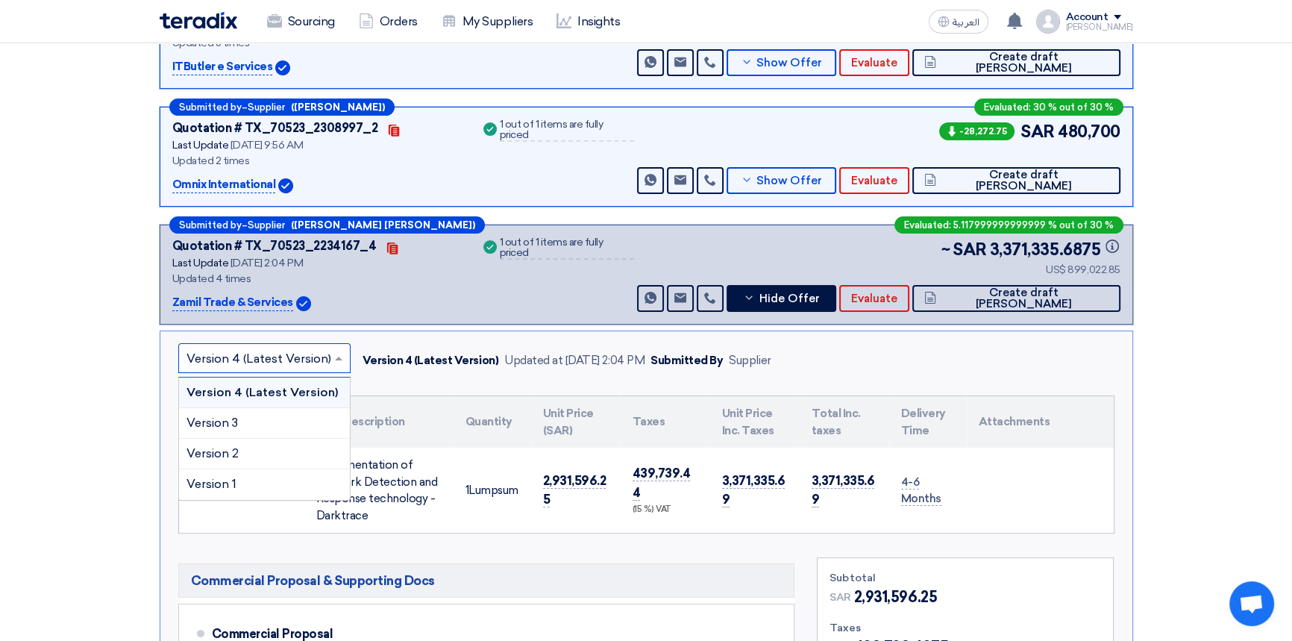
click at [231, 357] on input "text" at bounding box center [256, 359] width 141 height 25
click at [210, 485] on span "Version 1" at bounding box center [211, 484] width 50 height 14
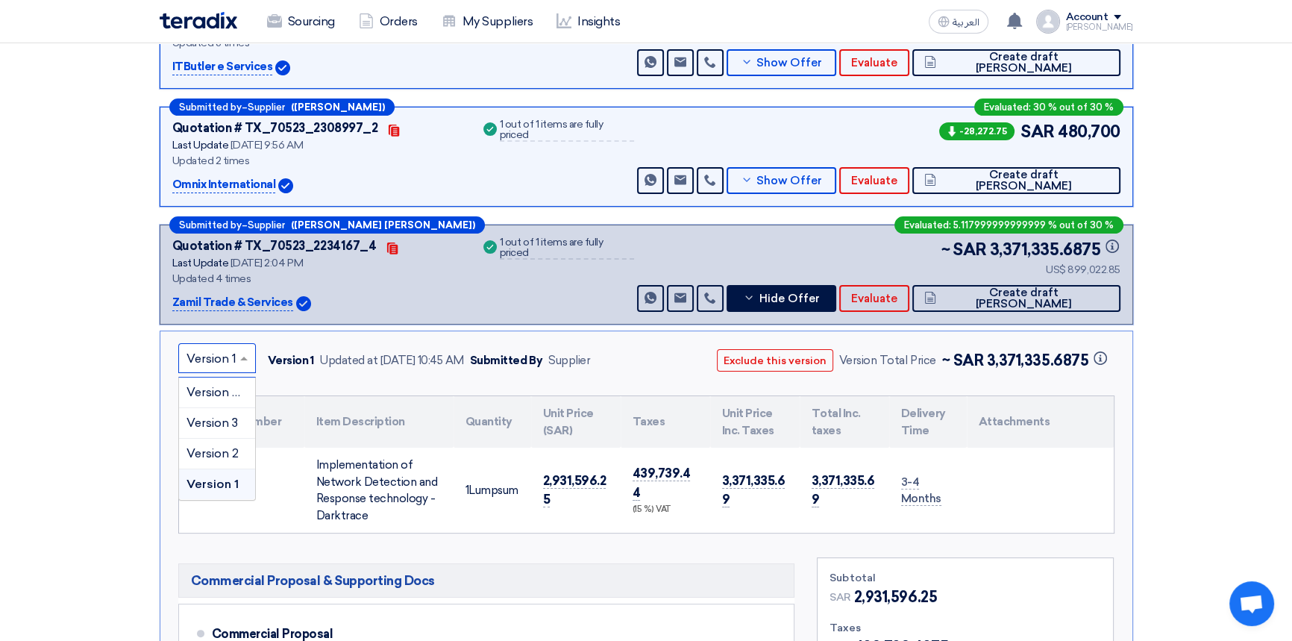
click at [224, 358] on input "text" at bounding box center [209, 359] width 46 height 25
click at [228, 392] on span "Version 4 (Latest Version)" at bounding box center [258, 392] width 145 height 14
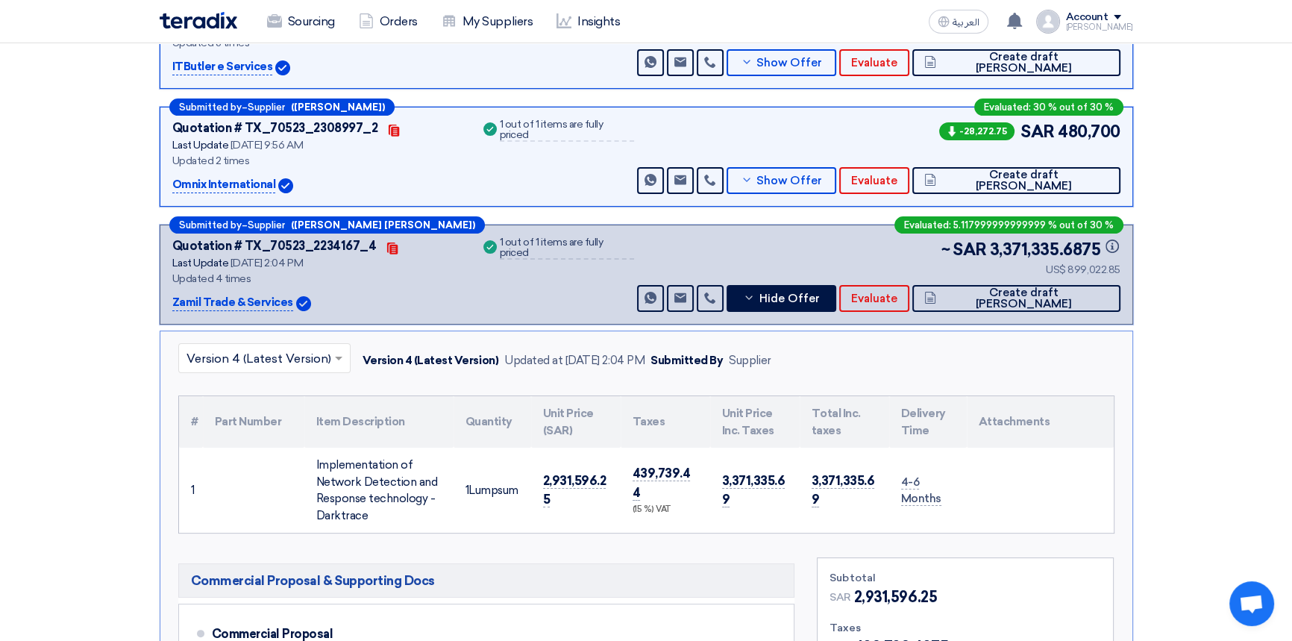
click at [219, 354] on input "text" at bounding box center [256, 359] width 141 height 25
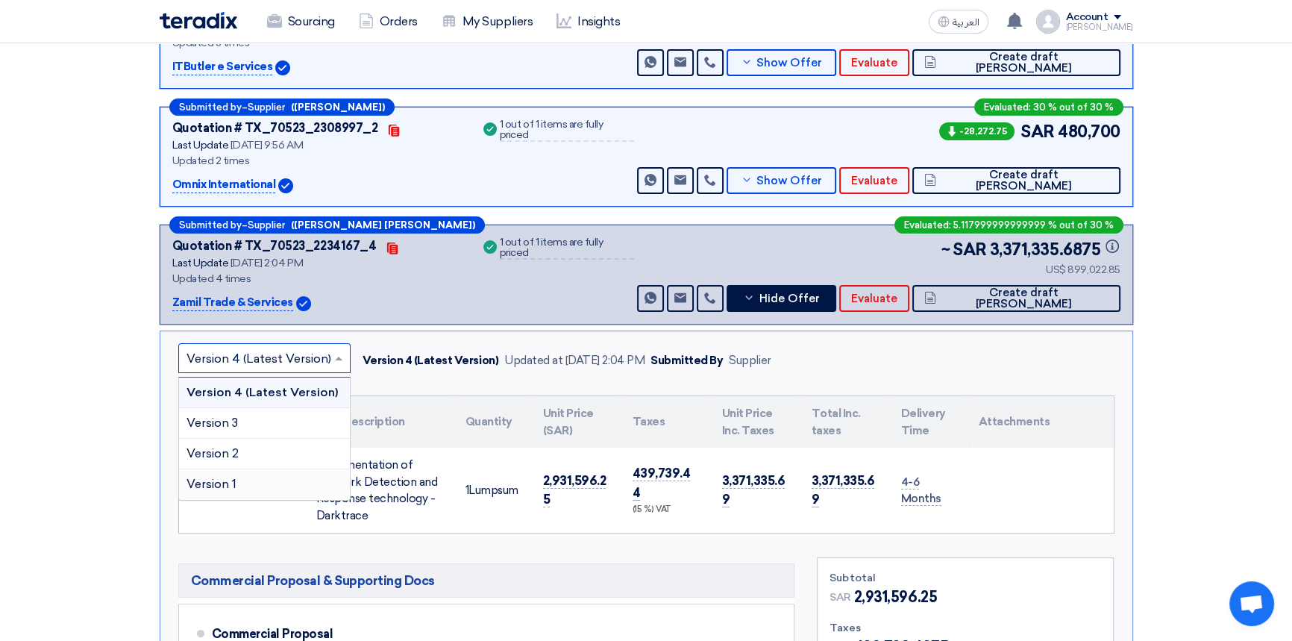
click at [231, 485] on span "Version 1" at bounding box center [211, 484] width 50 height 14
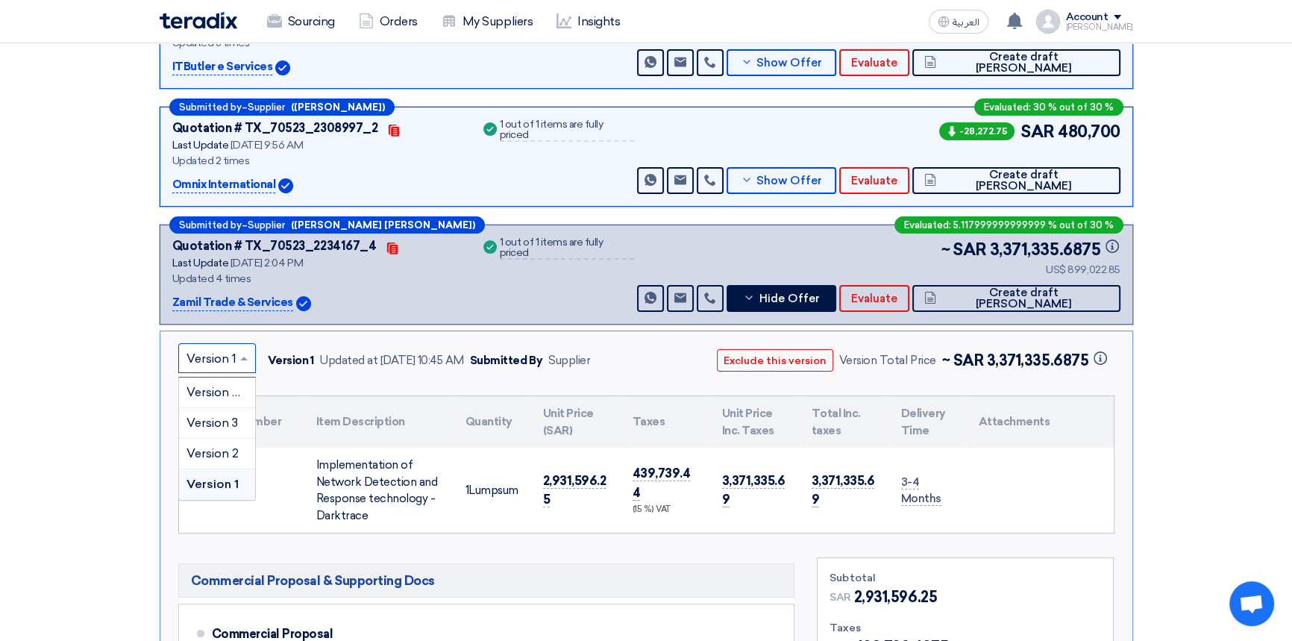
click at [209, 355] on input "text" at bounding box center [209, 359] width 46 height 25
click at [204, 392] on span "Version 4 (Latest Version)" at bounding box center [258, 392] width 145 height 14
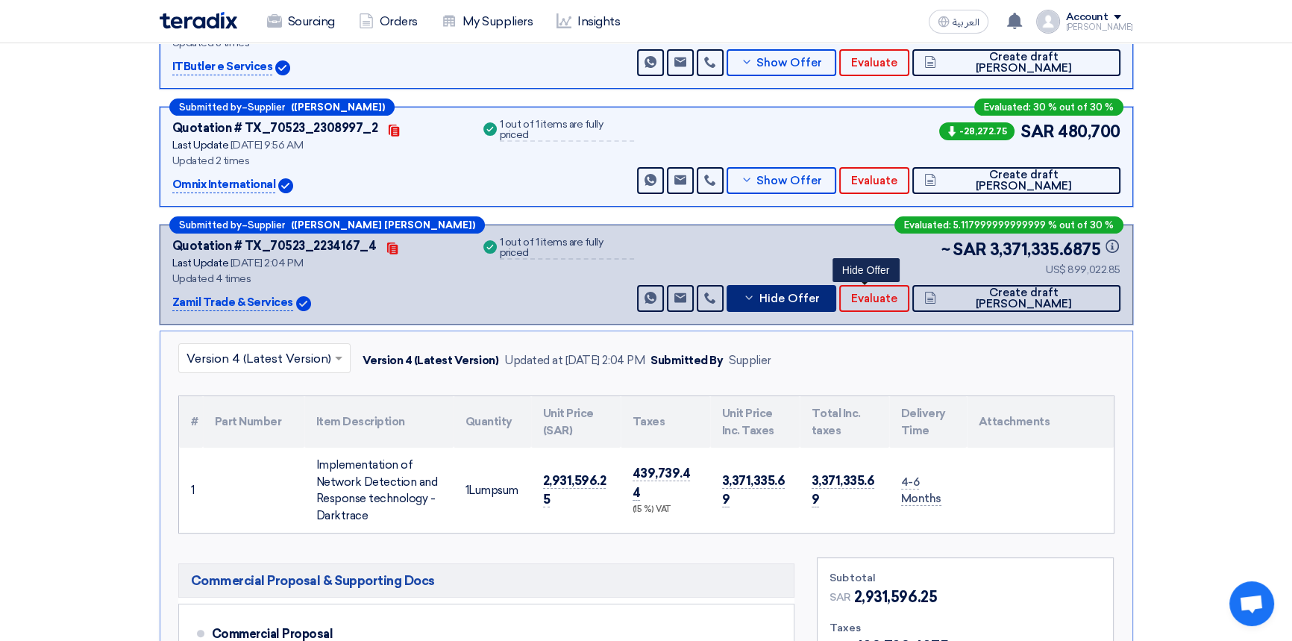
click at [837, 304] on button "Hide Offer" at bounding box center [782, 298] width 110 height 27
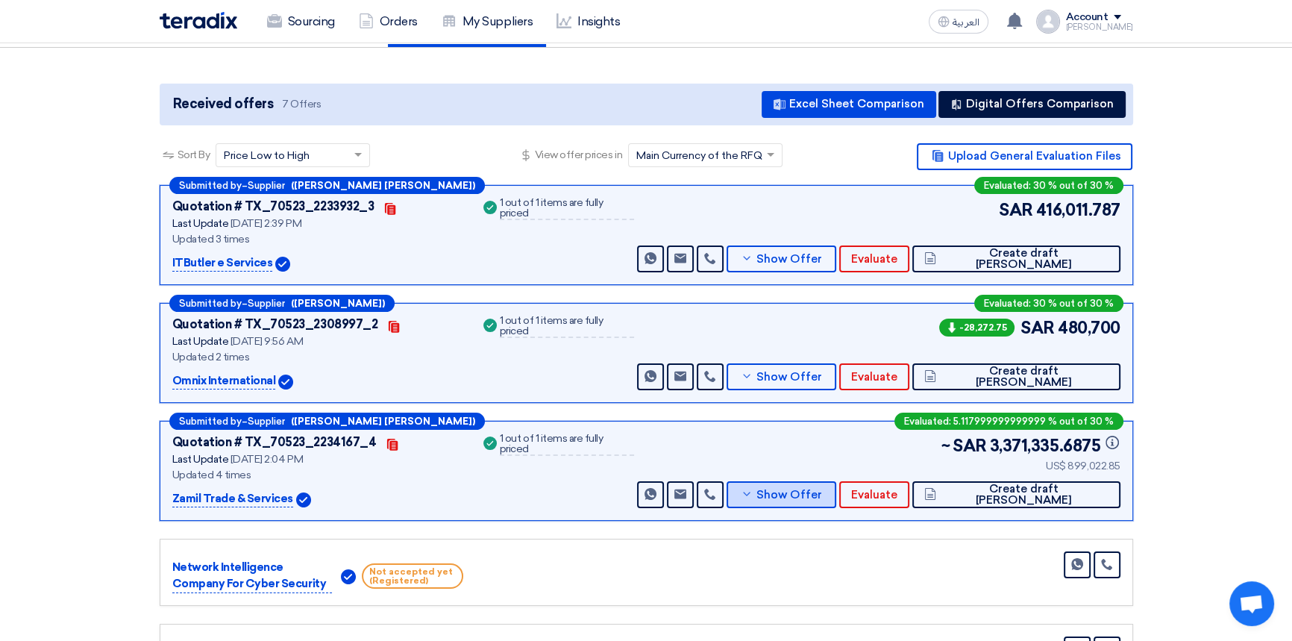
scroll to position [67, 0]
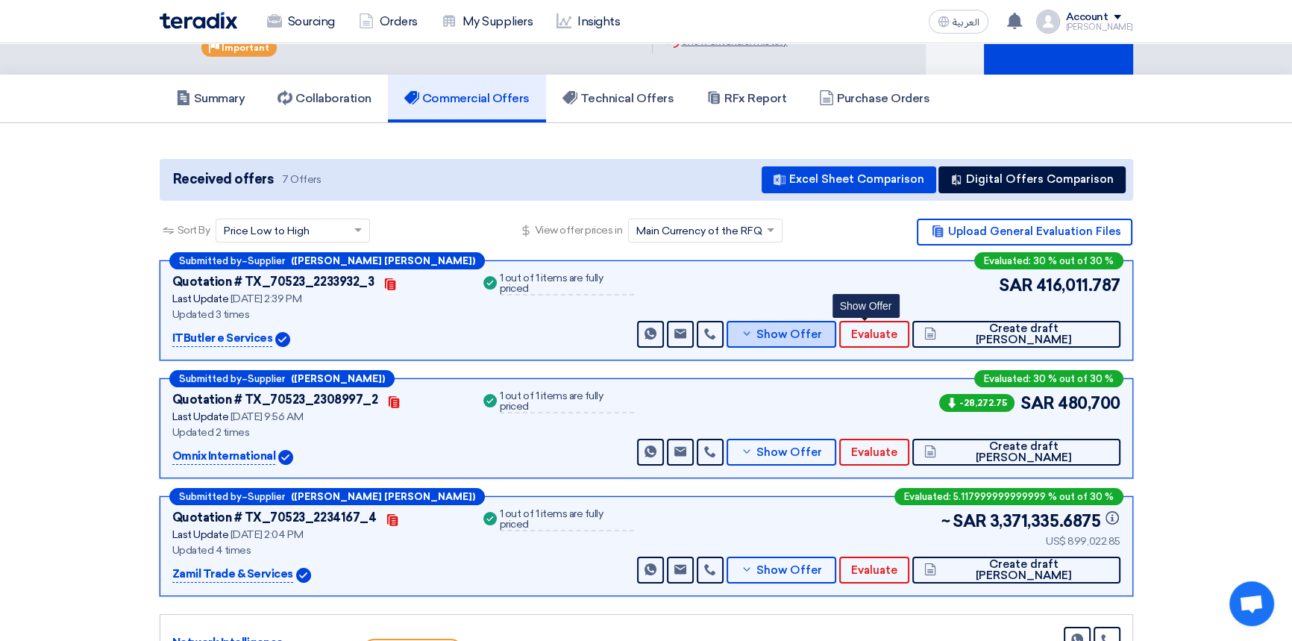
click at [822, 338] on span "Show Offer" at bounding box center [789, 334] width 66 height 11
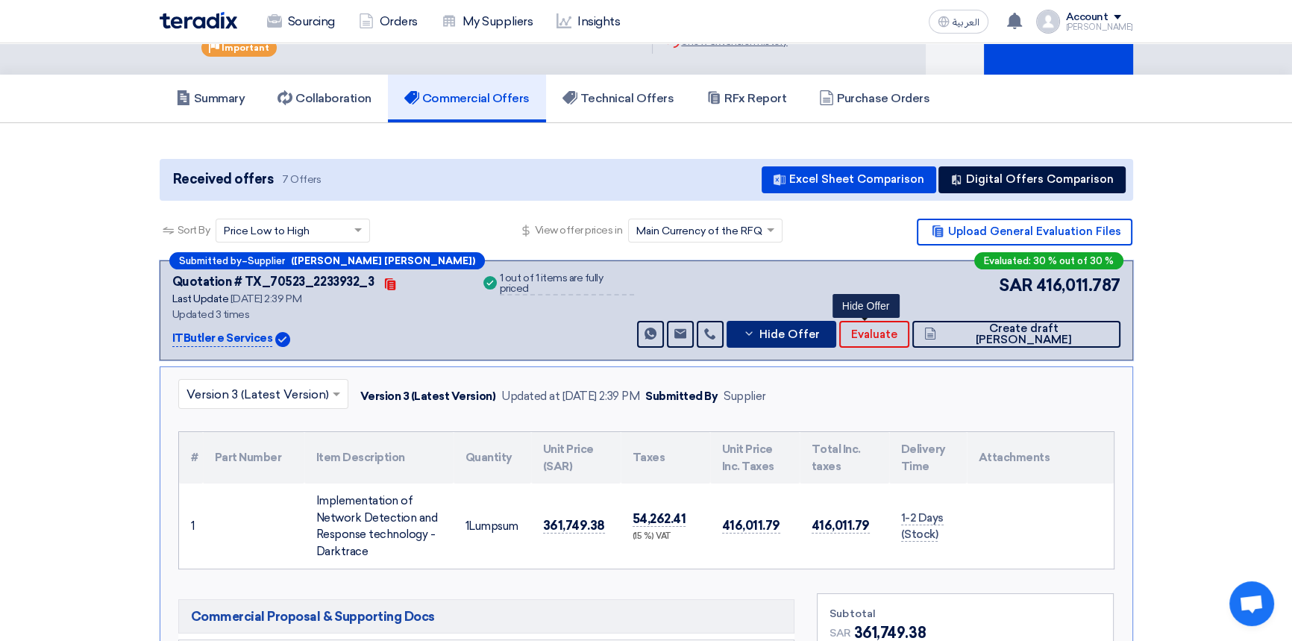
click at [819, 336] on span "Hide Offer" at bounding box center [789, 334] width 60 height 11
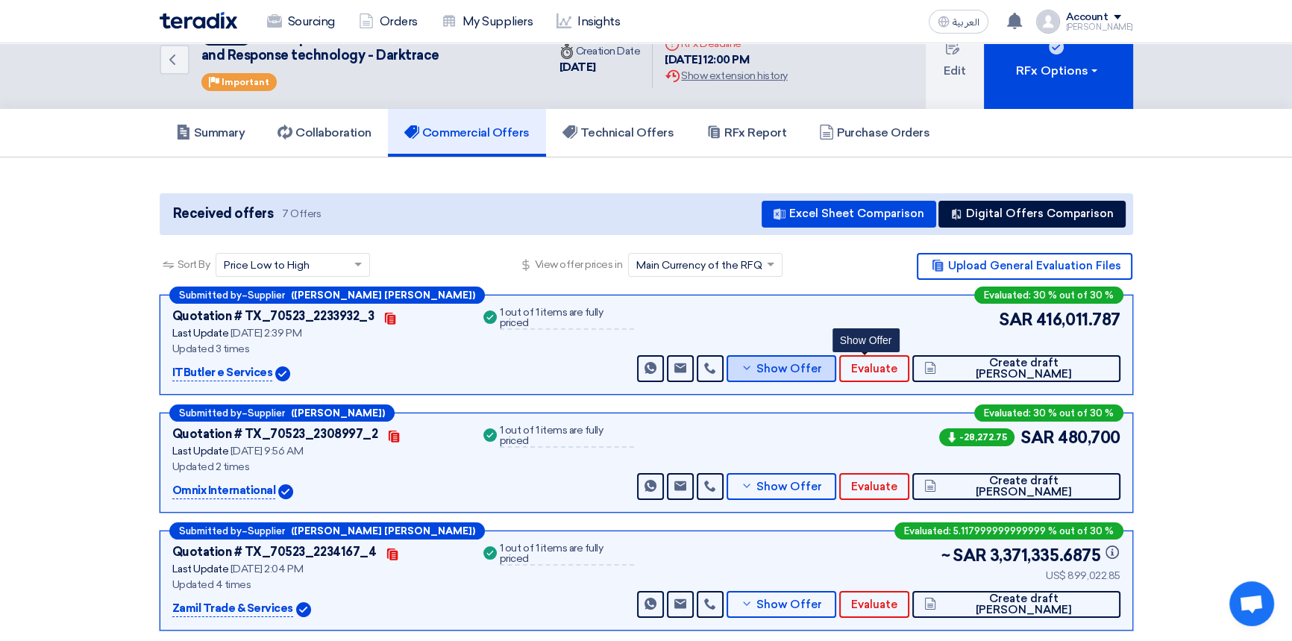
scroll to position [0, 0]
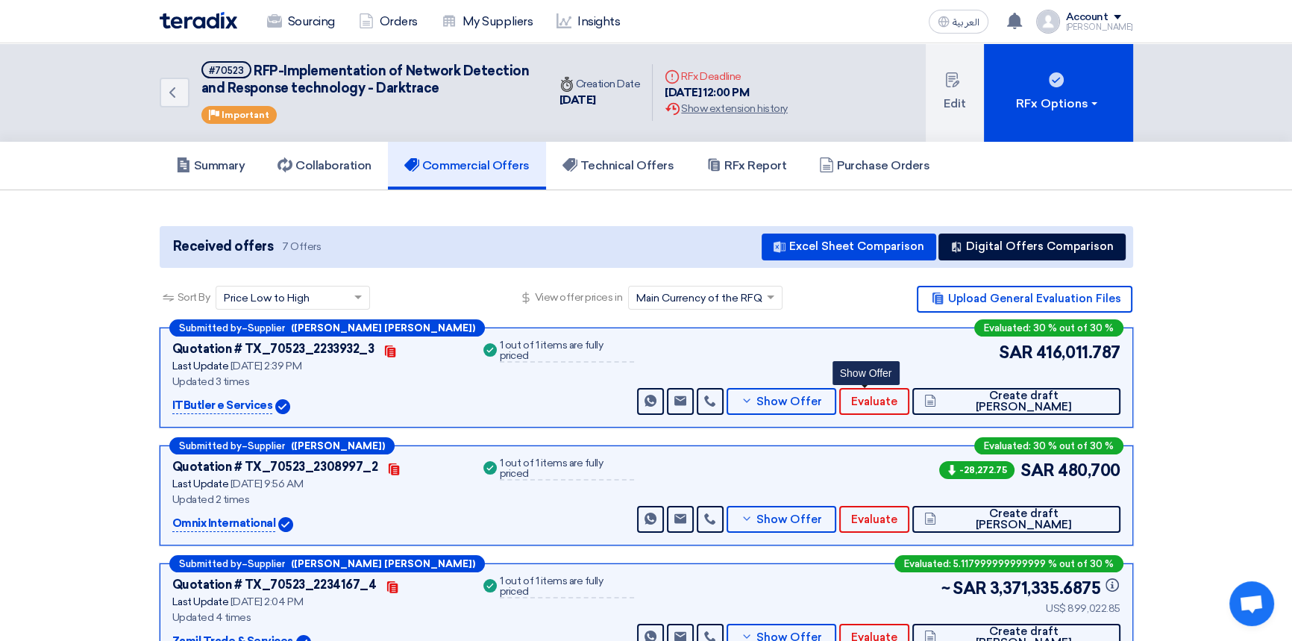
click at [196, 22] on img at bounding box center [199, 20] width 78 height 17
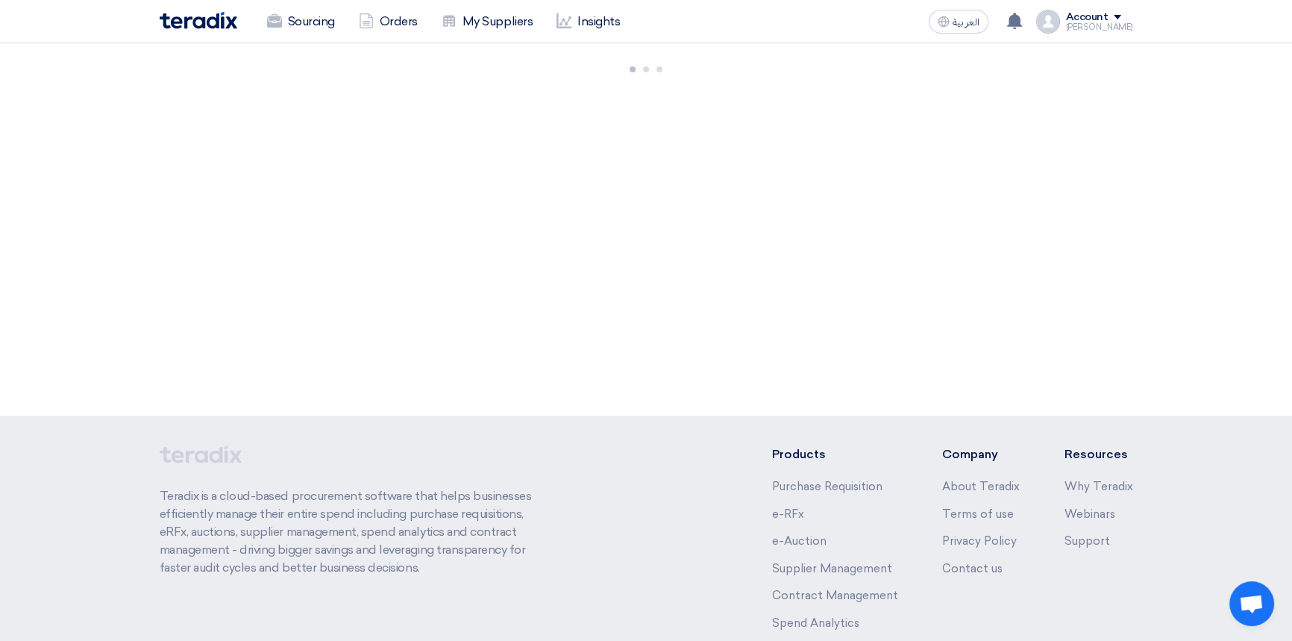
click at [197, 15] on img at bounding box center [199, 20] width 78 height 17
click at [306, 28] on link "Sourcing" at bounding box center [301, 21] width 92 height 33
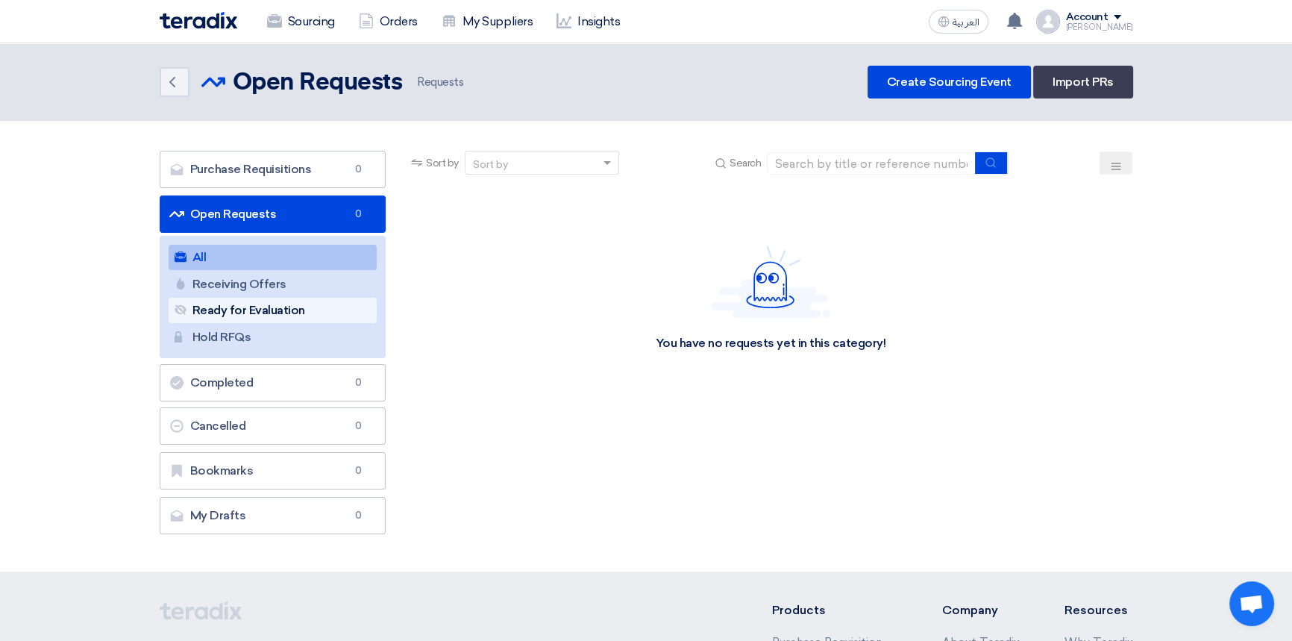
click at [252, 313] on link "Ready for Evaluation Ready for Evaluation" at bounding box center [273, 310] width 209 height 25
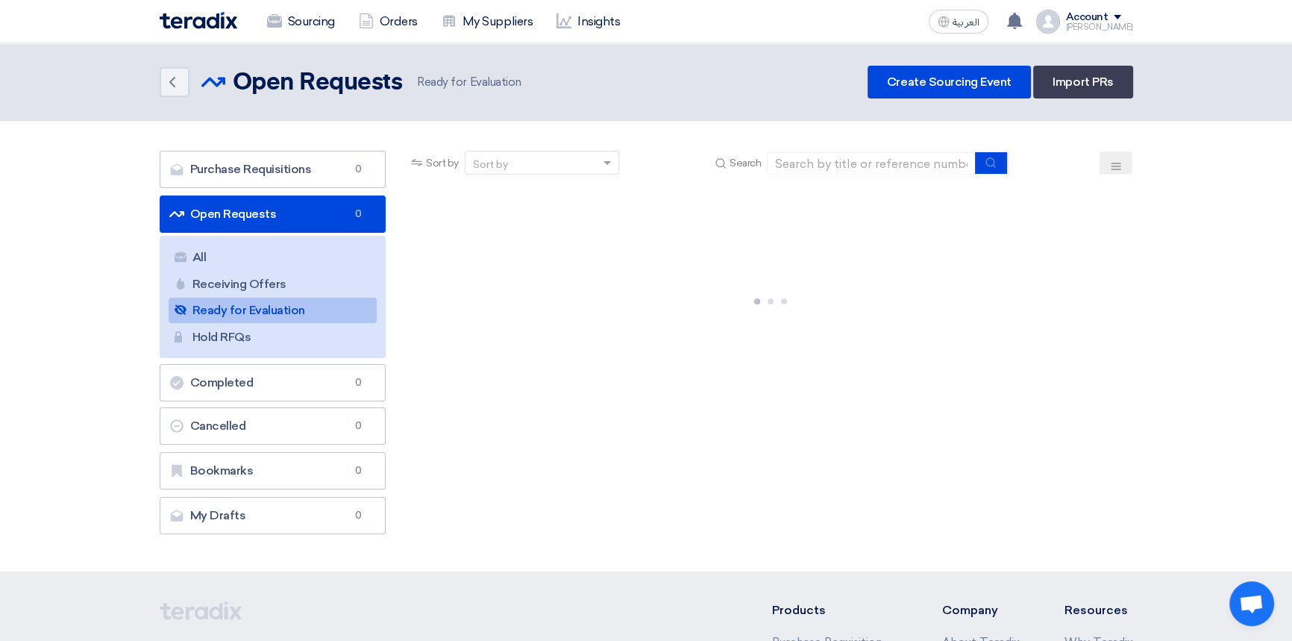
click at [204, 22] on img at bounding box center [199, 20] width 78 height 17
